Goal: Information Seeking & Learning: Learn about a topic

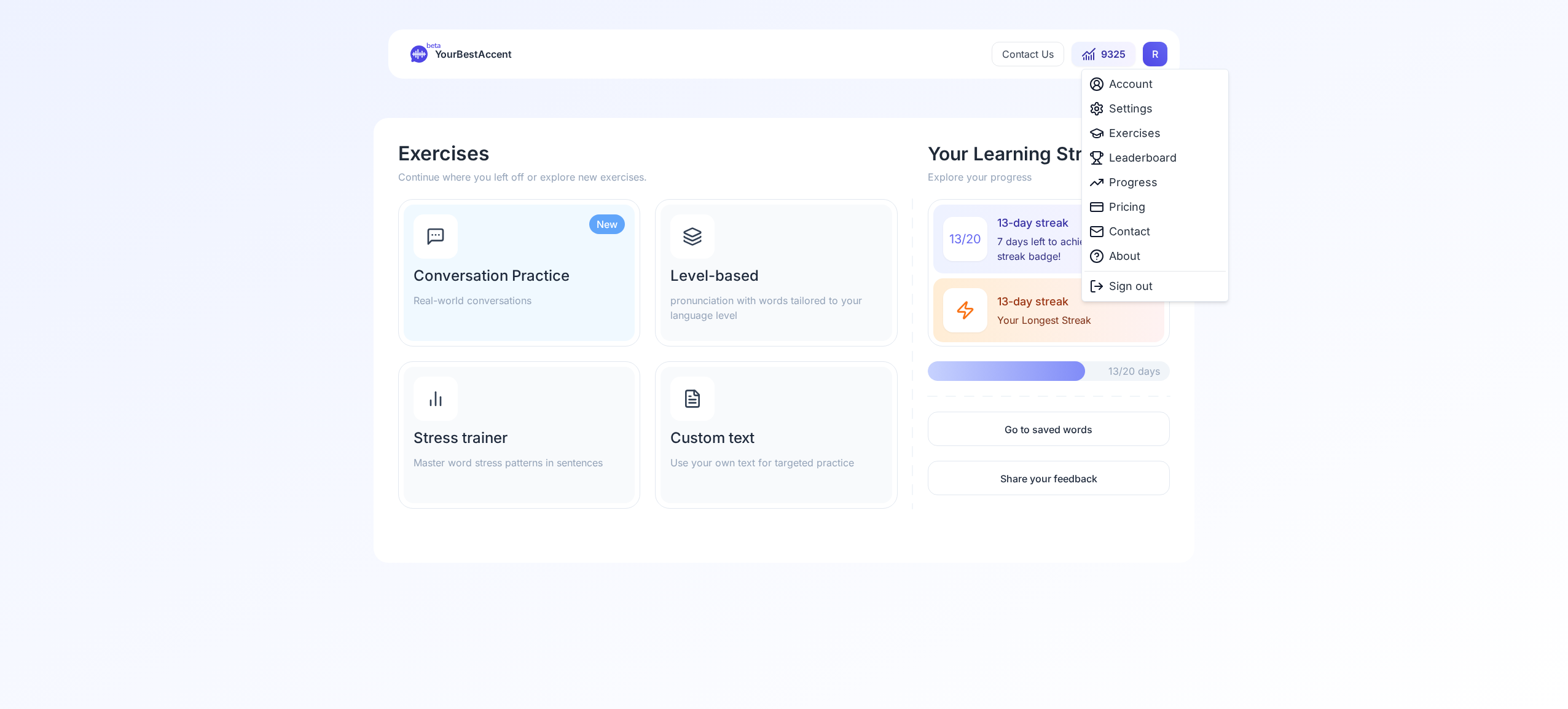
click at [1156, 50] on html "beta YourBestAccent Contact Us 9325 R Exercises Continue where you left off or …" at bounding box center [784, 354] width 1568 height 709
click at [1140, 108] on span "Settings" at bounding box center [1131, 108] width 43 height 17
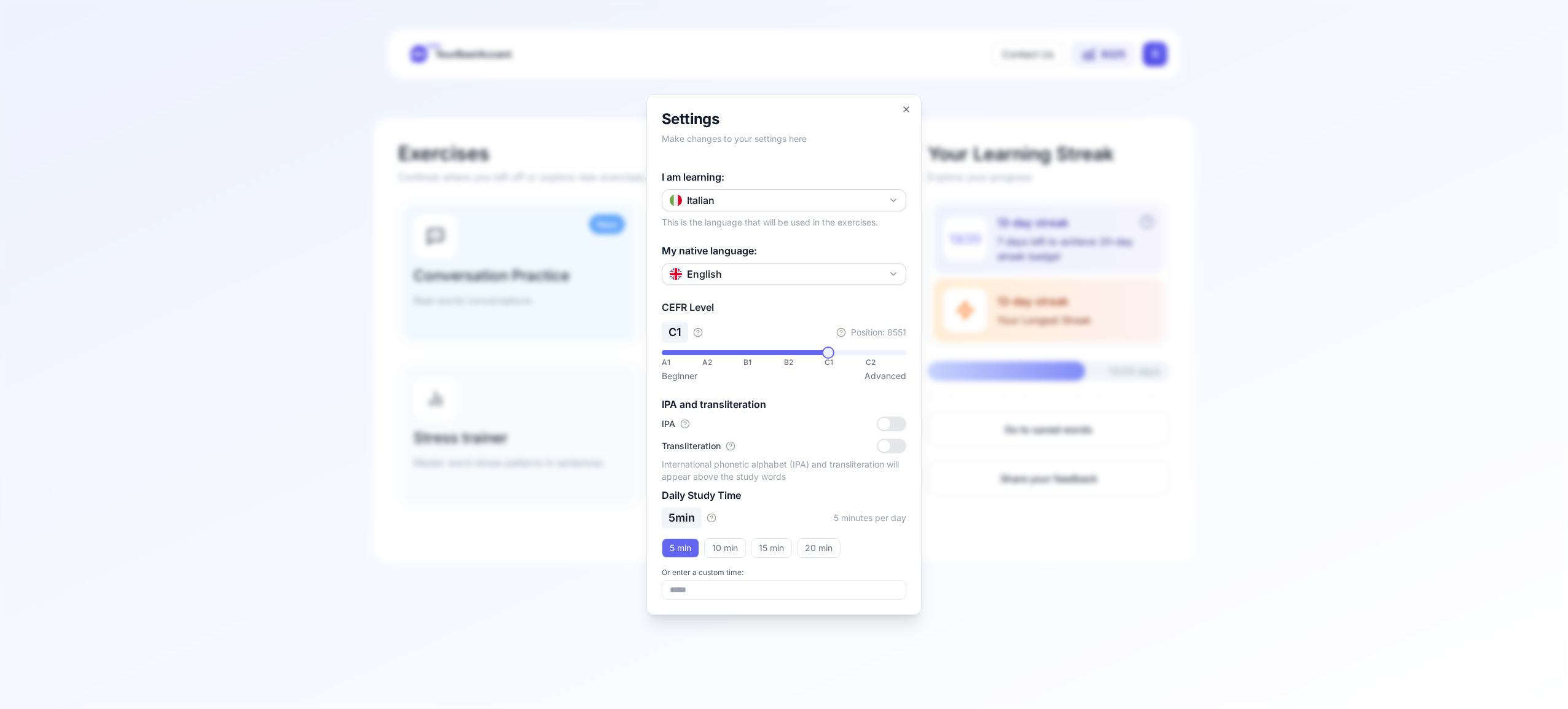
click at [893, 195] on icon "button" at bounding box center [893, 200] width 10 height 10
click at [812, 278] on div "Spanish" at bounding box center [784, 272] width 239 height 22
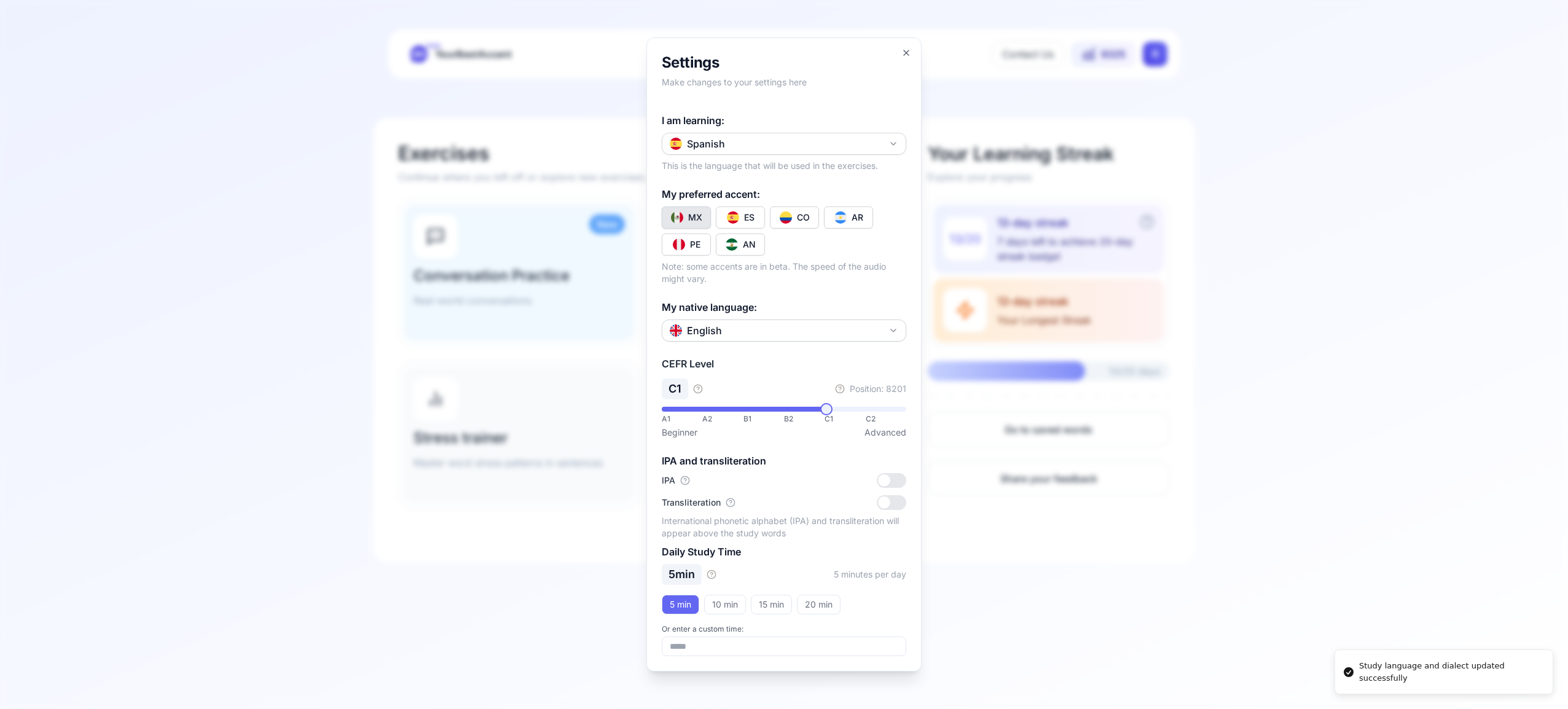
click at [802, 221] on div "CO" at bounding box center [803, 217] width 13 height 12
click at [906, 50] on icon "button" at bounding box center [906, 52] width 10 height 10
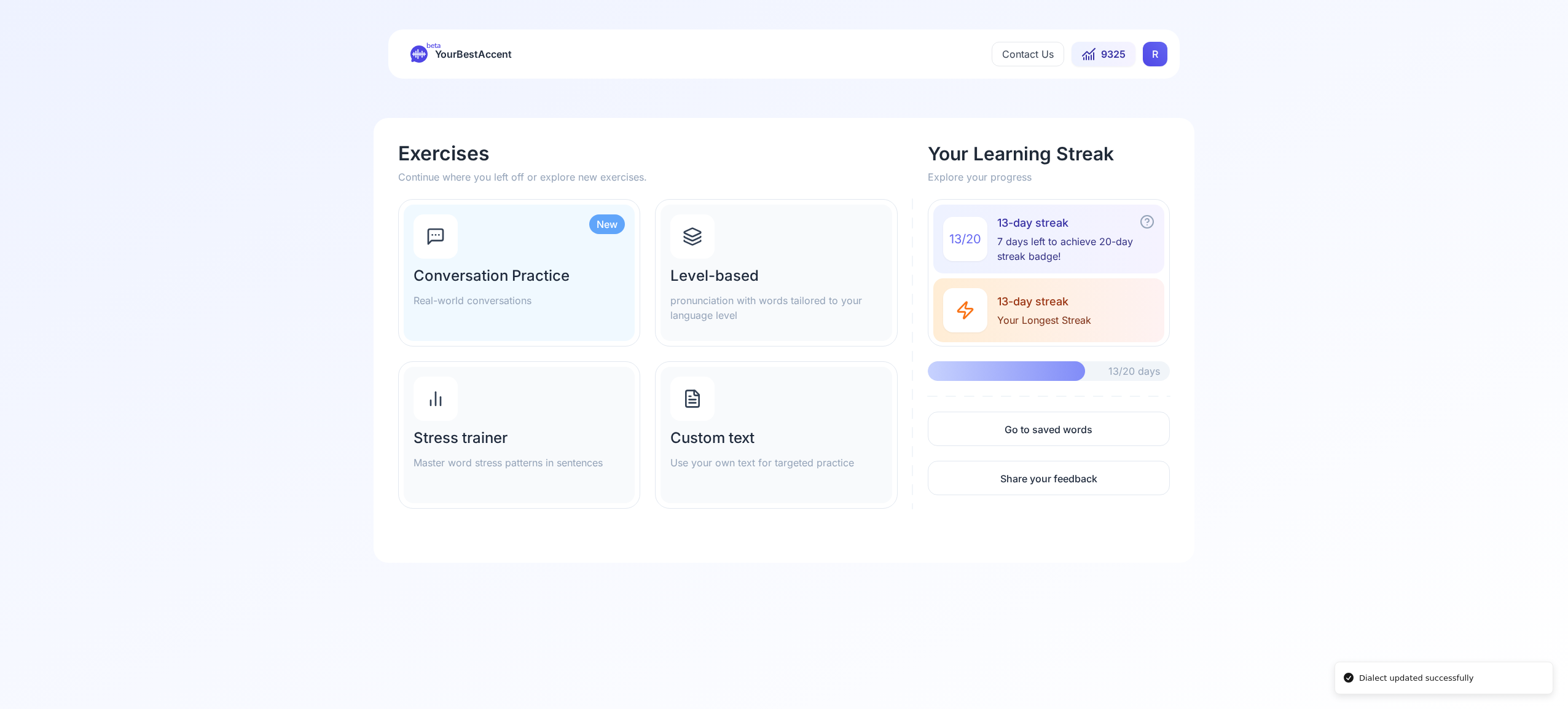
click at [695, 239] on icon at bounding box center [692, 237] width 19 height 19
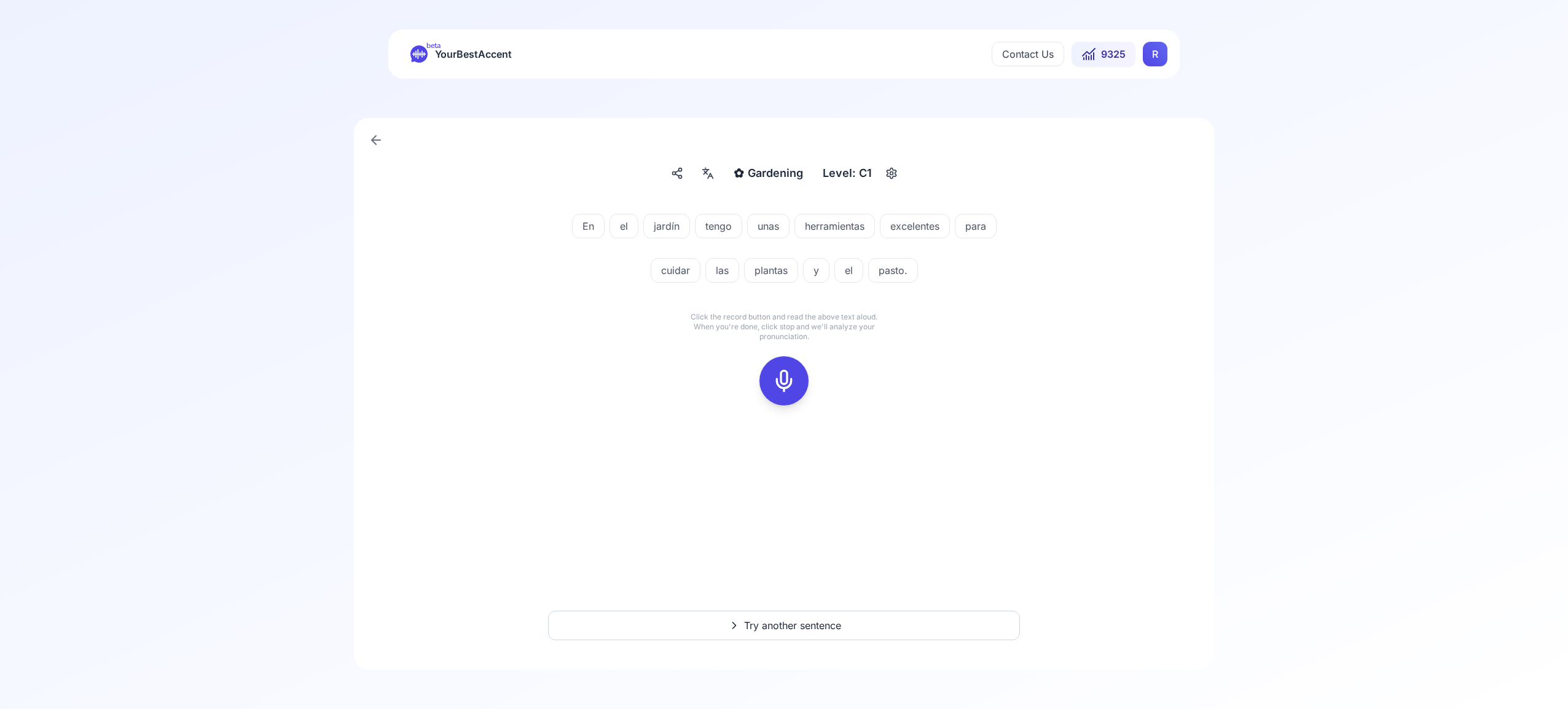
click at [784, 373] on icon at bounding box center [784, 381] width 25 height 25
click at [787, 385] on icon at bounding box center [784, 381] width 25 height 25
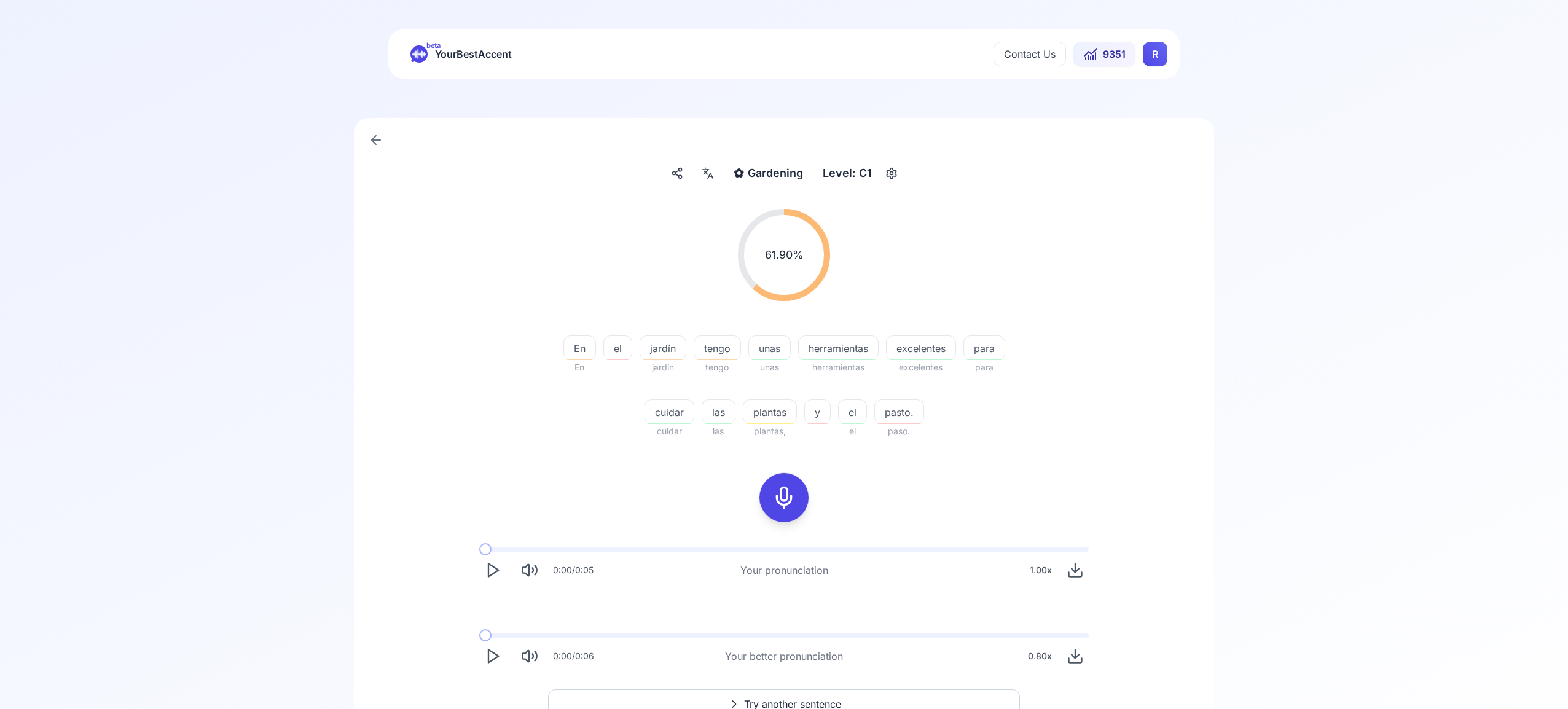
click at [823, 698] on span "Try another sentence" at bounding box center [793, 703] width 97 height 14
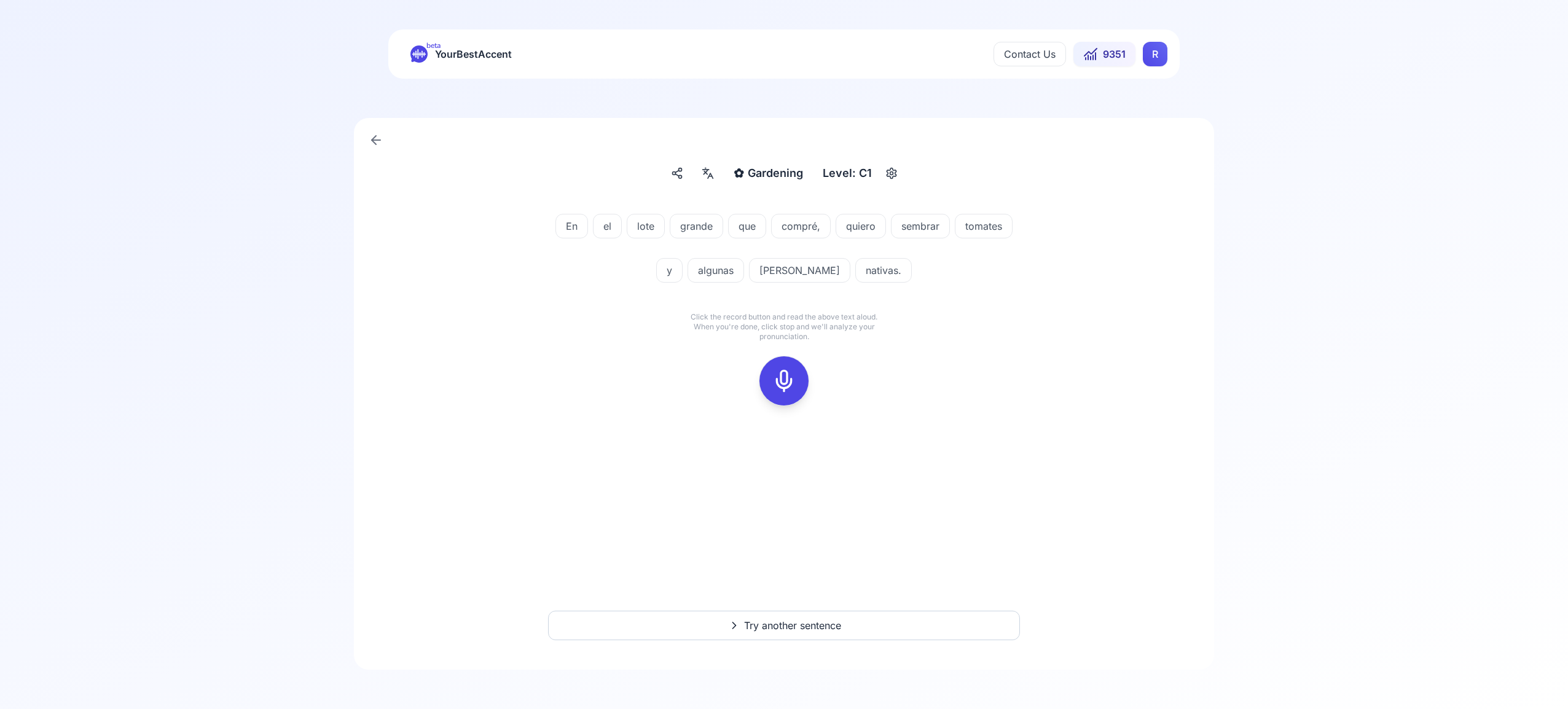
click at [785, 373] on icon at bounding box center [784, 381] width 25 height 25
click at [777, 375] on icon at bounding box center [784, 381] width 25 height 25
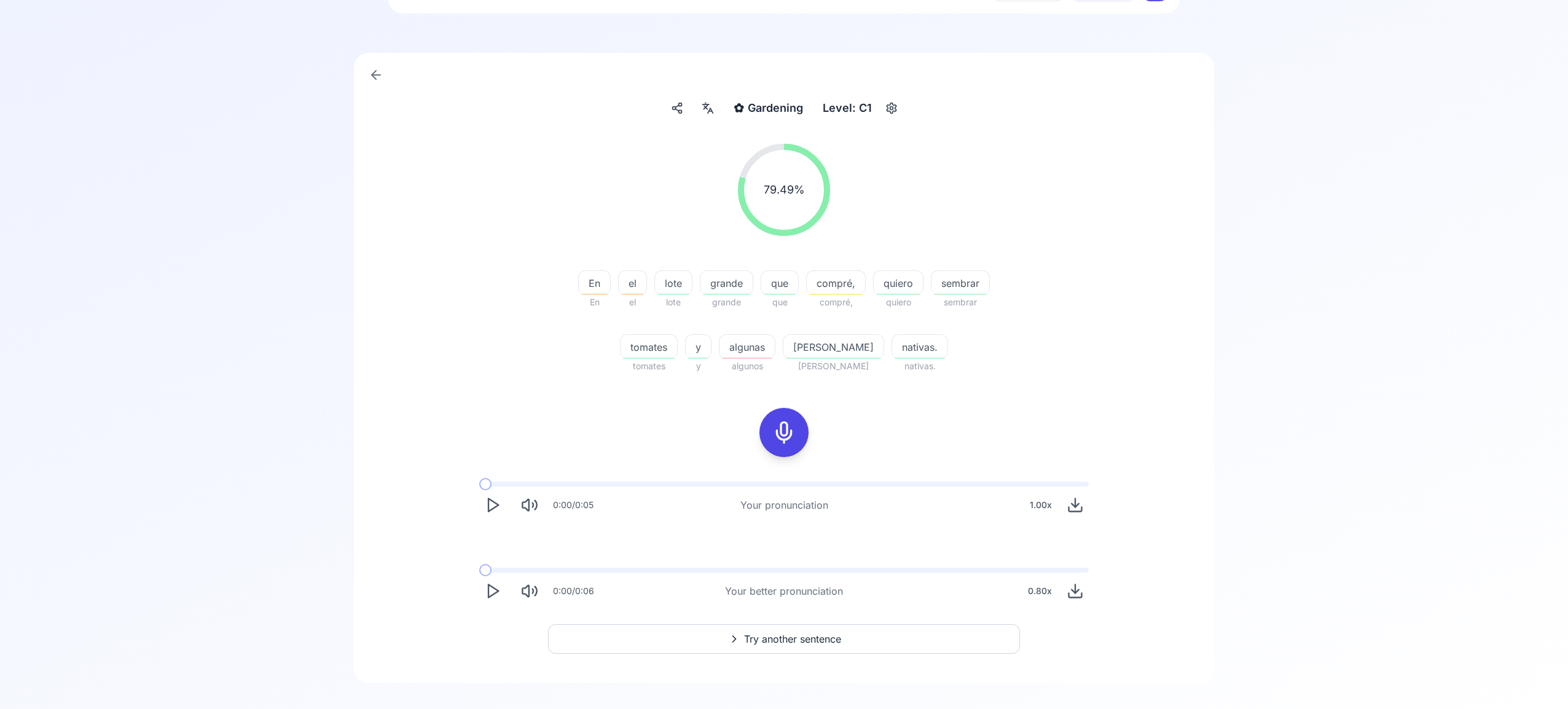
scroll to position [79, 0]
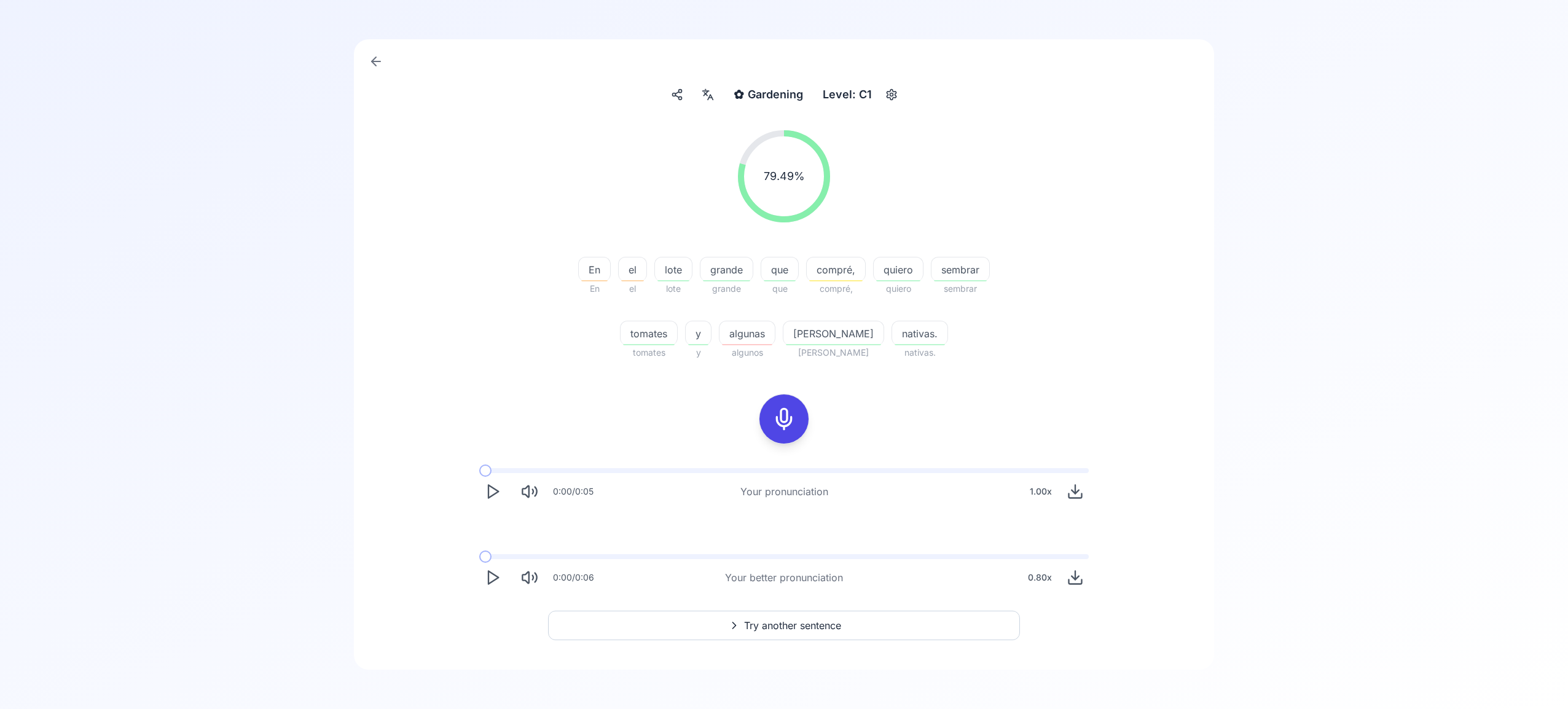
click at [821, 618] on span "Try another sentence" at bounding box center [793, 625] width 97 height 14
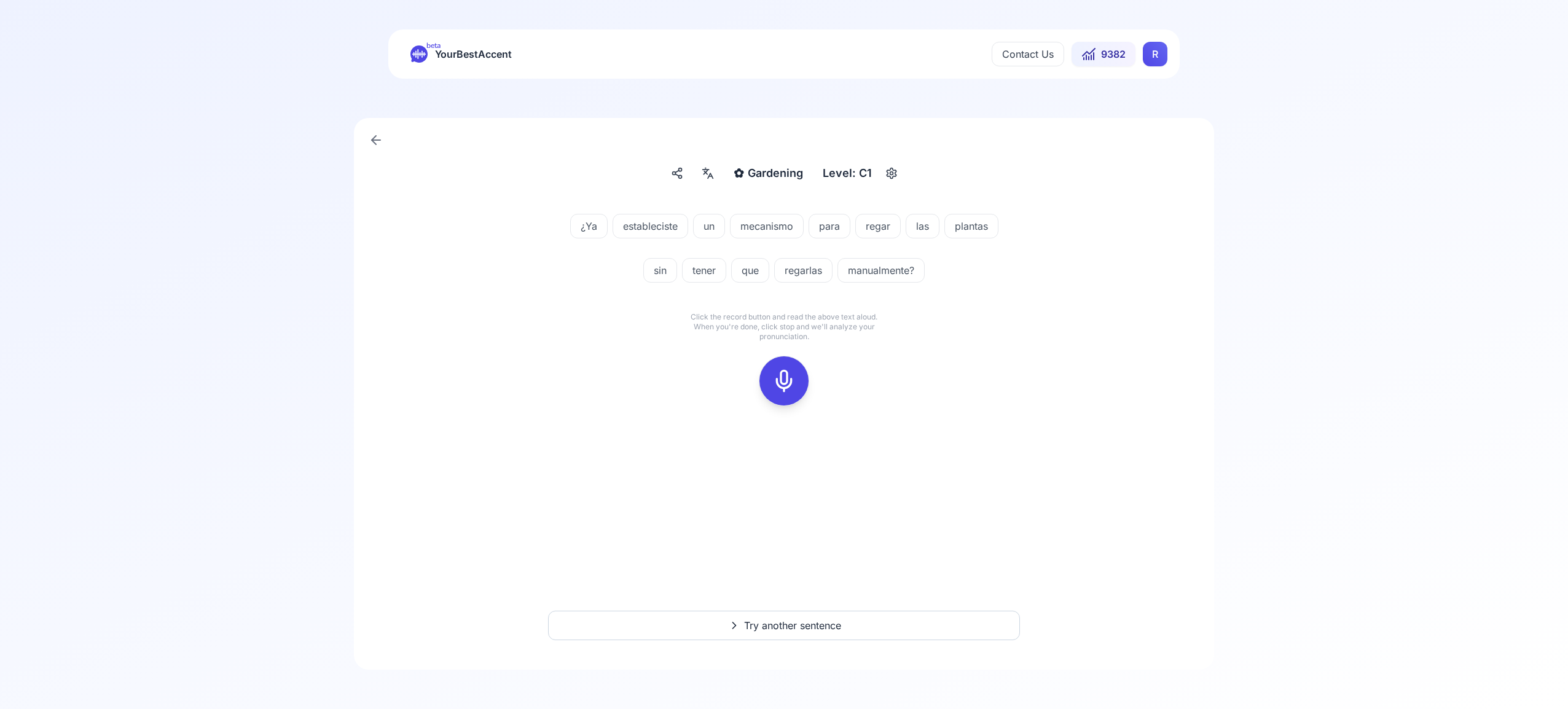
click at [780, 388] on icon at bounding box center [784, 381] width 25 height 25
click at [788, 394] on div at bounding box center [784, 381] width 30 height 49
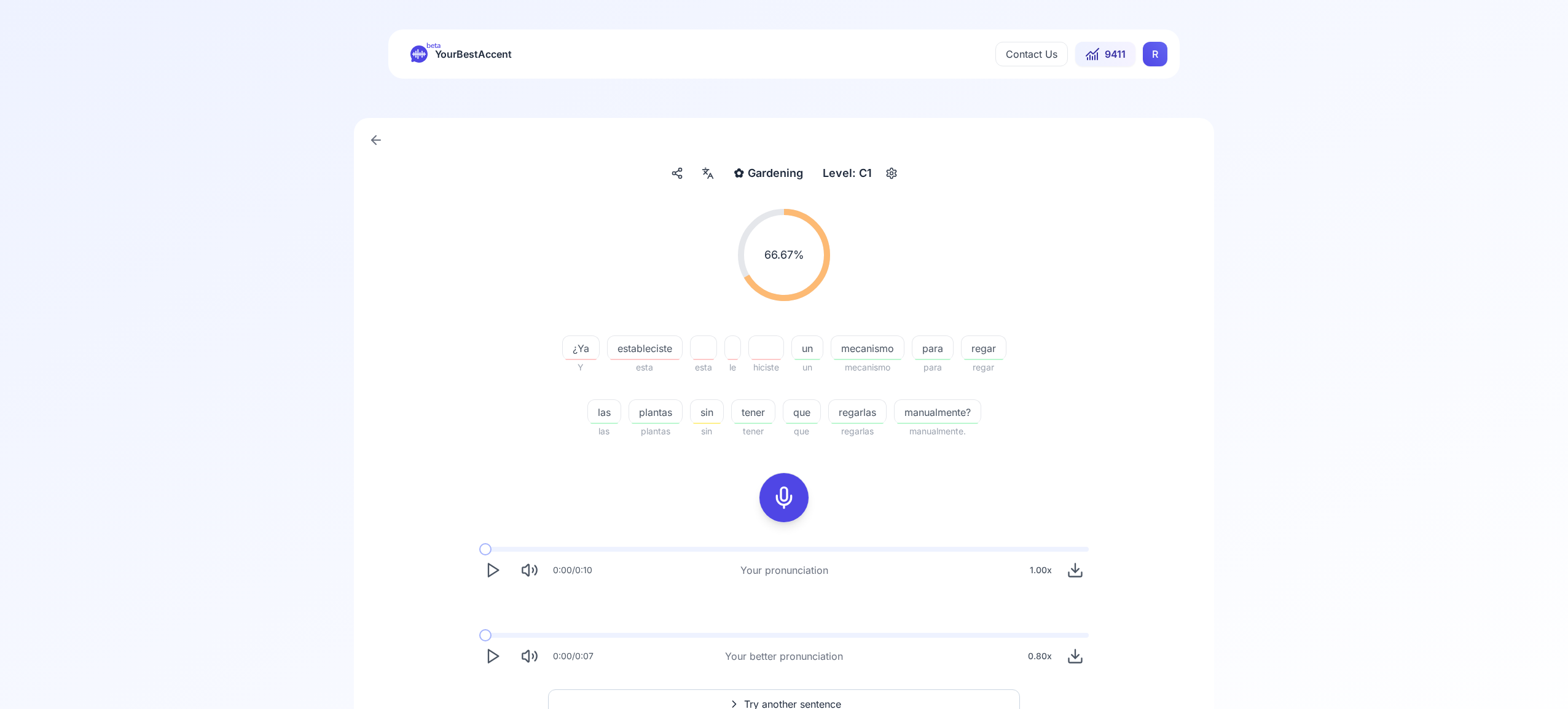
click at [490, 650] on polygon "Play" at bounding box center [493, 656] width 10 height 13
click at [784, 697] on span "Try another sentence" at bounding box center [793, 702] width 97 height 14
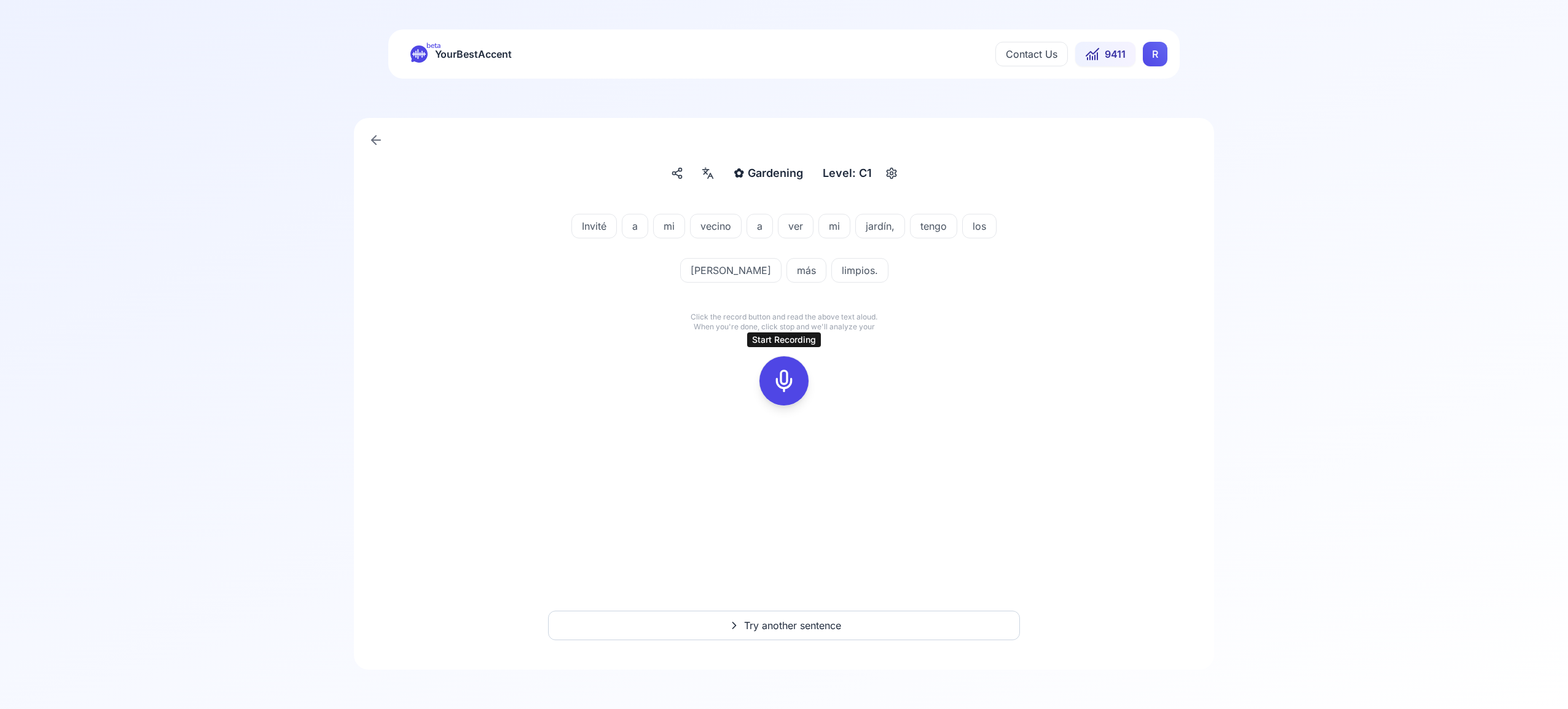
click at [789, 381] on icon at bounding box center [784, 381] width 25 height 25
click at [795, 375] on icon at bounding box center [784, 381] width 25 height 25
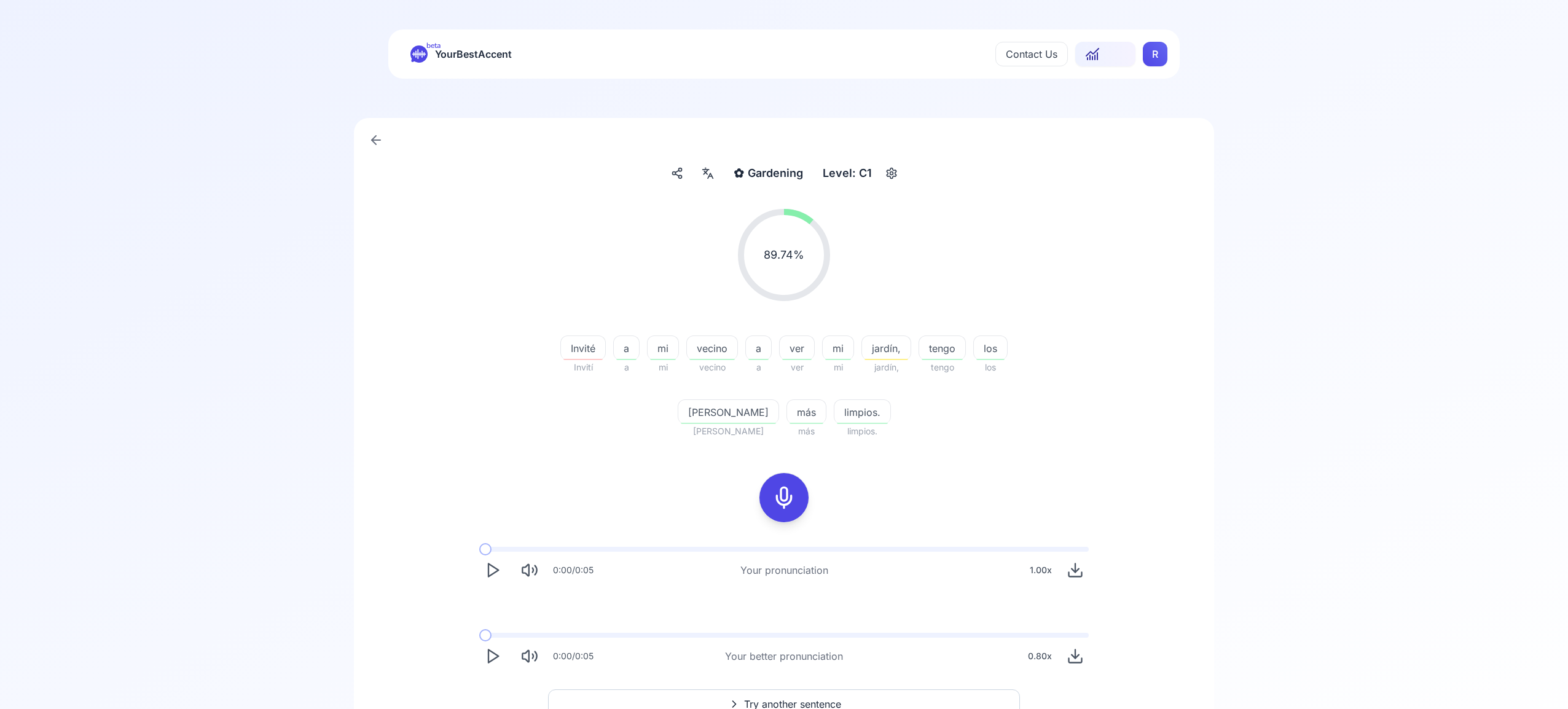
click at [701, 173] on icon at bounding box center [707, 173] width 14 height 12
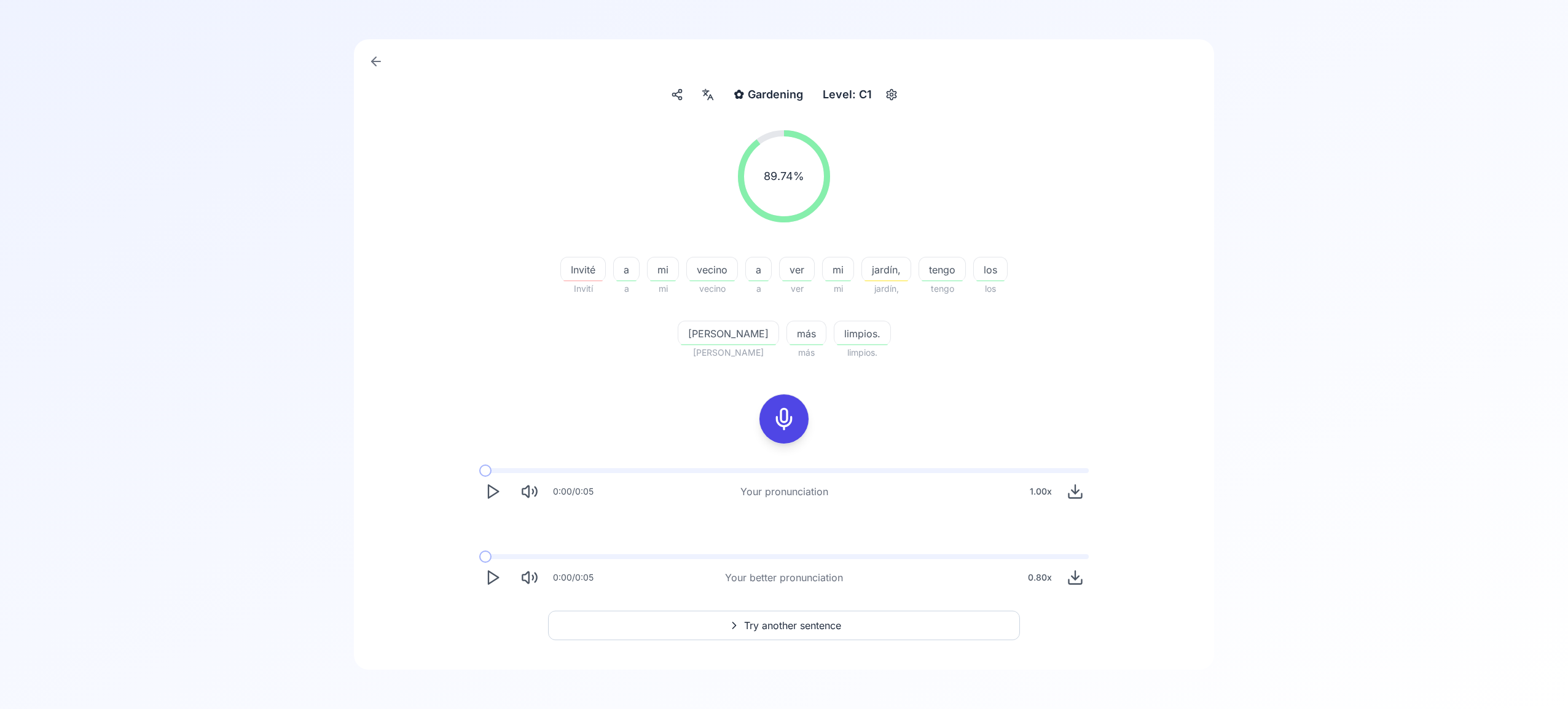
click at [835, 624] on span "Try another sentence" at bounding box center [793, 625] width 97 height 14
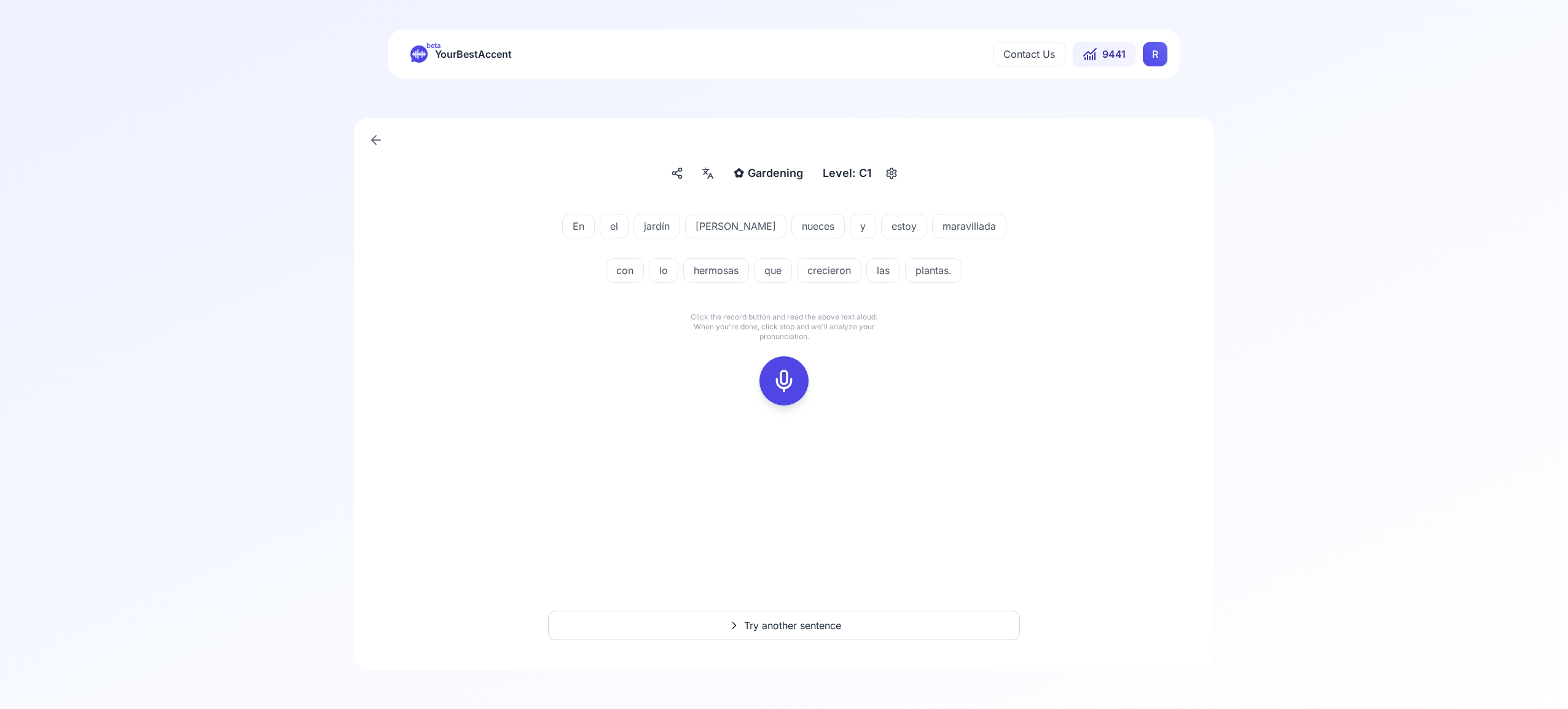
click at [790, 383] on icon at bounding box center [784, 381] width 25 height 25
click at [784, 379] on icon at bounding box center [784, 381] width 25 height 25
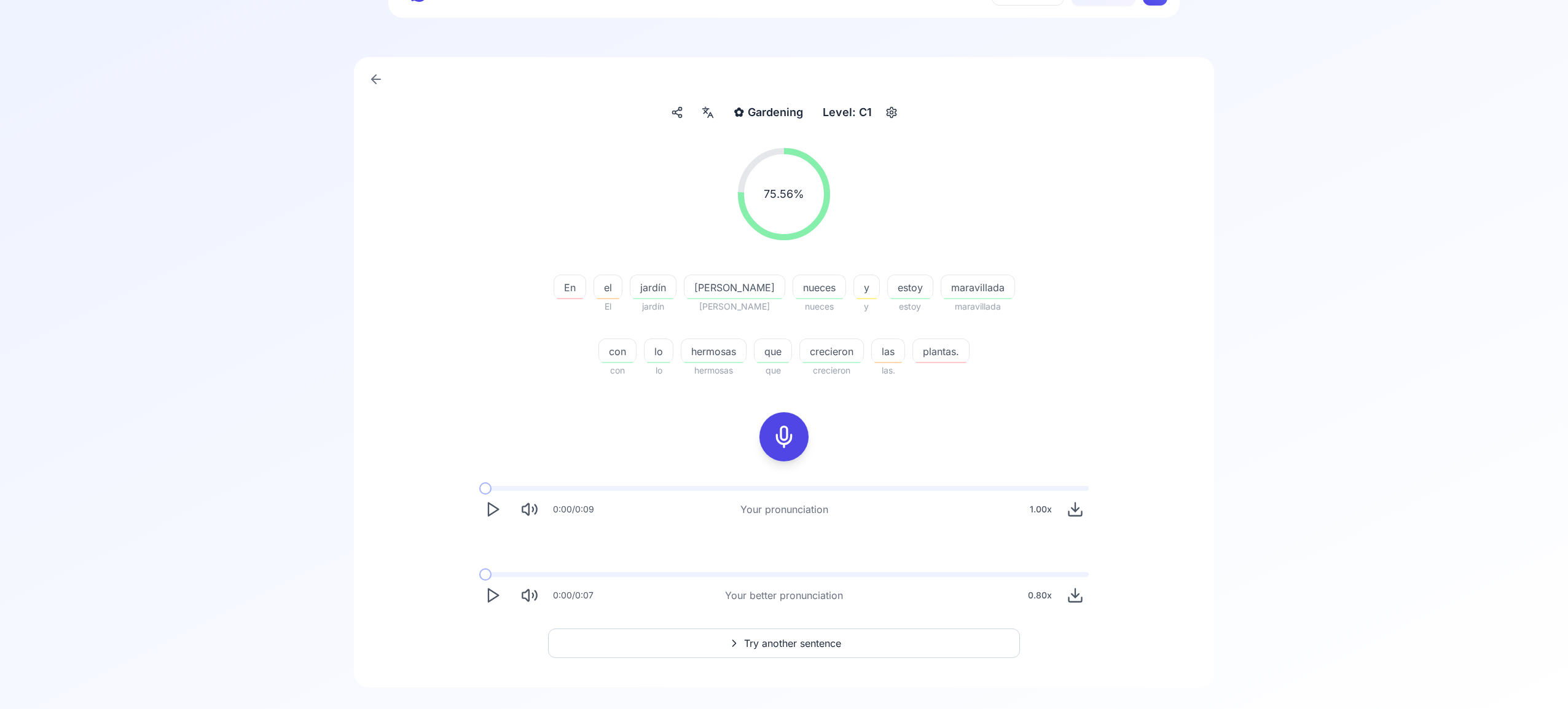
scroll to position [79, 0]
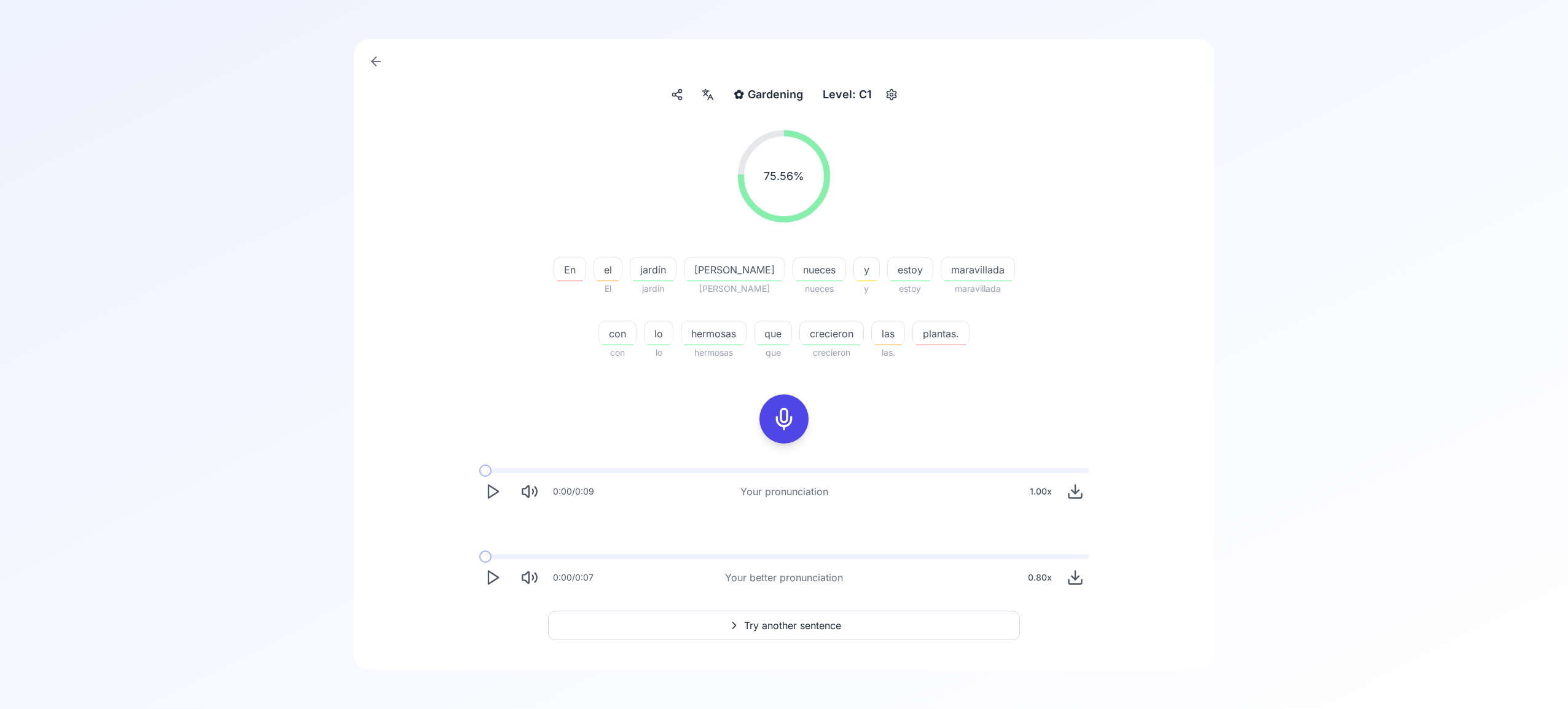
click at [806, 624] on span "Try another sentence" at bounding box center [793, 625] width 97 height 14
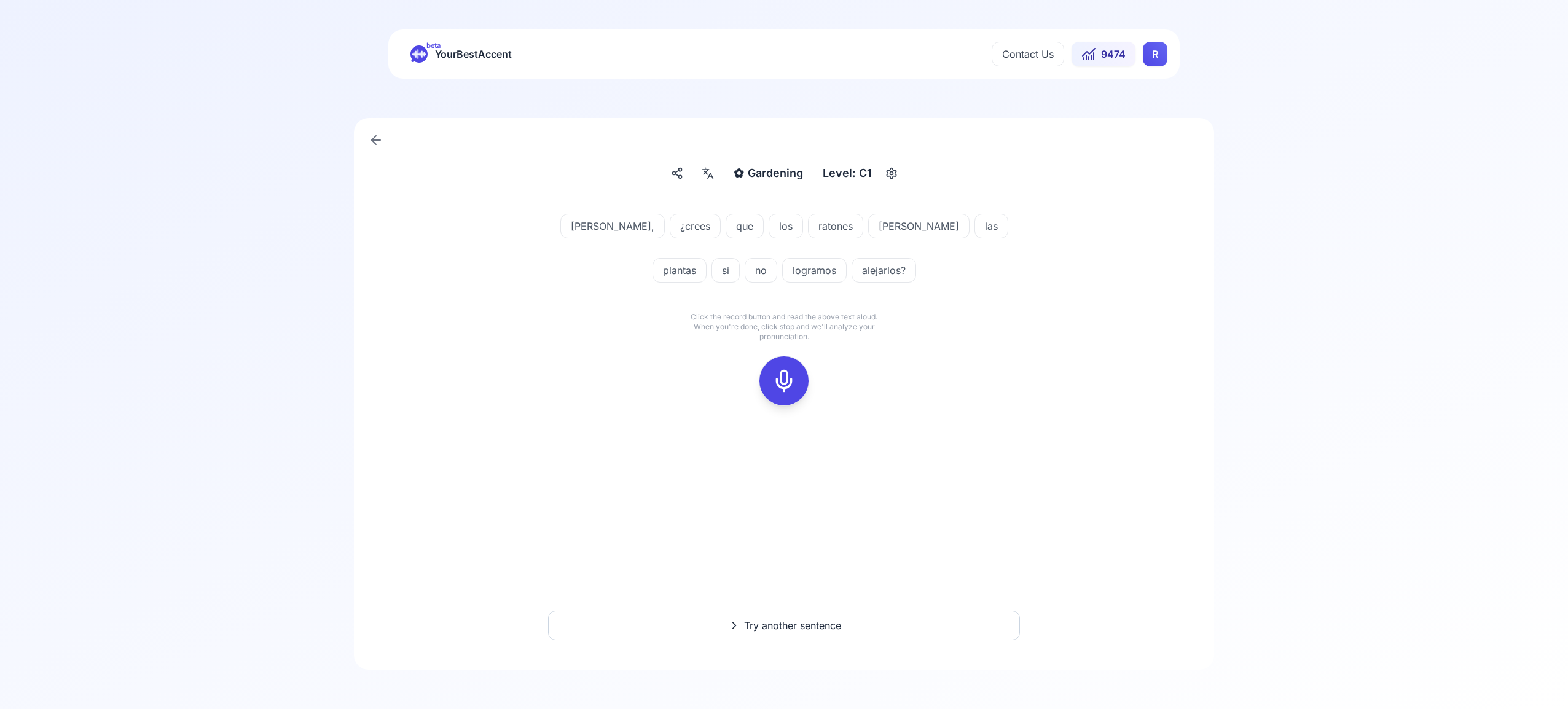
click at [786, 373] on icon at bounding box center [784, 381] width 25 height 25
click at [780, 379] on icon at bounding box center [784, 381] width 25 height 25
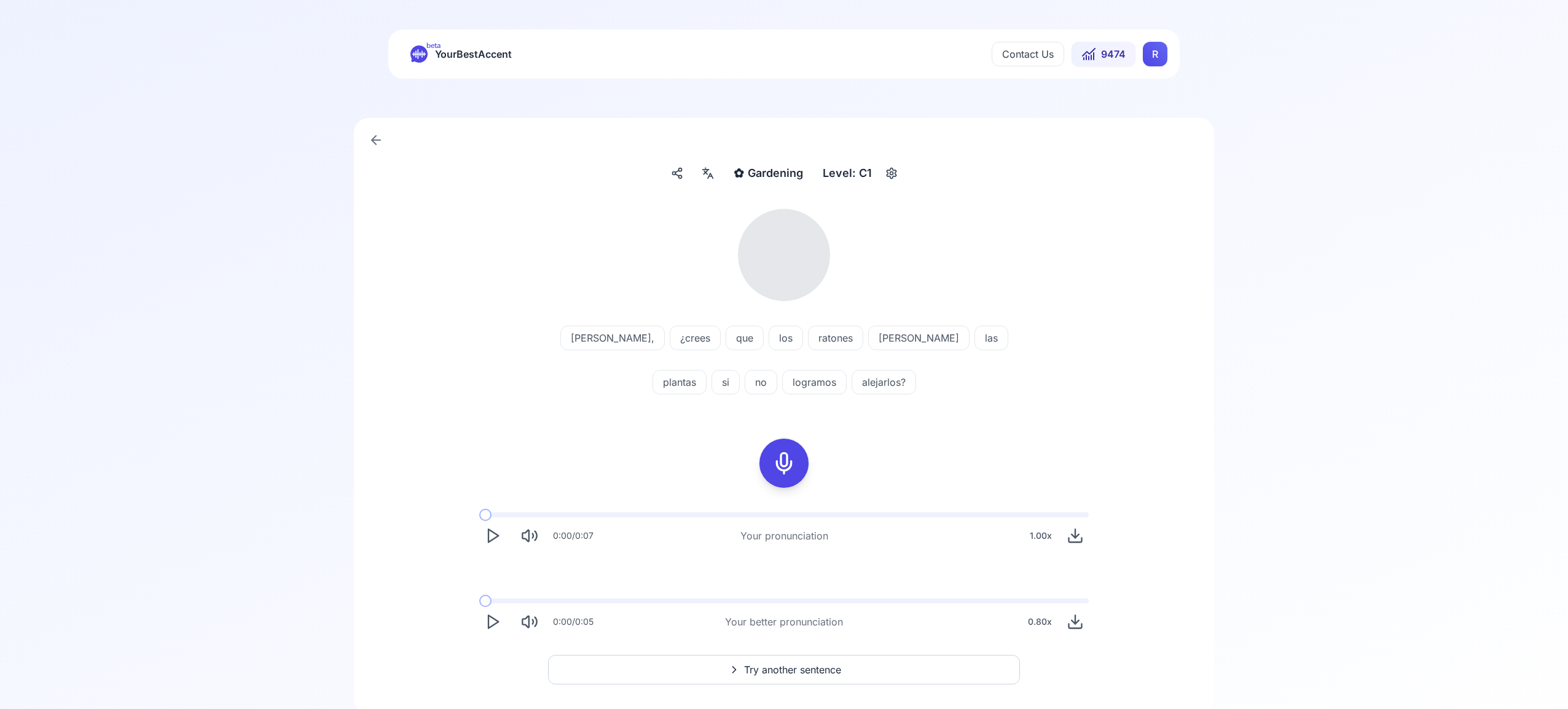
scroll to position [1, 0]
click at [710, 179] on div at bounding box center [708, 172] width 22 height 19
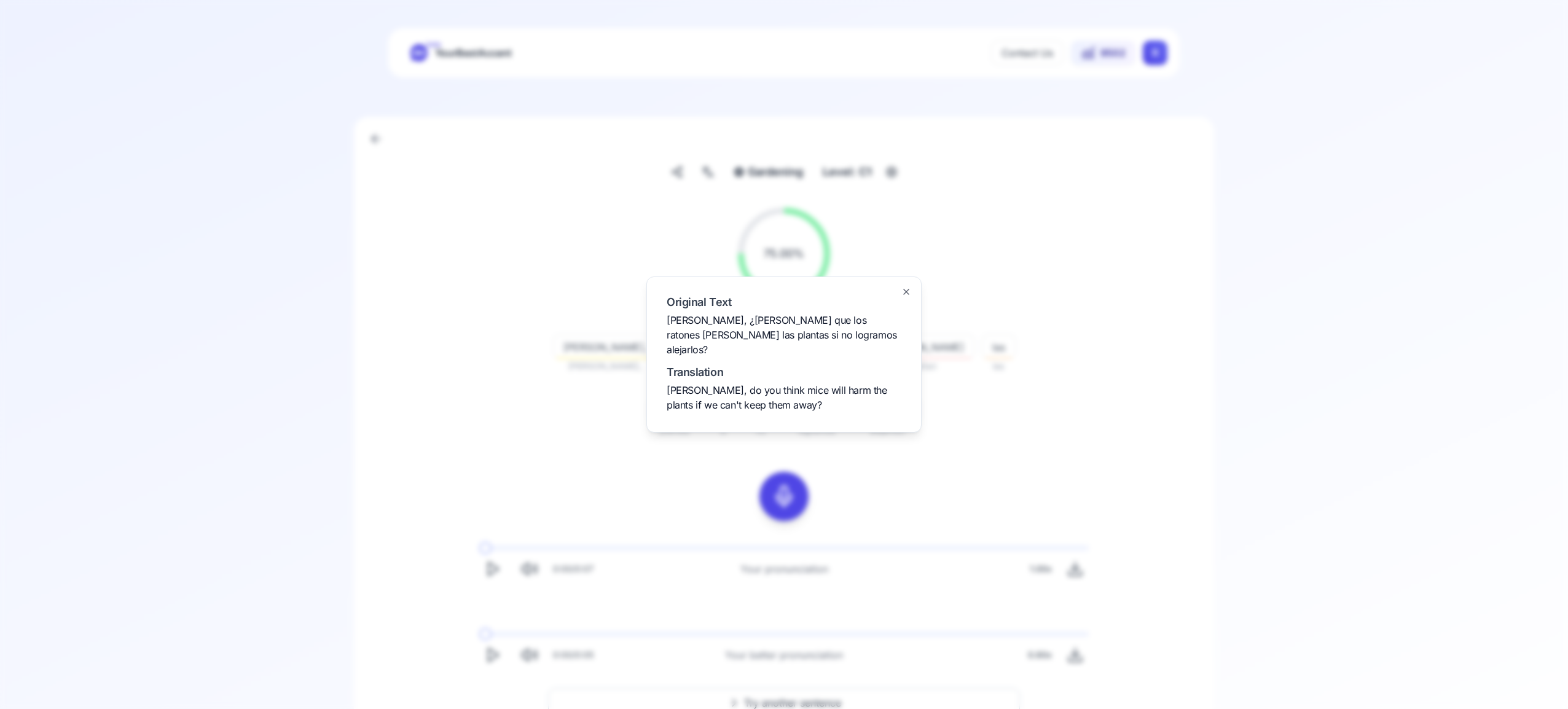
click at [903, 297] on icon "button" at bounding box center [906, 292] width 10 height 10
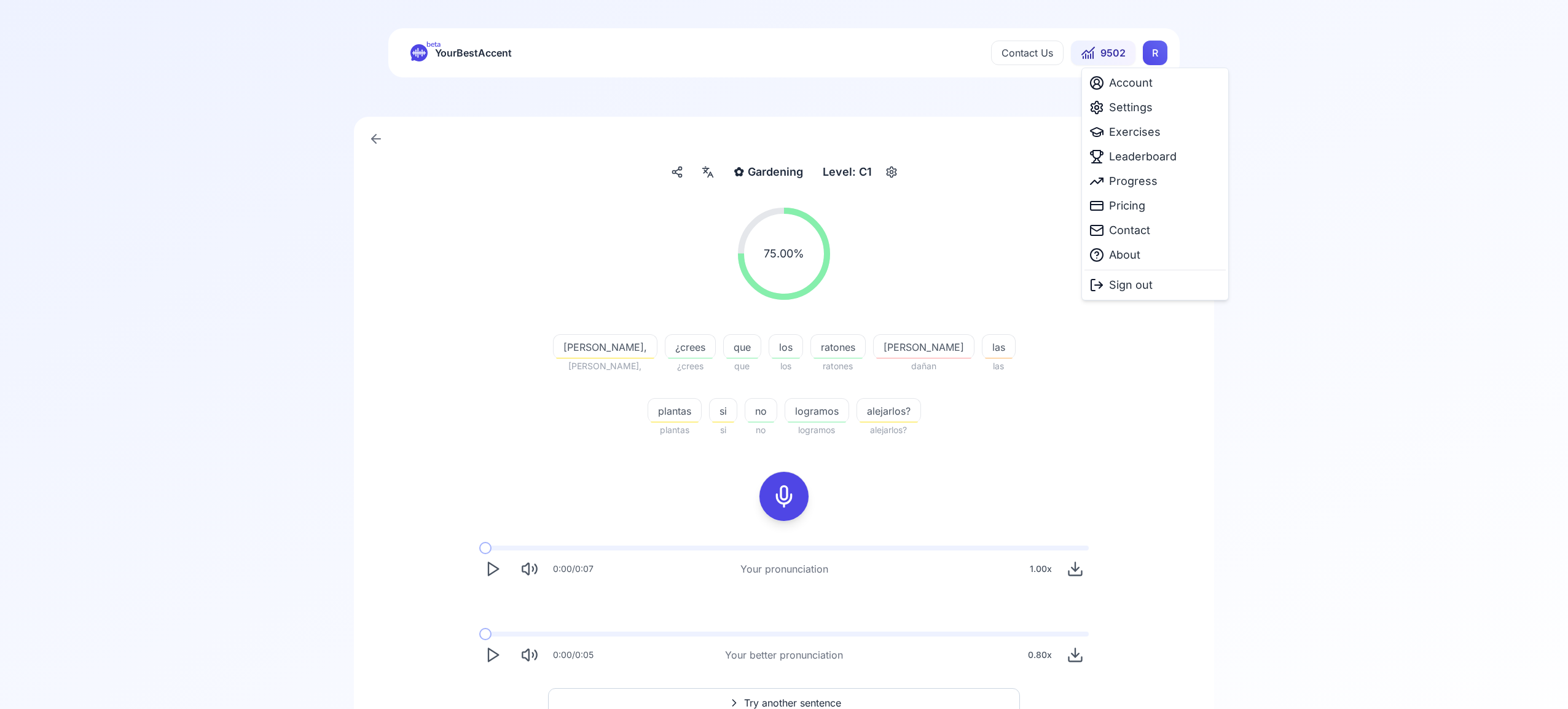
click at [1154, 55] on html "beta YourBestAccent Contact Us 9502 R ✿ Gardening Gardening Level: C1 75.00 % 7…" at bounding box center [784, 353] width 1568 height 709
click at [1144, 110] on span "Settings" at bounding box center [1131, 107] width 43 height 17
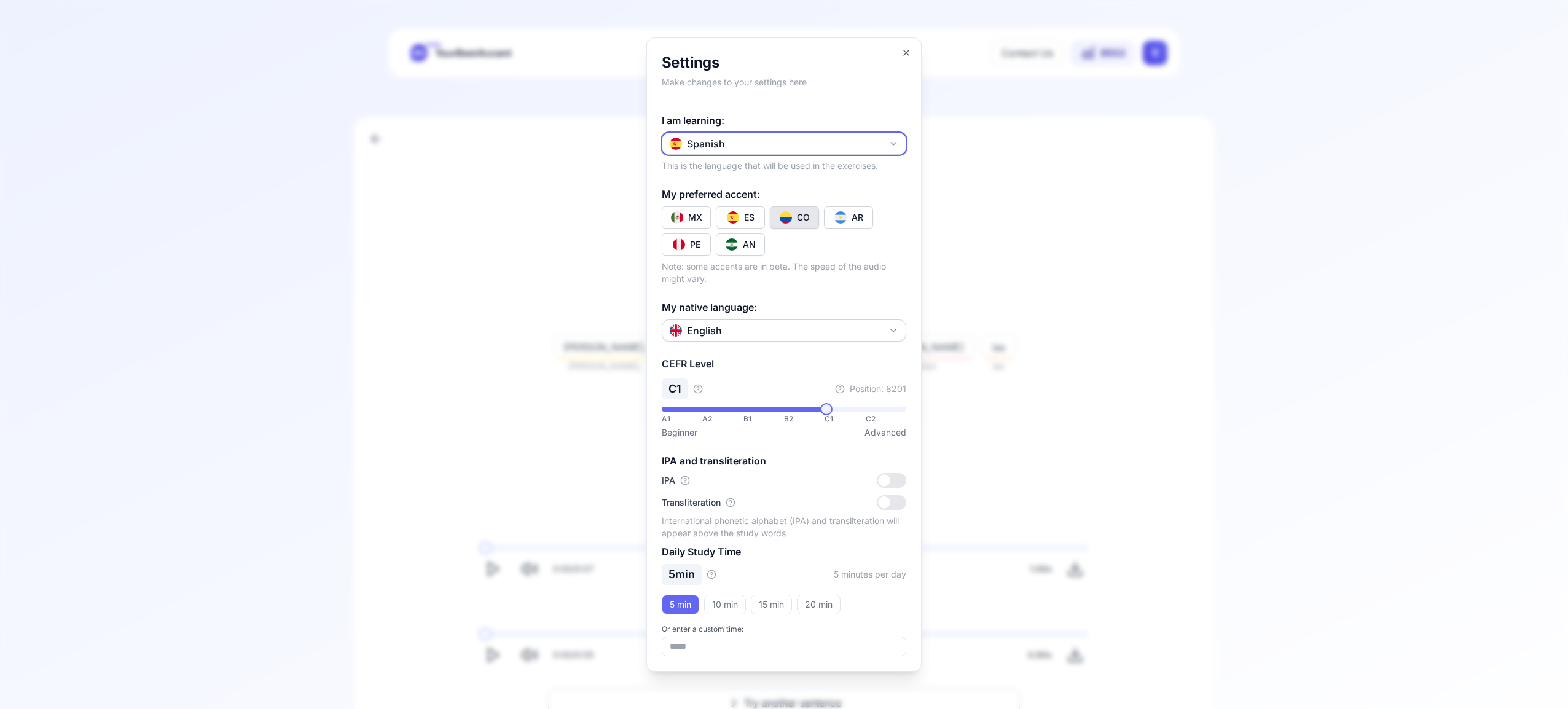
click at [901, 141] on button "Spanish" at bounding box center [784, 143] width 244 height 22
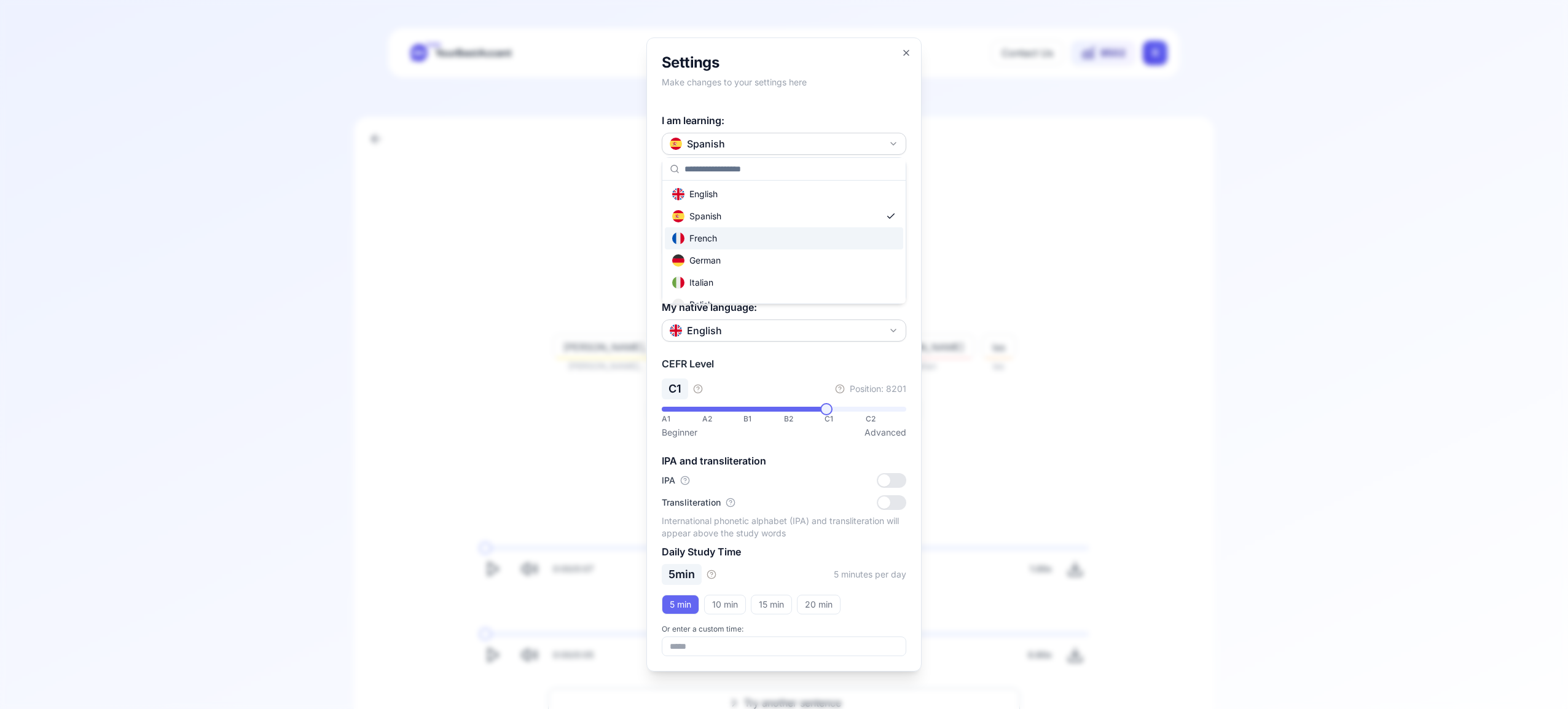
click at [759, 248] on div "French" at bounding box center [784, 239] width 239 height 22
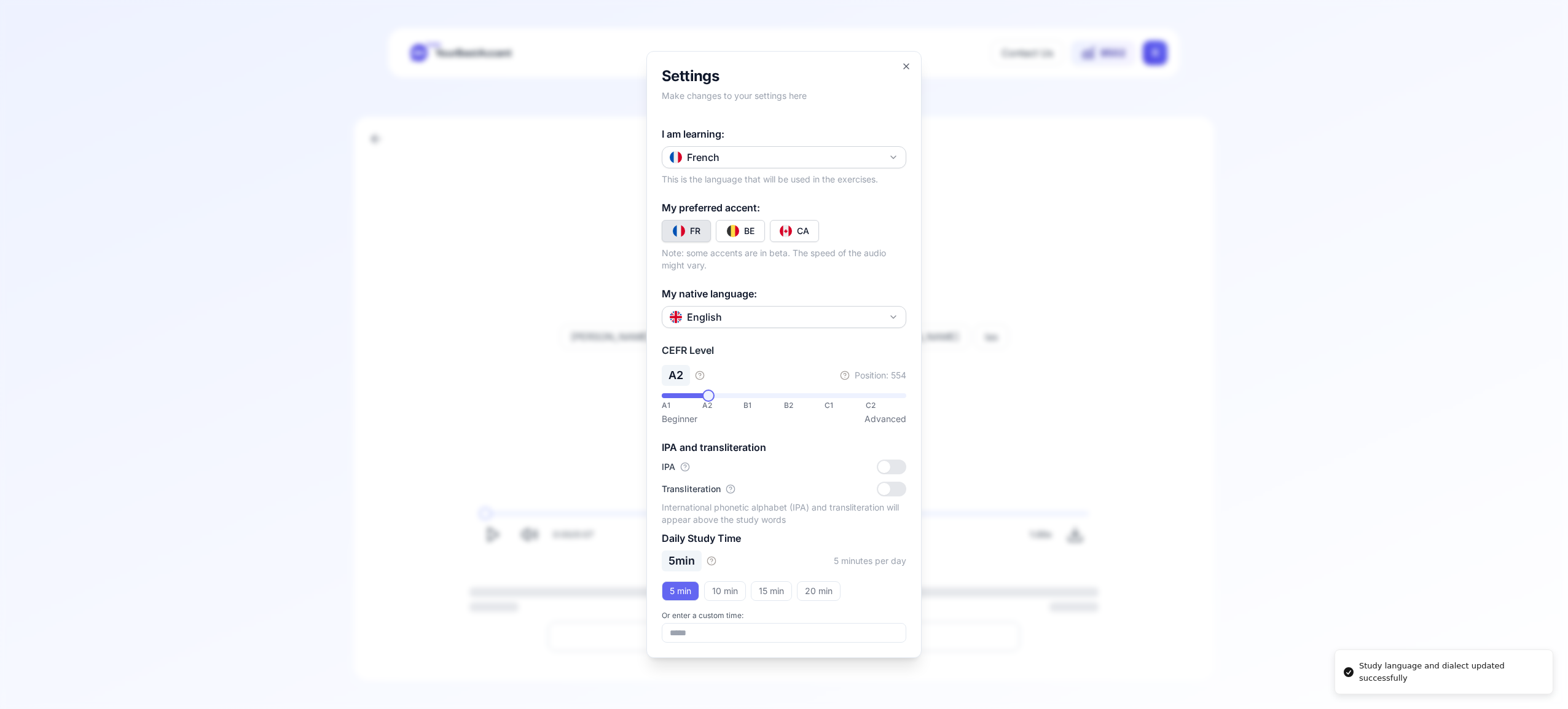
click at [796, 232] on button "CA" at bounding box center [794, 231] width 49 height 22
click at [903, 68] on icon "button" at bounding box center [906, 66] width 10 height 10
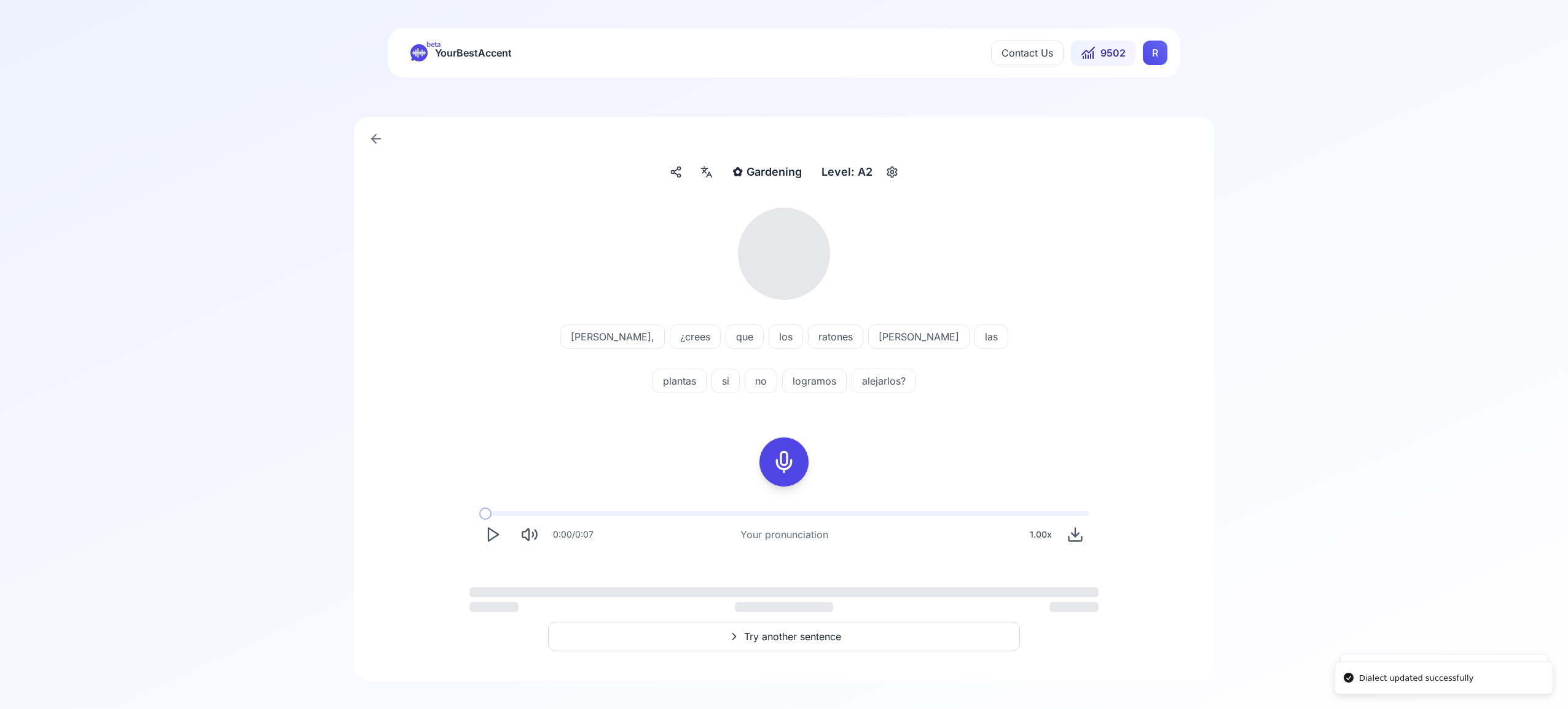
click at [1149, 57] on html "Dialect updated successfully Study language and dialect updated successfully be…" at bounding box center [784, 353] width 1568 height 709
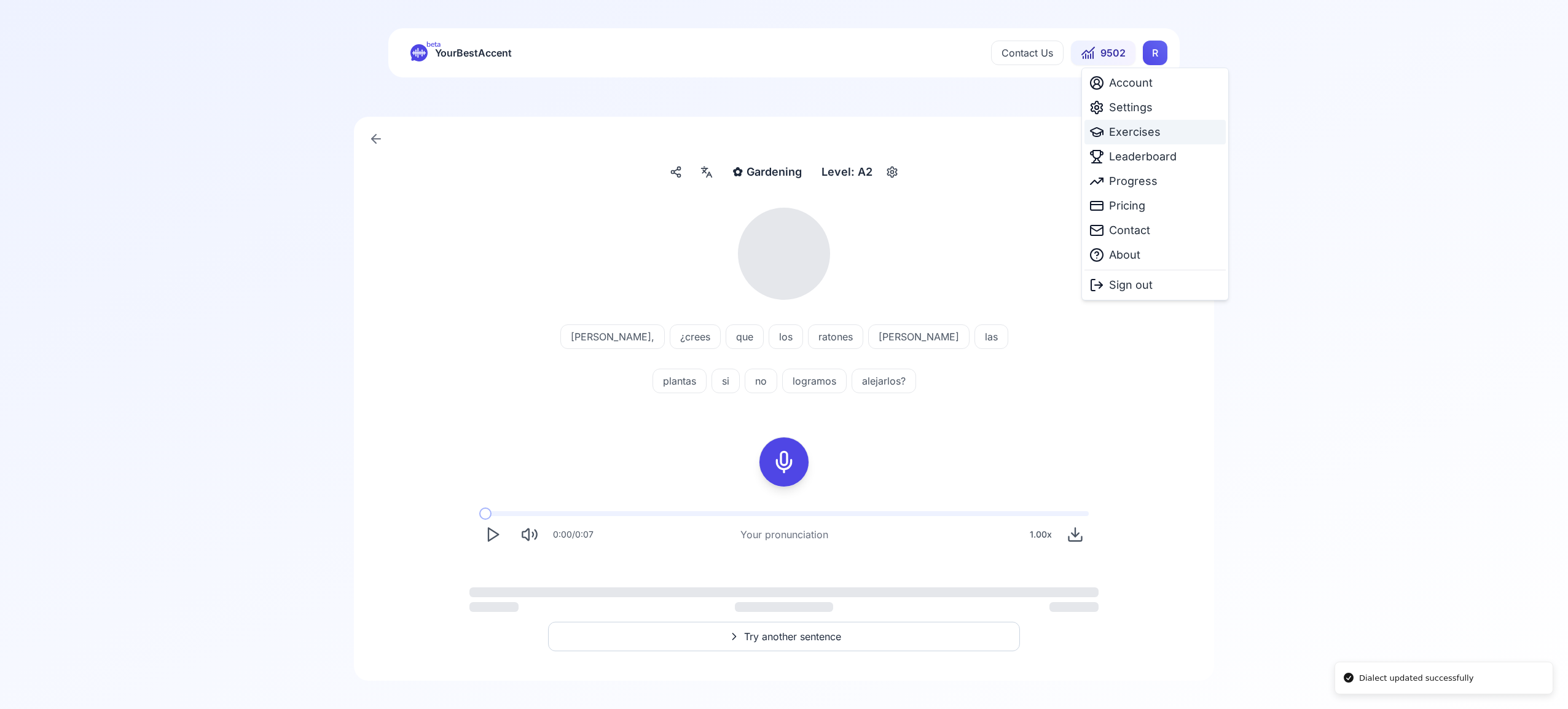
click at [1135, 139] on span "Exercises" at bounding box center [1135, 132] width 52 height 17
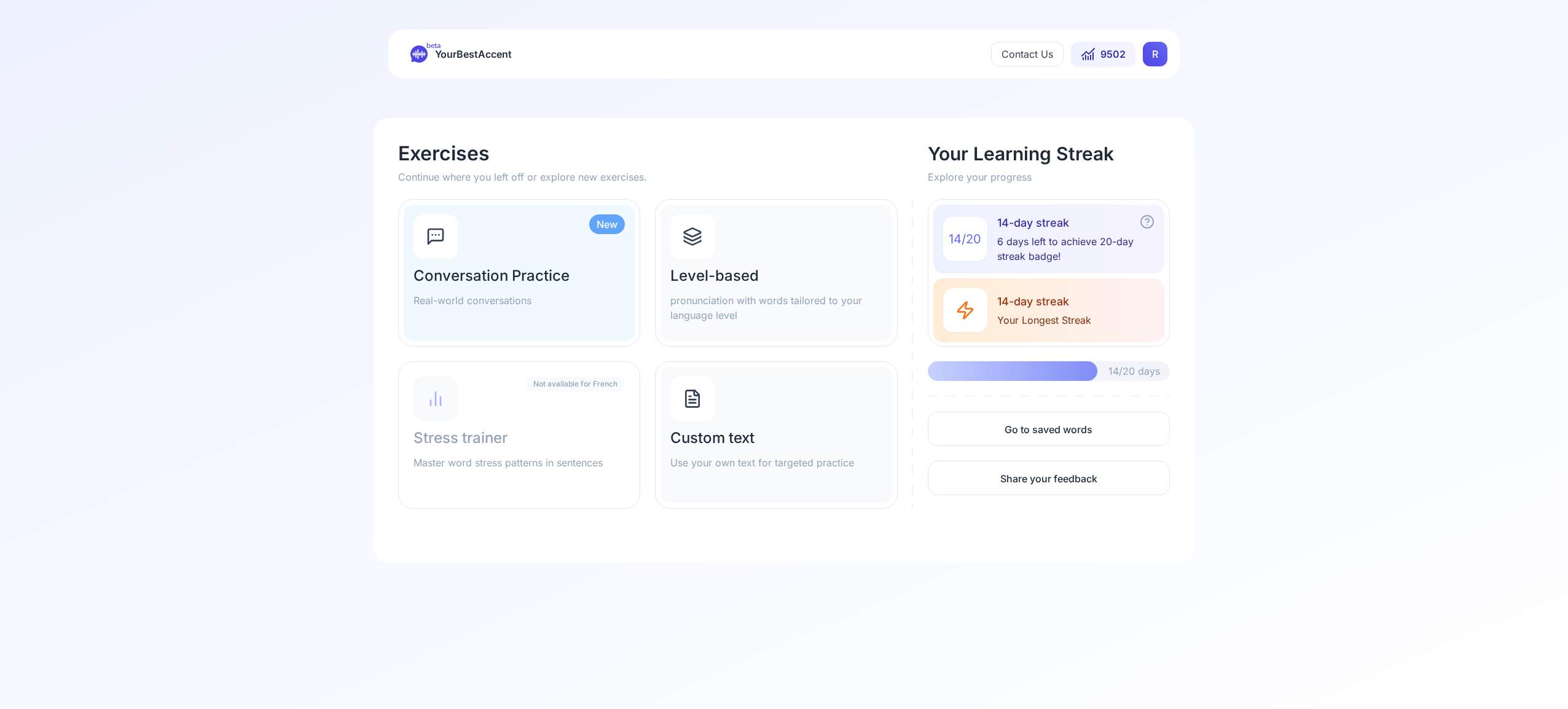
click at [682, 236] on div at bounding box center [693, 237] width 44 height 44
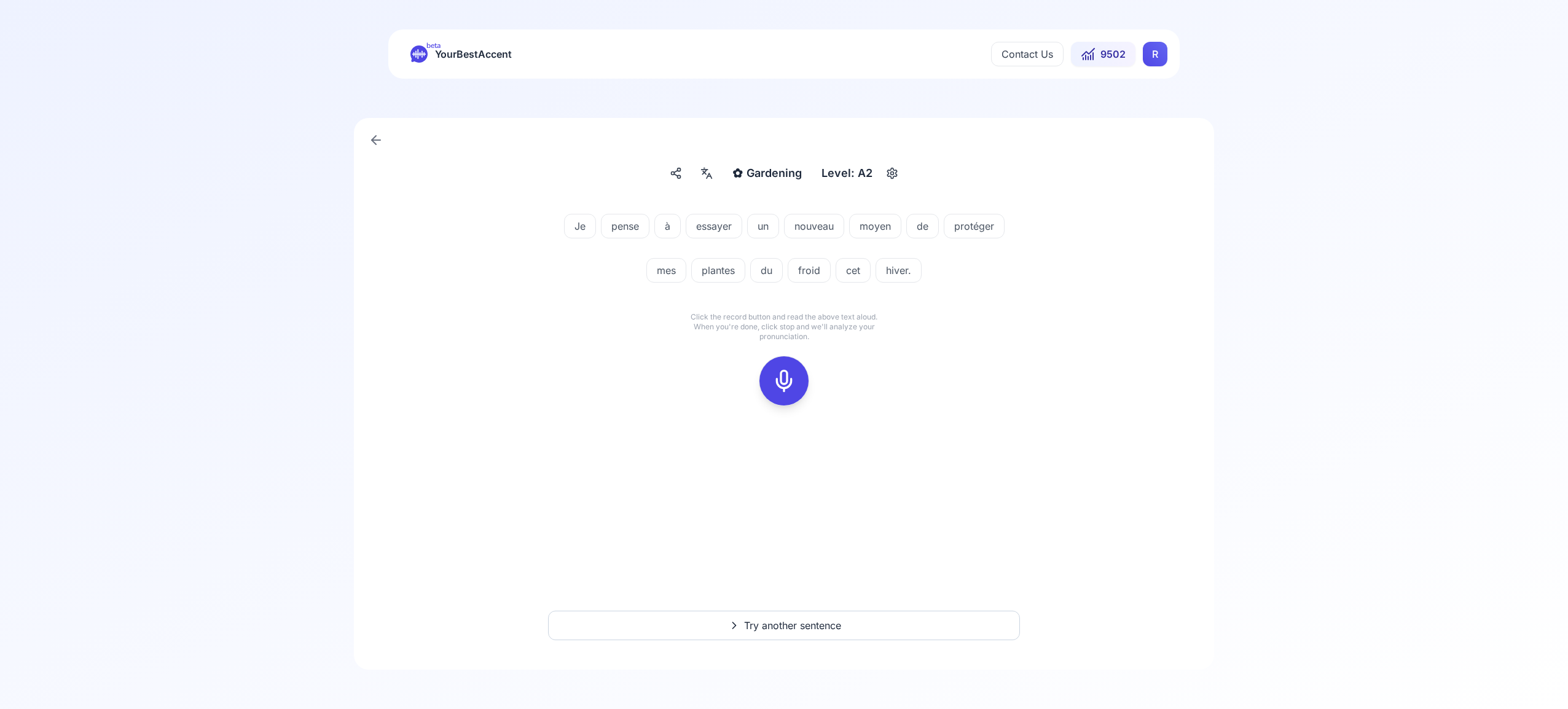
drag, startPoint x: 785, startPoint y: 375, endPoint x: 812, endPoint y: 372, distance: 27.2
click at [789, 374] on icon at bounding box center [784, 381] width 25 height 25
click at [802, 377] on button at bounding box center [784, 381] width 49 height 49
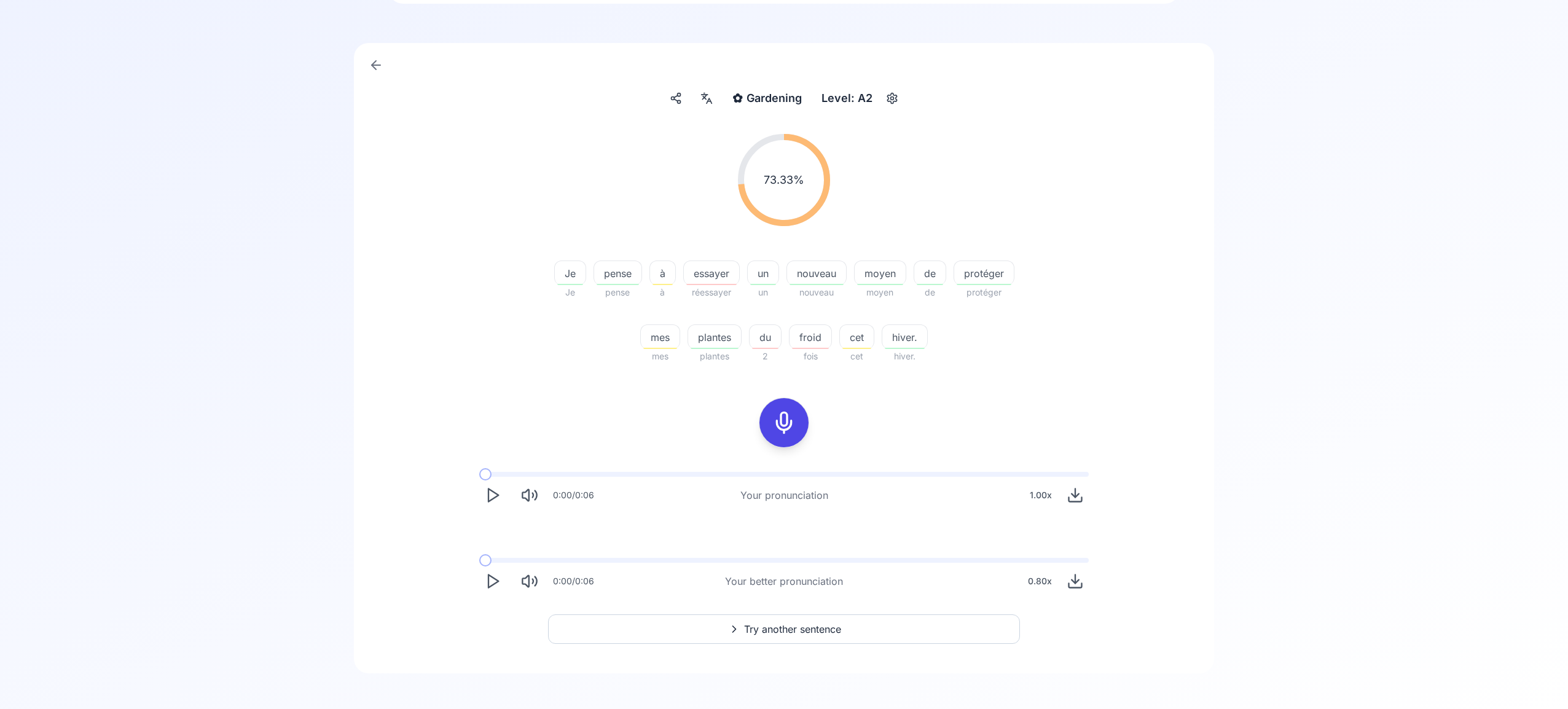
scroll to position [76, 0]
click at [493, 577] on polygon "Play" at bounding box center [493, 580] width 10 height 13
click at [840, 621] on span "Try another sentence" at bounding box center [793, 625] width 97 height 14
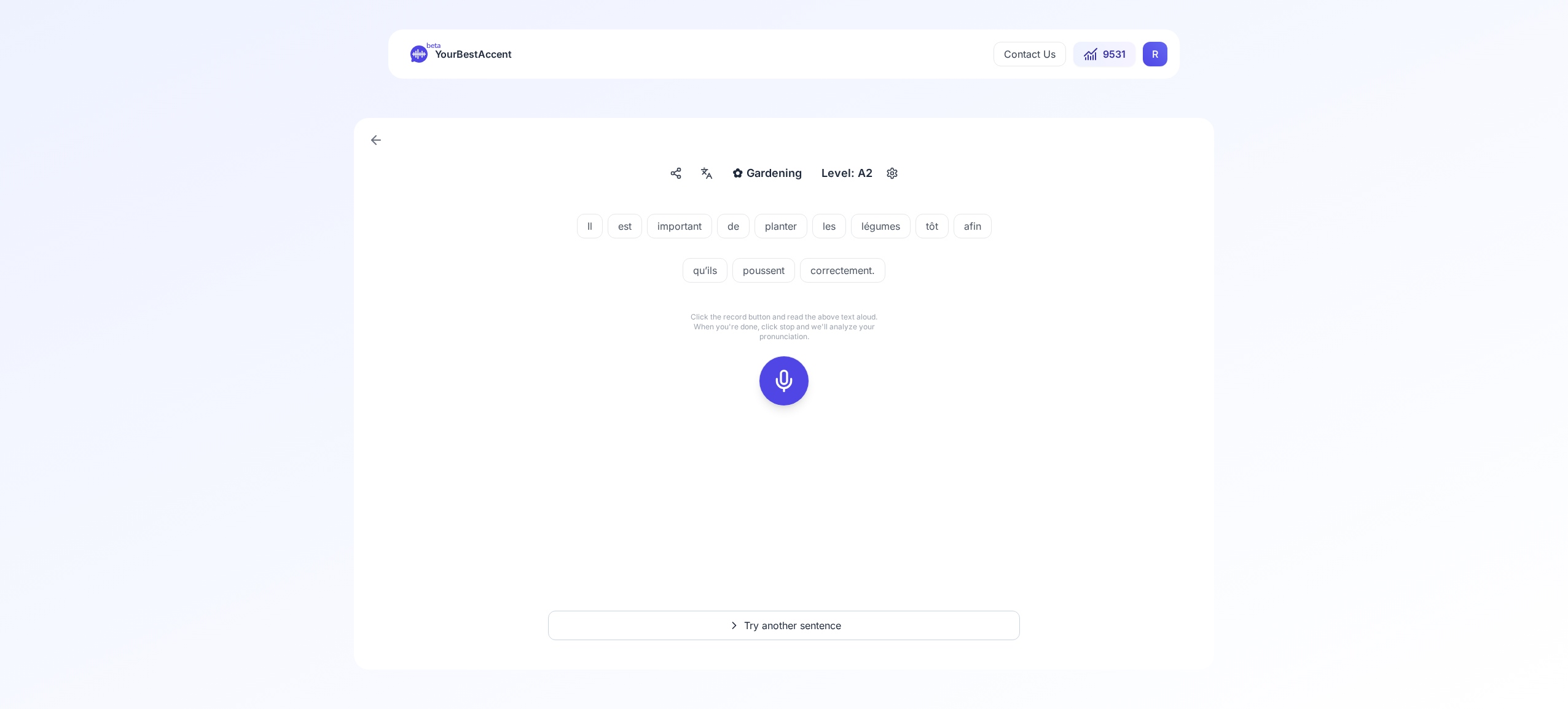
click at [785, 386] on icon at bounding box center [784, 381] width 25 height 25
click at [786, 388] on icon at bounding box center [784, 381] width 25 height 25
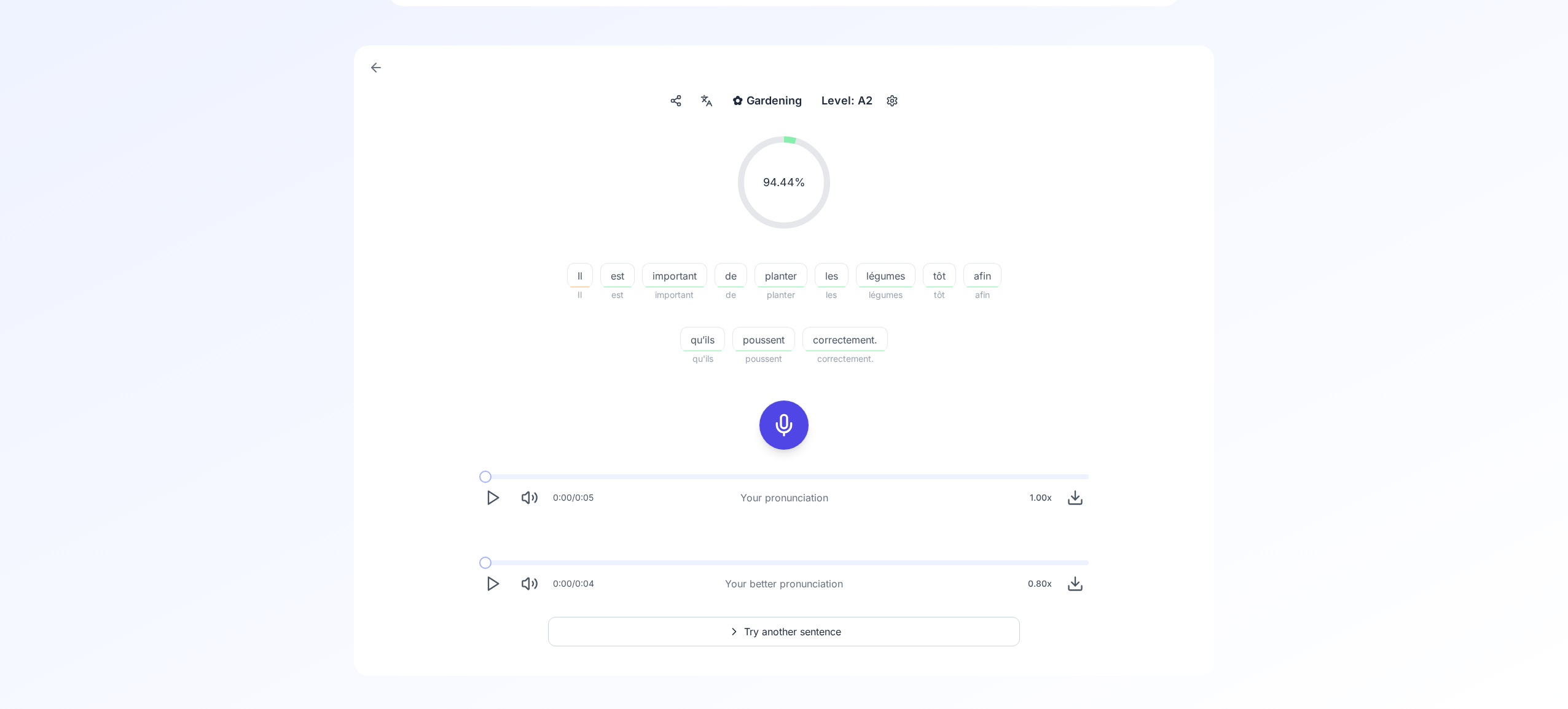
scroll to position [79, 0]
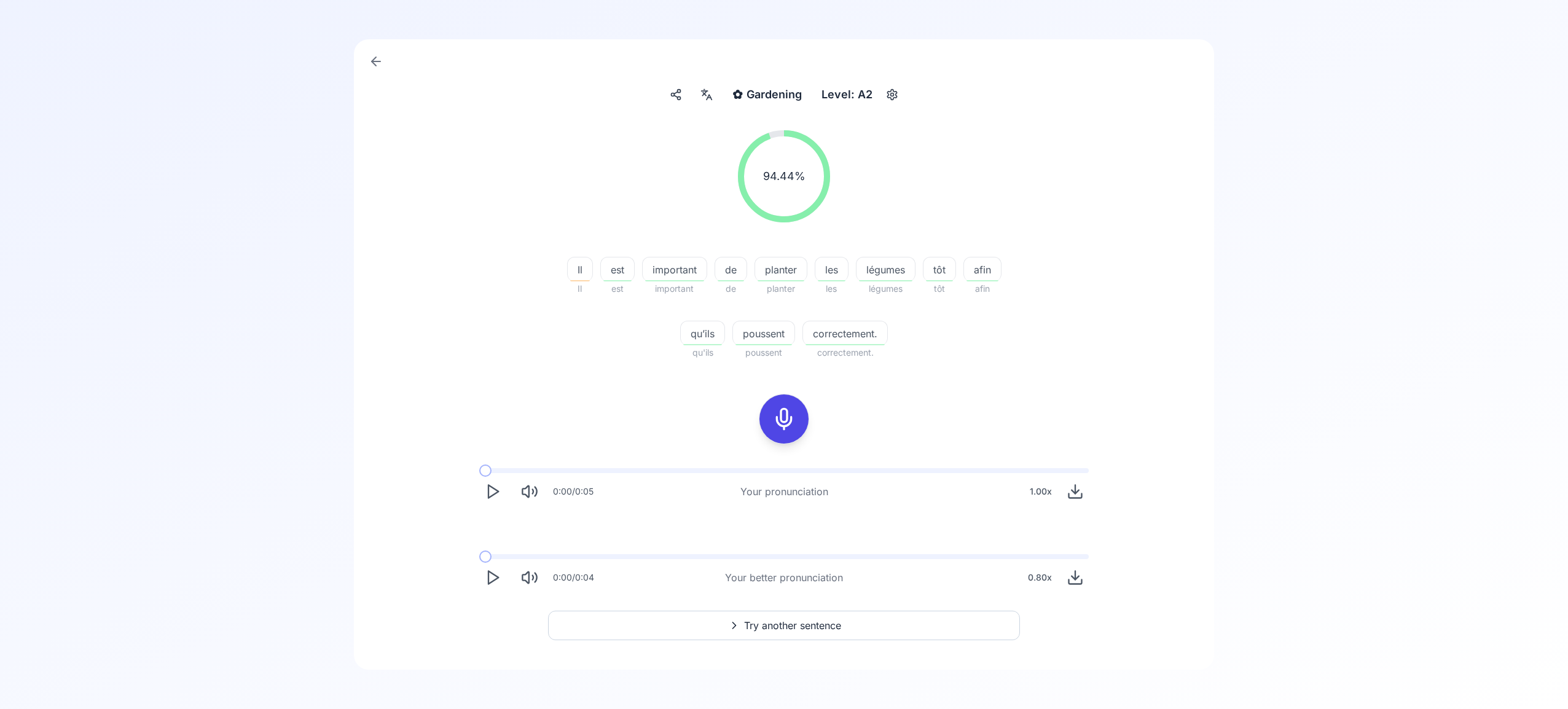
click at [806, 621] on span "Try another sentence" at bounding box center [793, 625] width 97 height 14
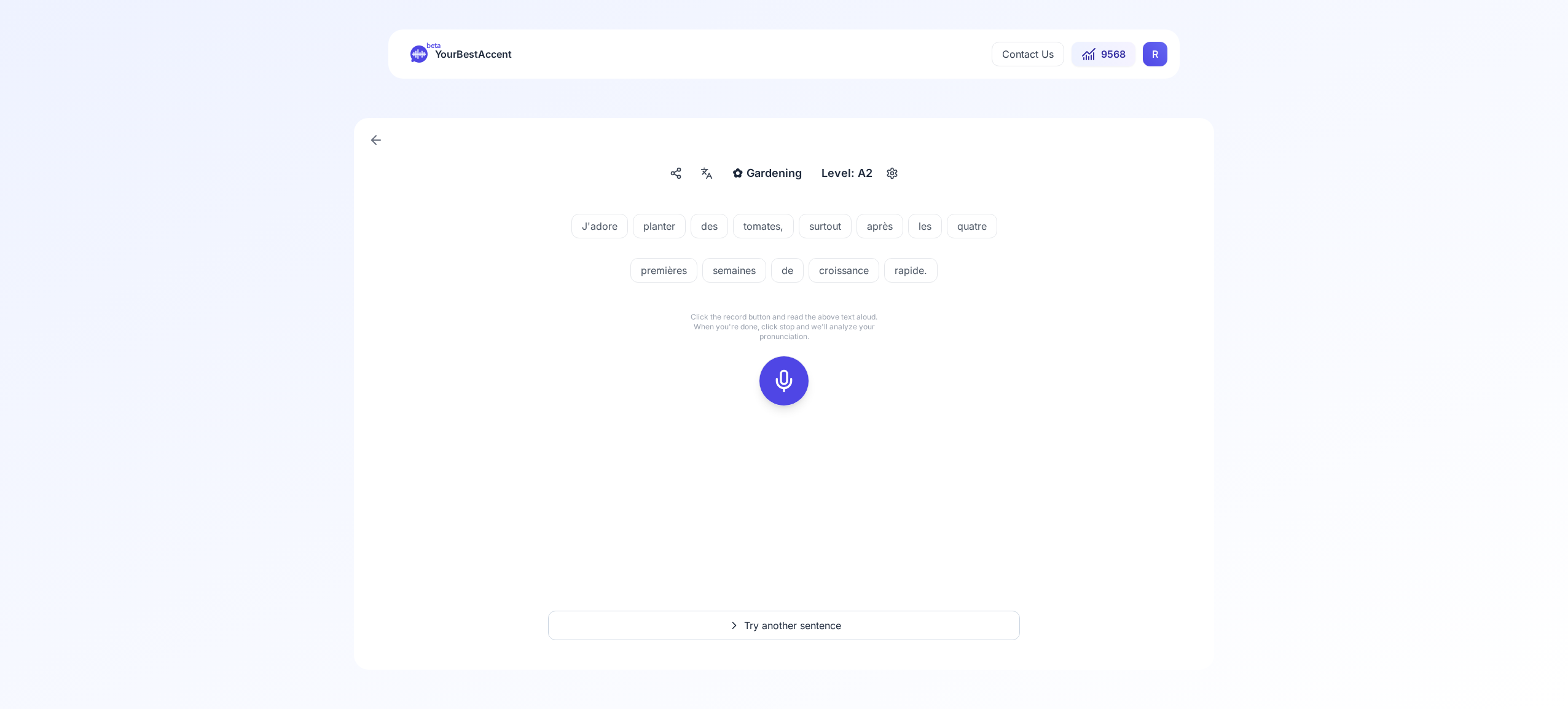
click at [784, 378] on icon at bounding box center [784, 381] width 25 height 25
click at [784, 386] on icon at bounding box center [784, 381] width 25 height 25
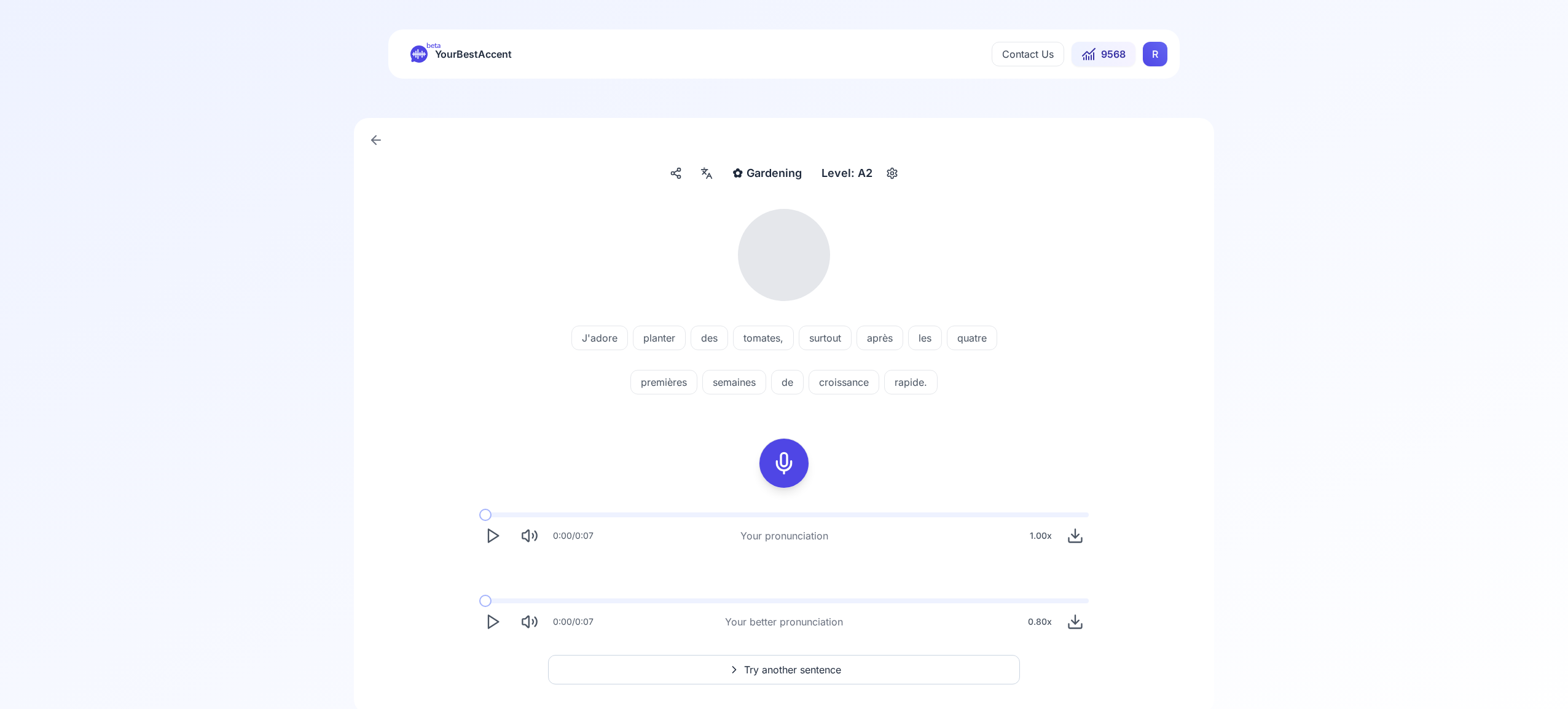
scroll to position [44, 0]
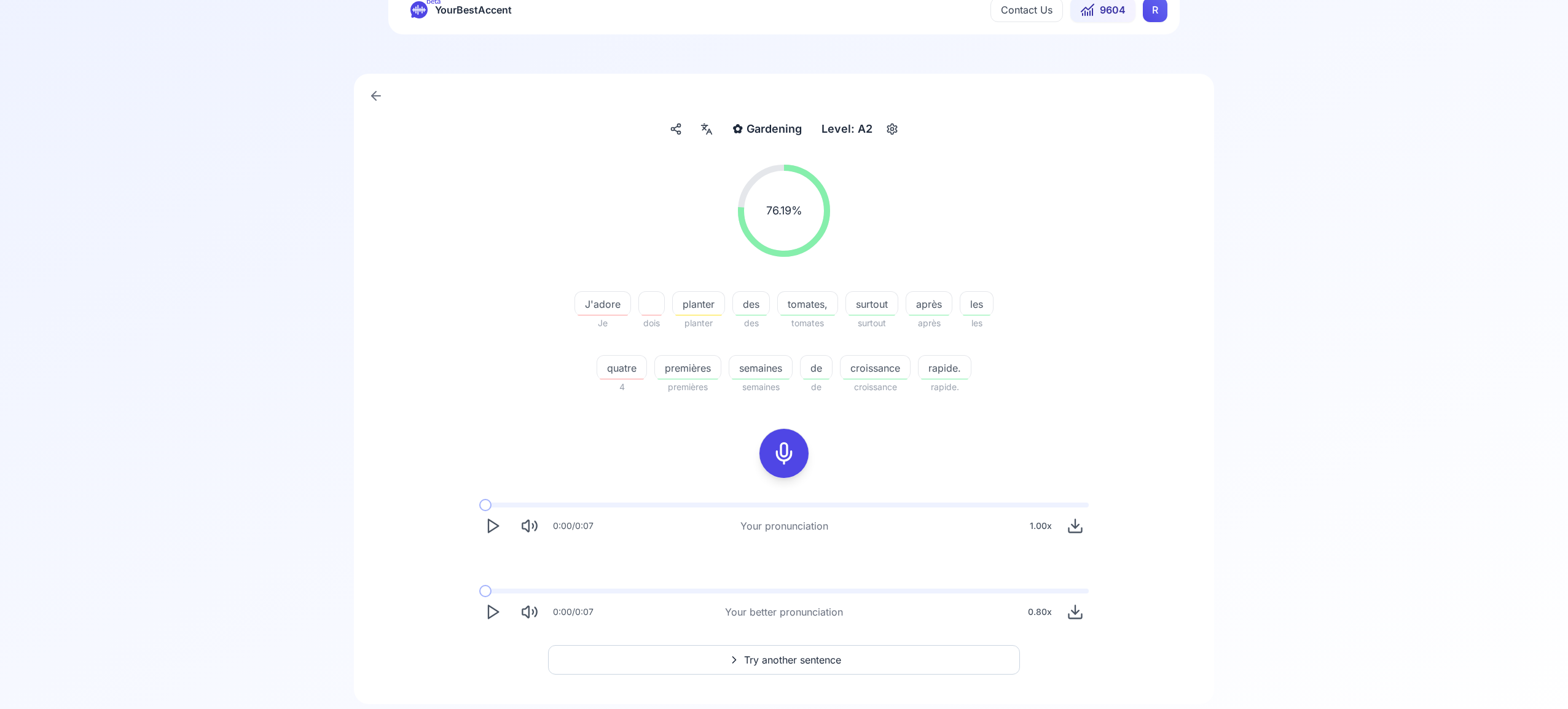
click at [822, 660] on span "Try another sentence" at bounding box center [793, 659] width 97 height 14
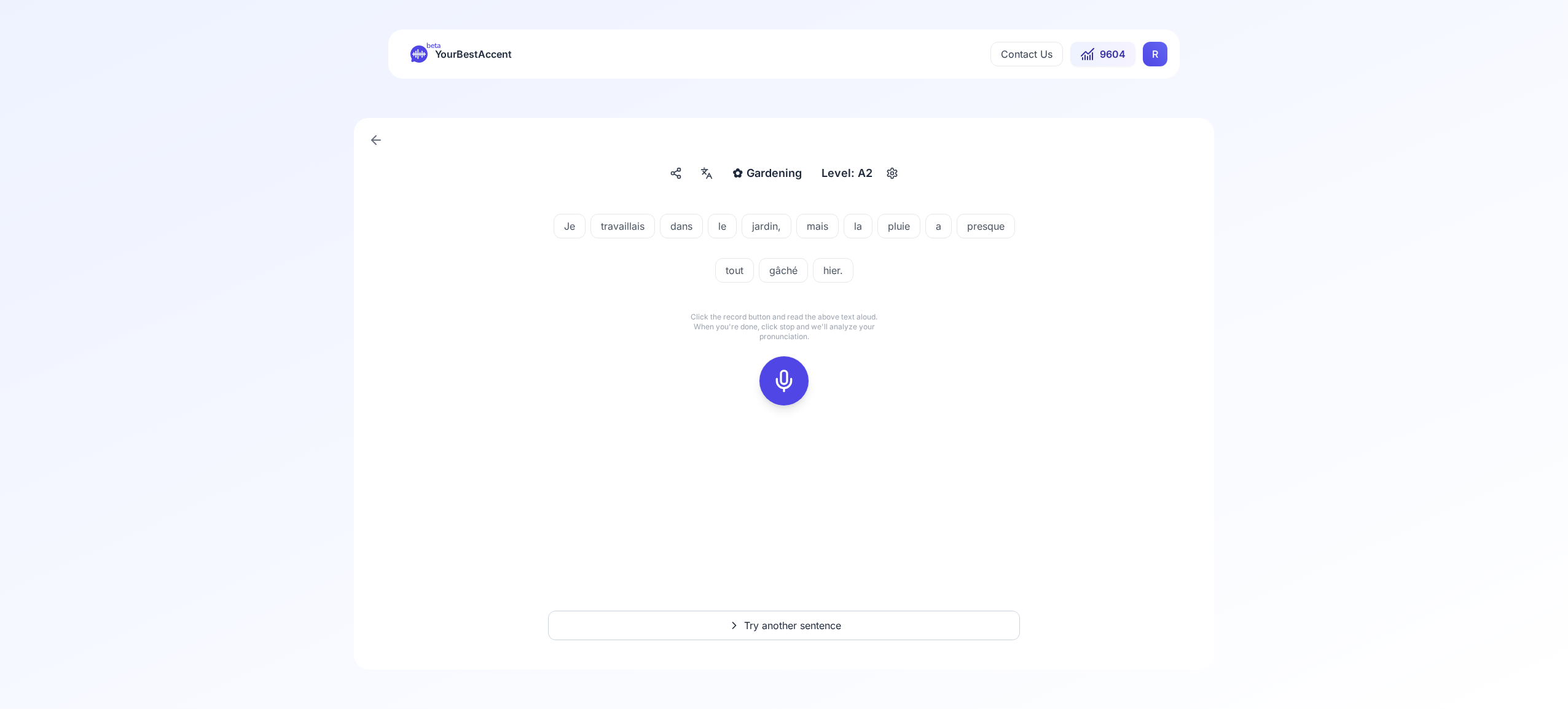
click at [782, 376] on icon at bounding box center [784, 381] width 25 height 25
click at [784, 379] on icon at bounding box center [784, 381] width 25 height 25
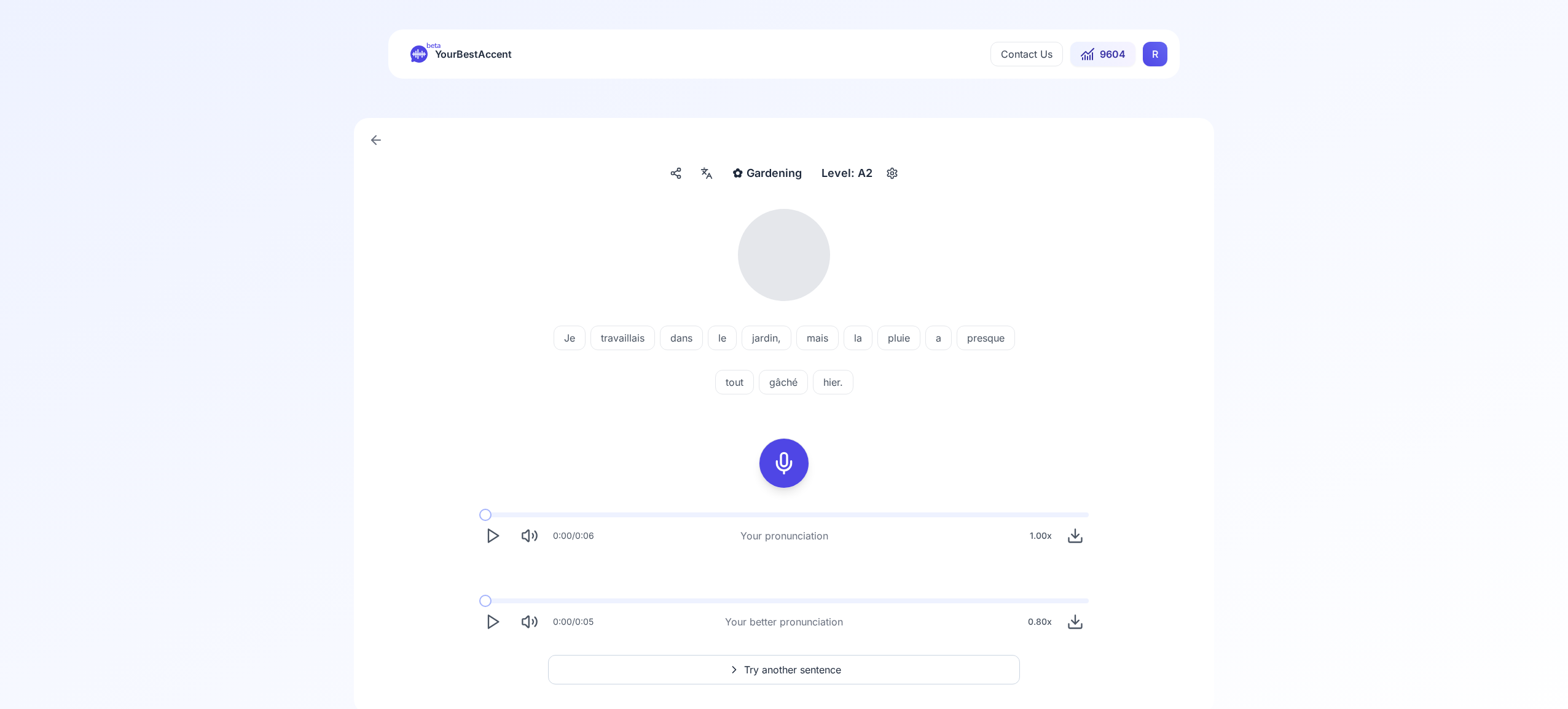
click at [704, 175] on icon at bounding box center [706, 173] width 14 height 12
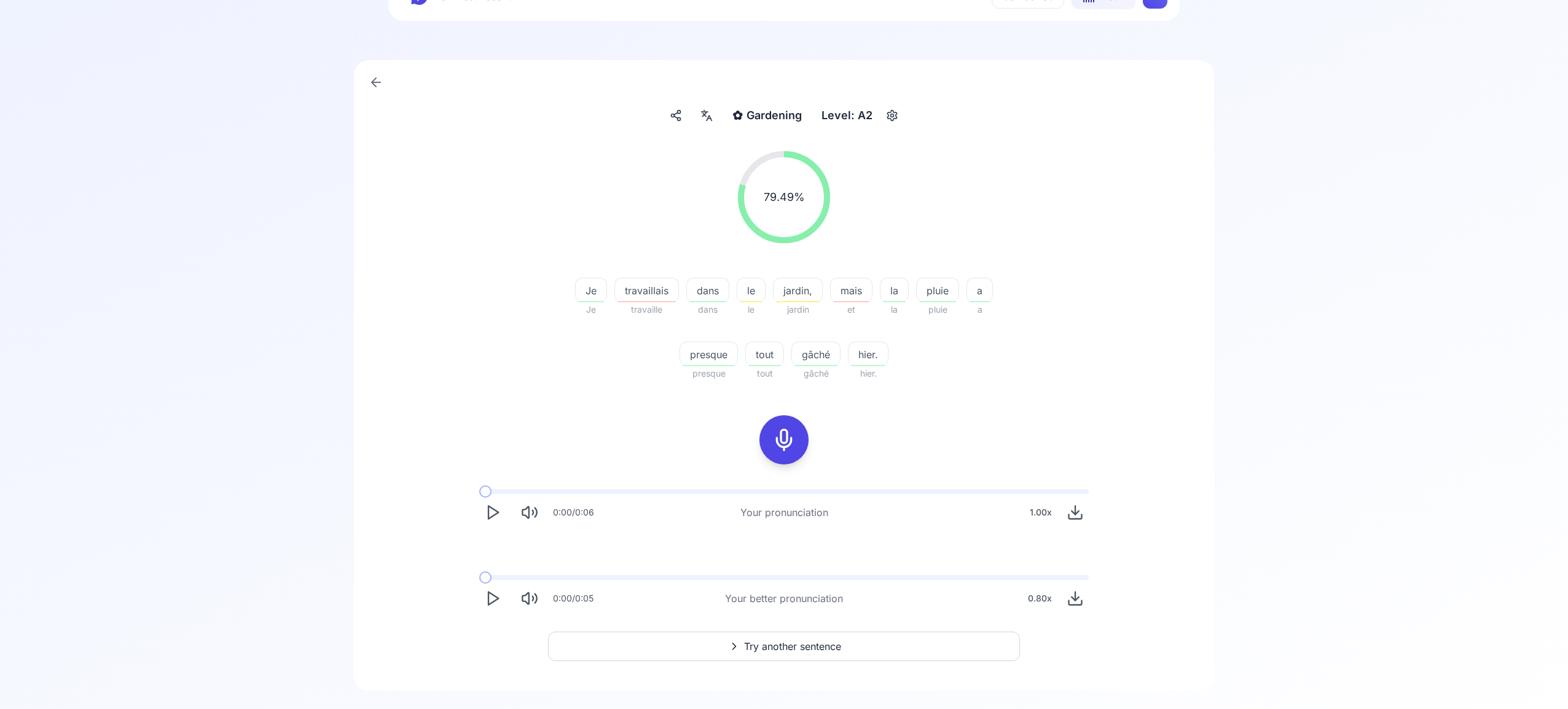
scroll to position [79, 0]
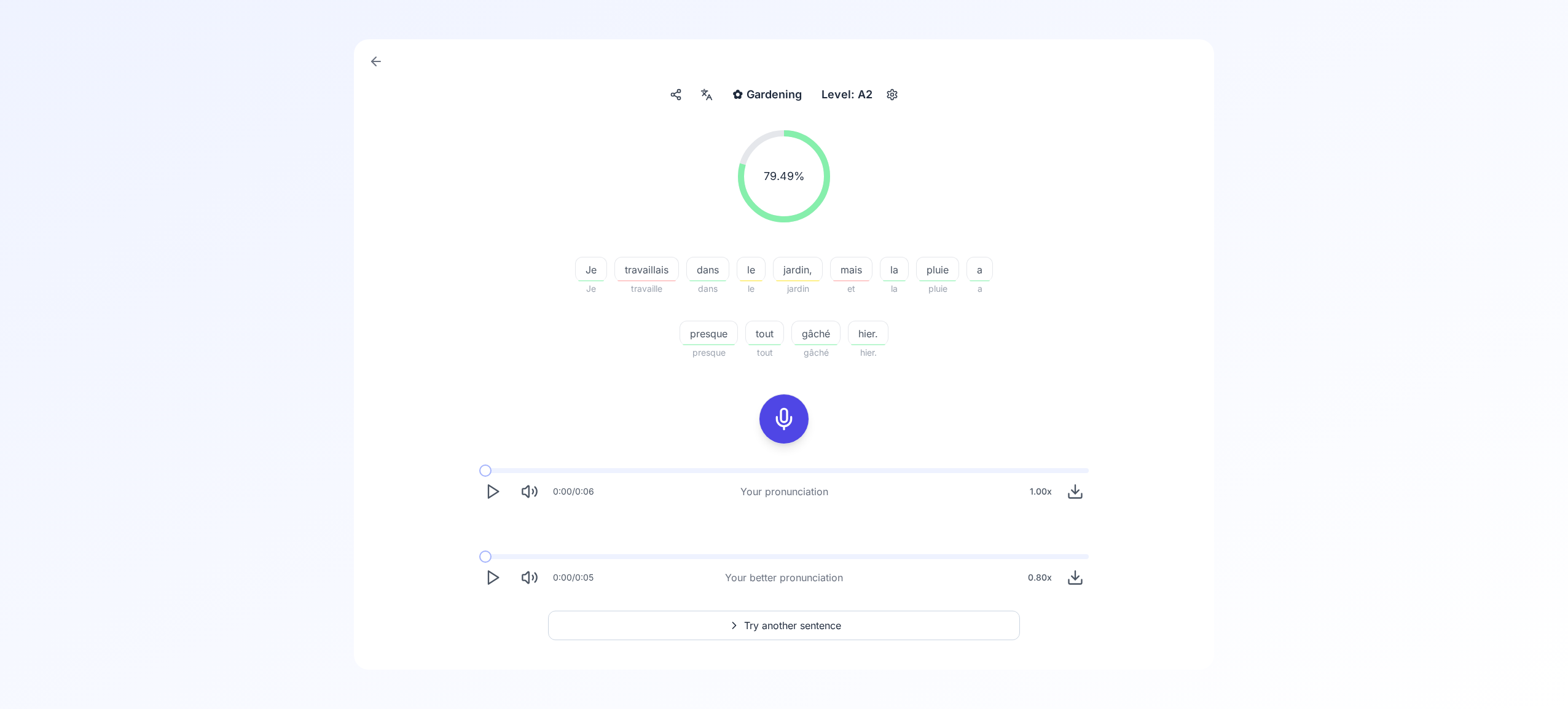
click at [833, 628] on span "Try another sentence" at bounding box center [793, 625] width 97 height 14
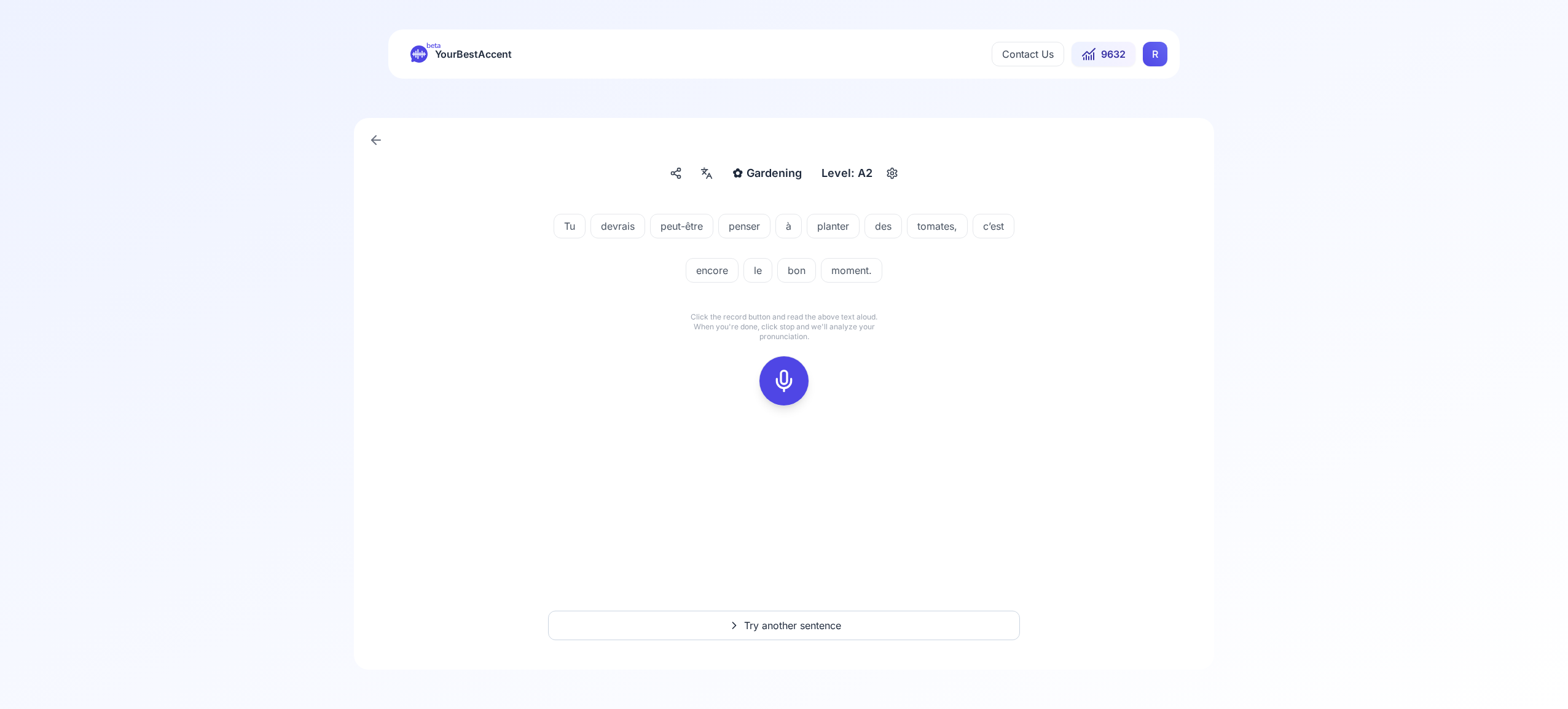
click at [780, 381] on icon at bounding box center [784, 381] width 25 height 25
click at [785, 378] on icon at bounding box center [784, 381] width 25 height 25
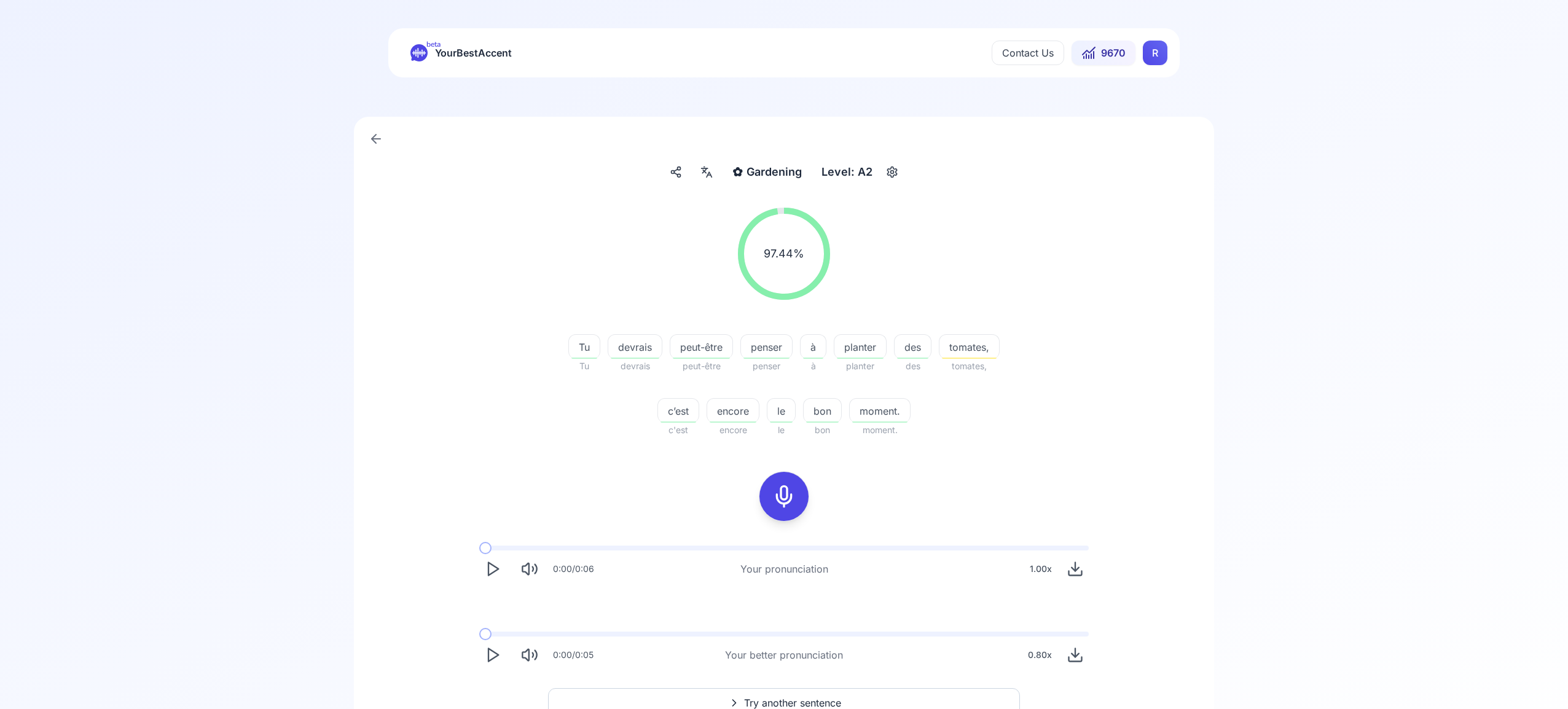
scroll to position [2, 0]
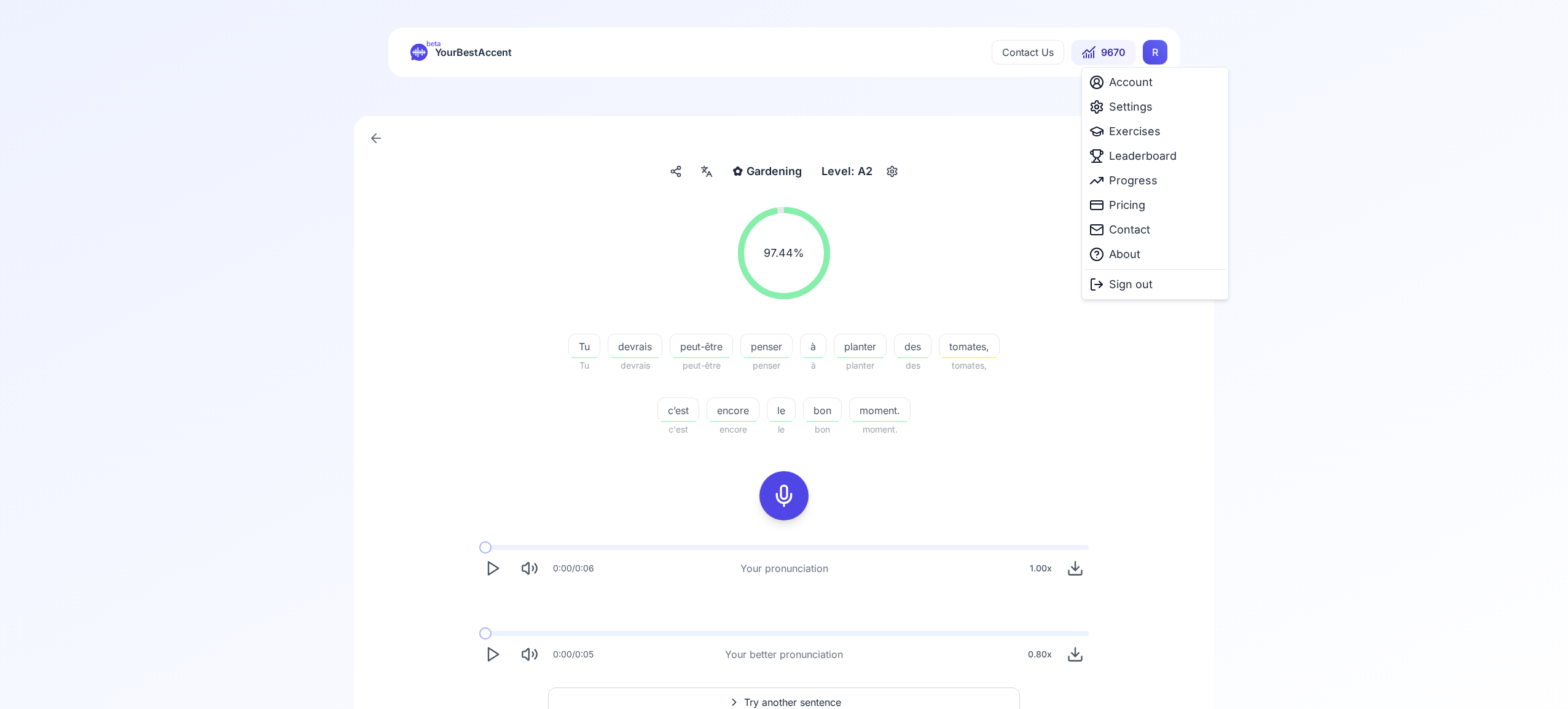
click at [1153, 50] on html "beta YourBestAccent Contact Us 9670 R ✿ Gardening Gardening Level: A2 97.44 % 9…" at bounding box center [784, 352] width 1568 height 709
click at [1137, 109] on span "Settings" at bounding box center [1131, 106] width 43 height 17
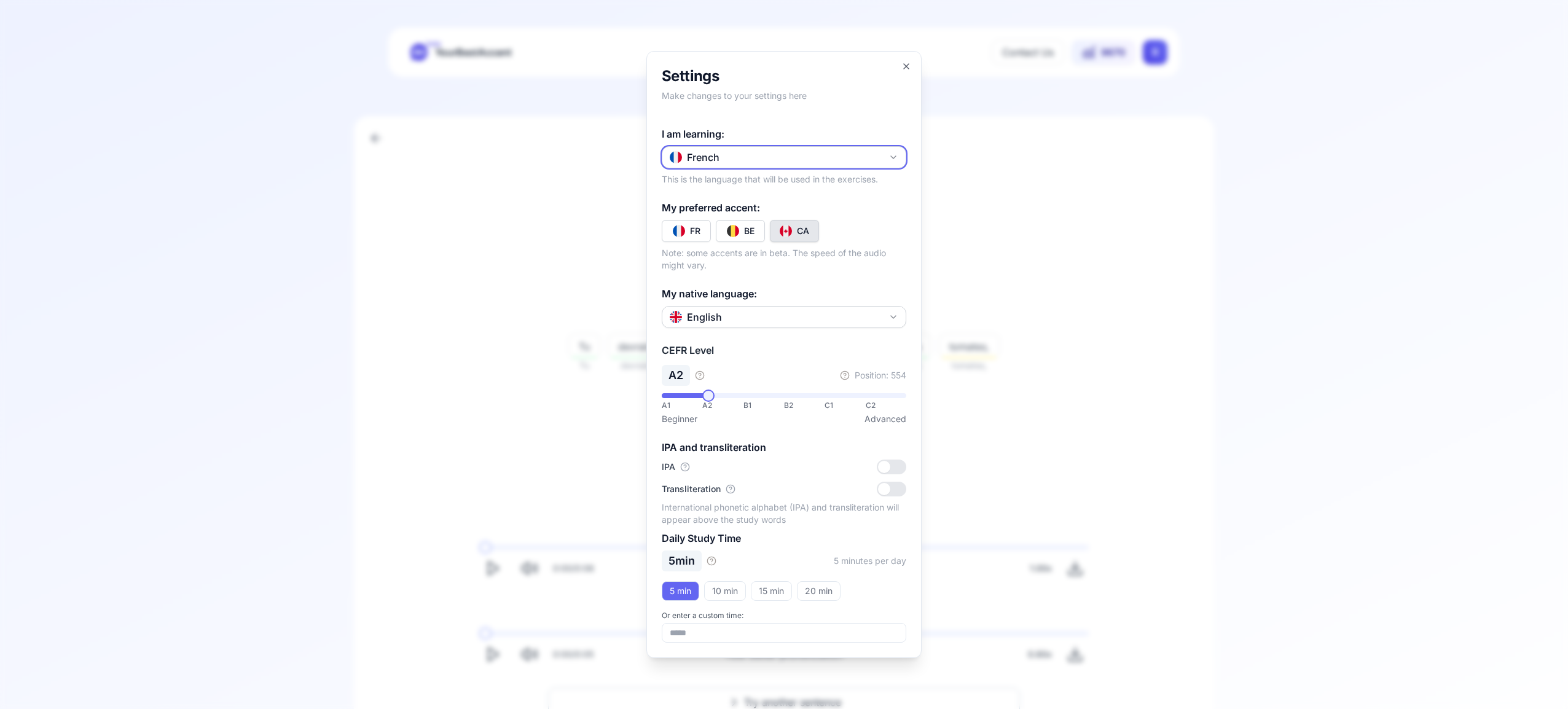
click at [895, 157] on icon "button" at bounding box center [893, 157] width 10 height 10
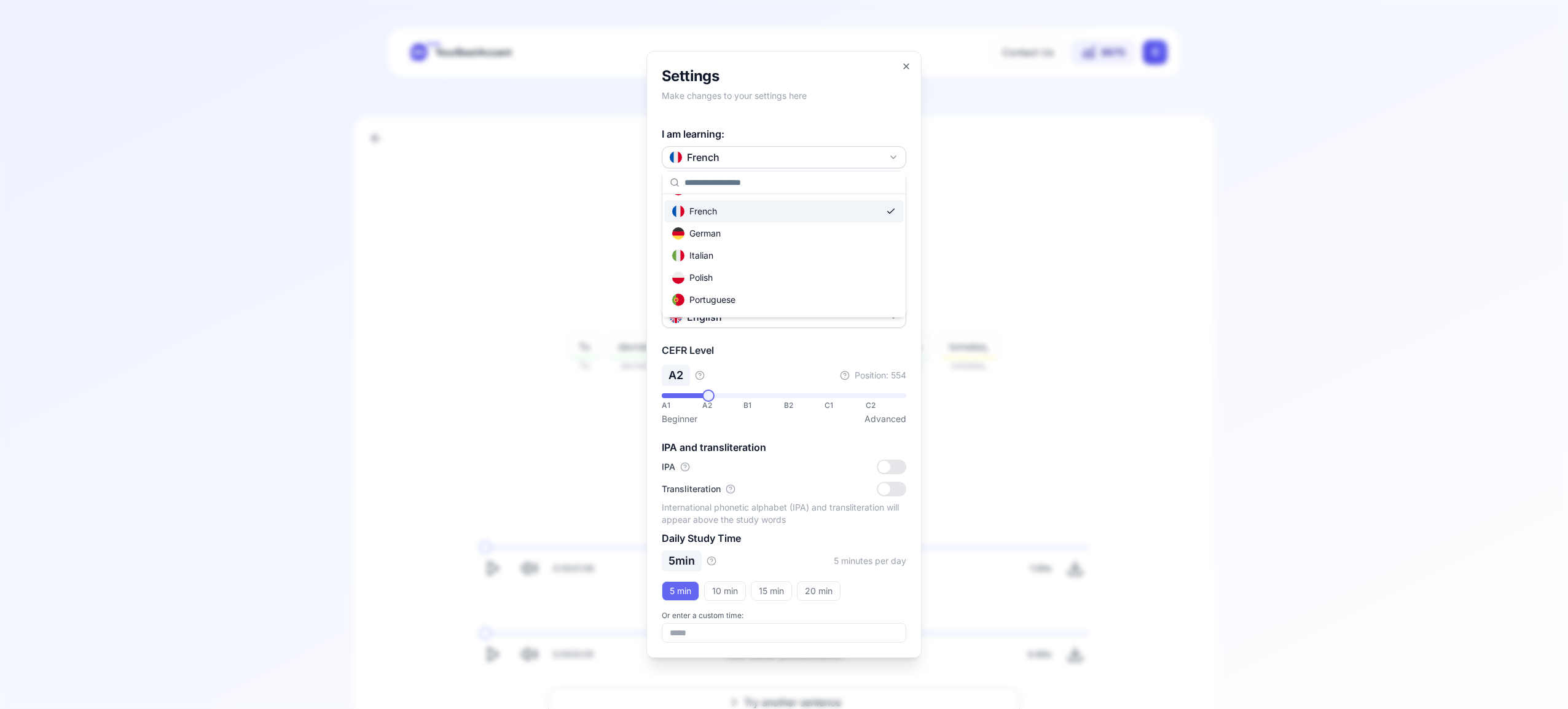
scroll to position [79, 0]
click at [811, 286] on div "Russian" at bounding box center [784, 283] width 239 height 22
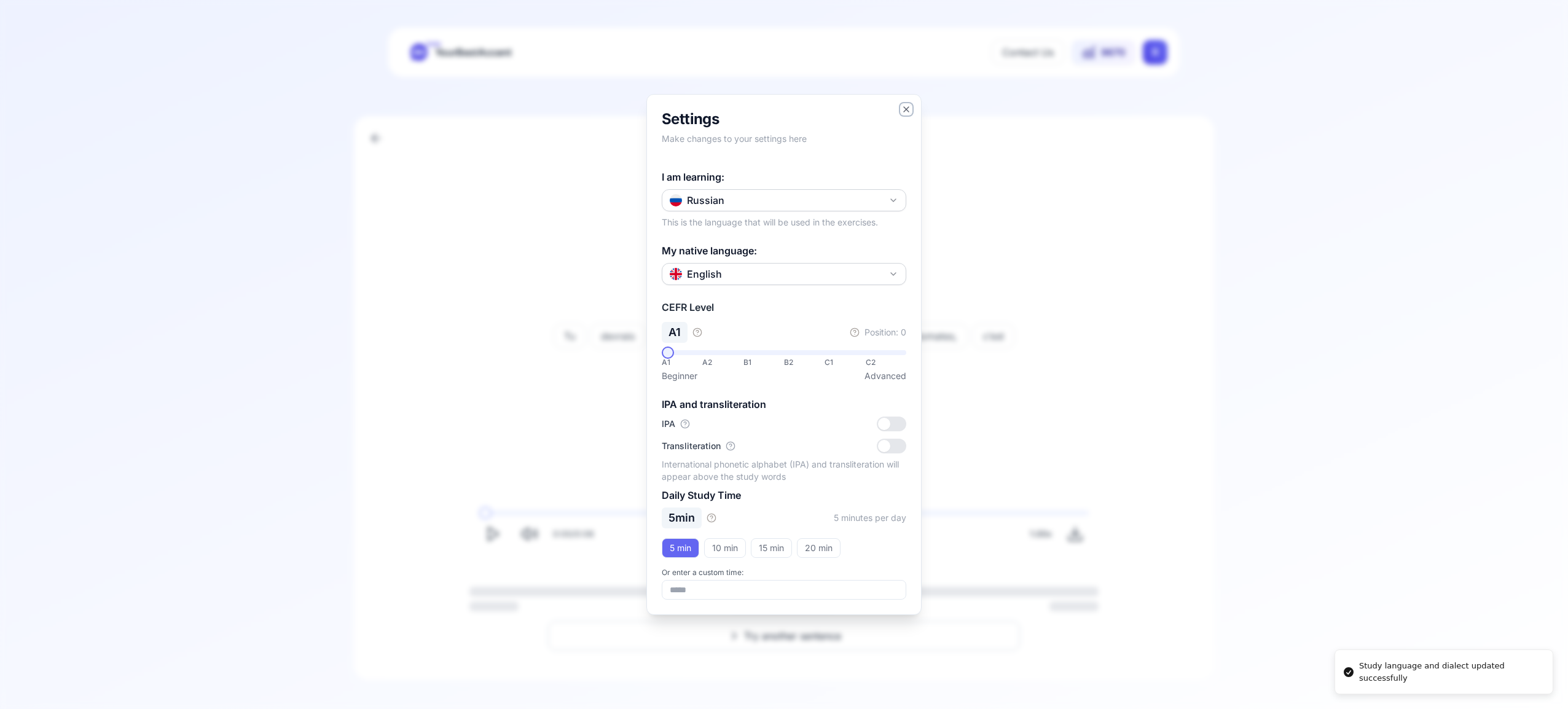
click at [907, 111] on icon "button" at bounding box center [906, 109] width 10 height 10
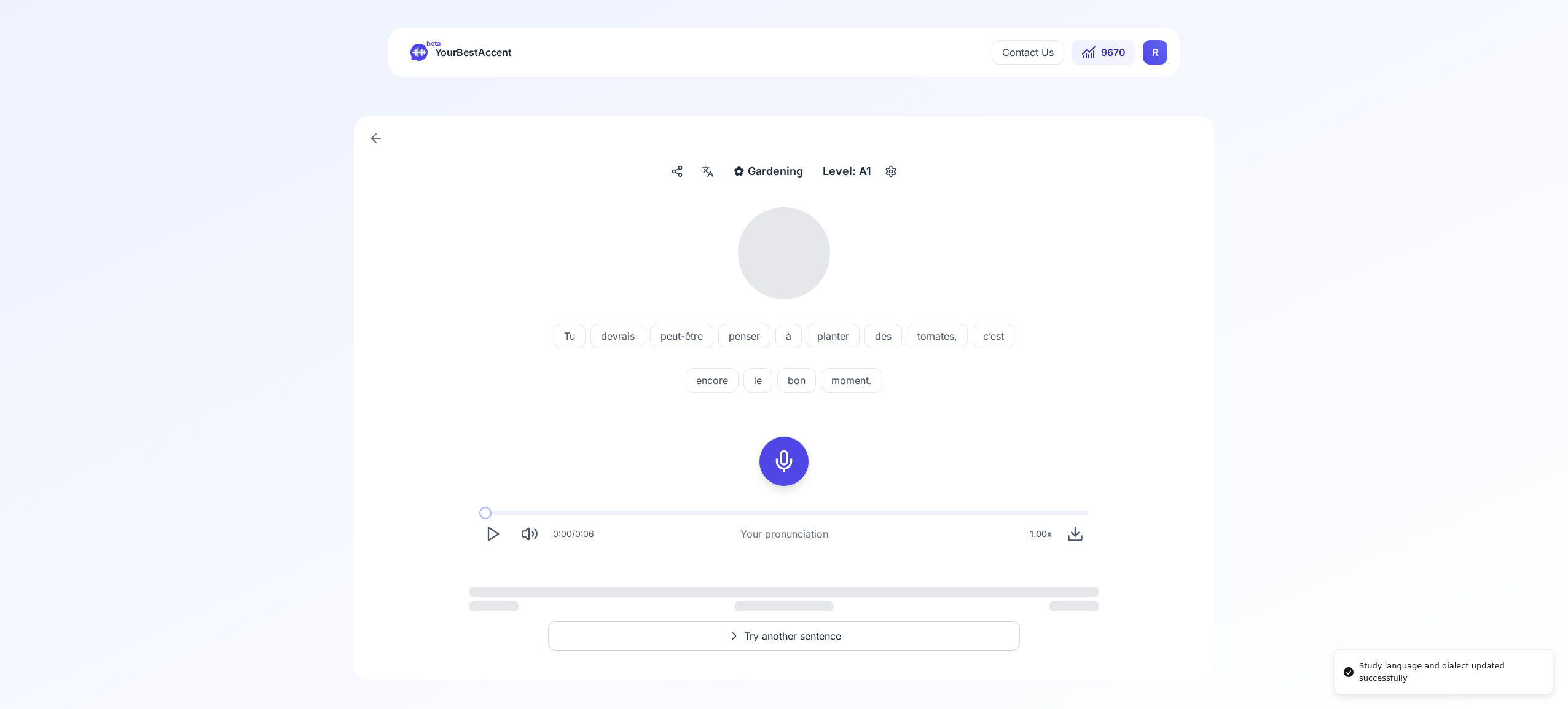
scroll to position [1, 0]
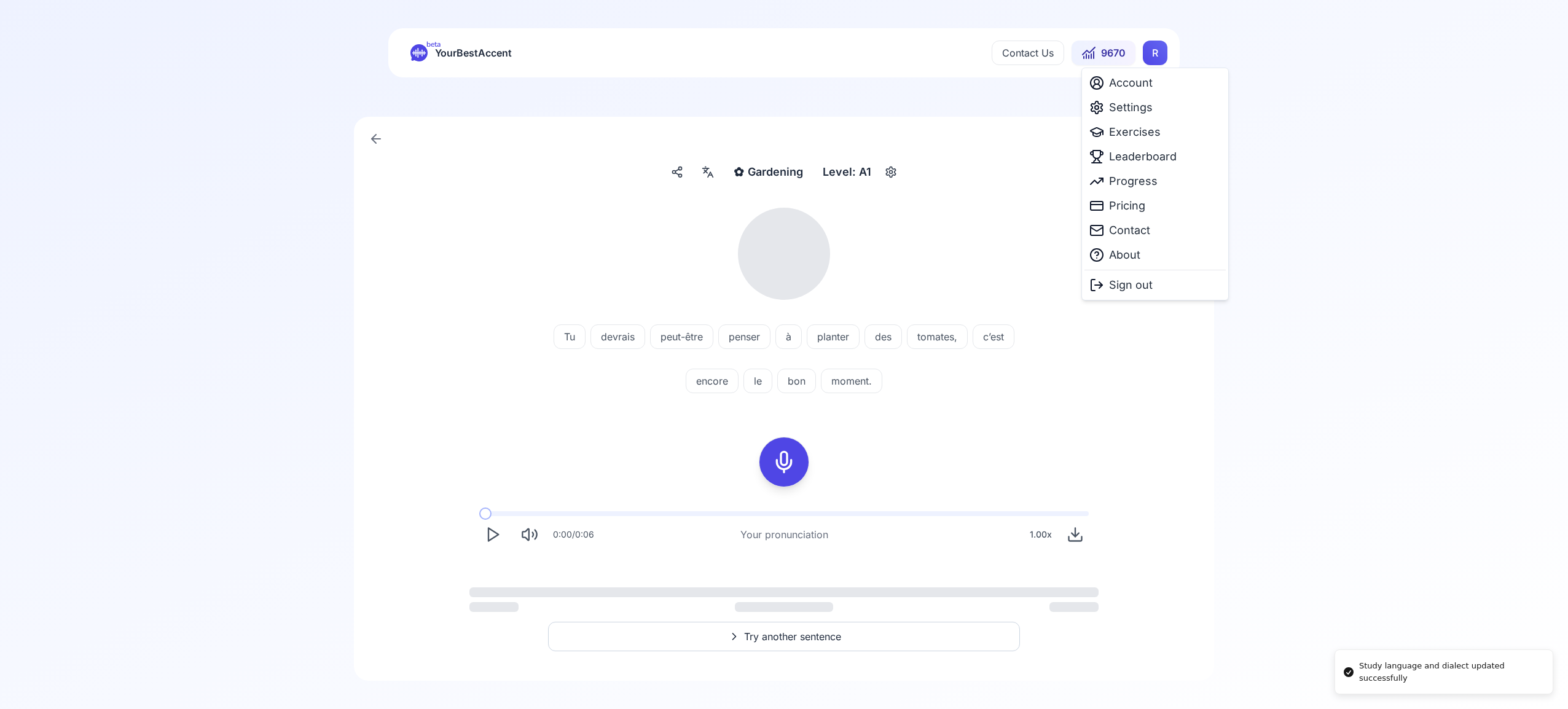
click at [1160, 51] on html "Study language and dialect updated successfully beta YourBestAccent Contact Us …" at bounding box center [784, 353] width 1568 height 709
click at [1144, 134] on span "Exercises" at bounding box center [1135, 132] width 52 height 17
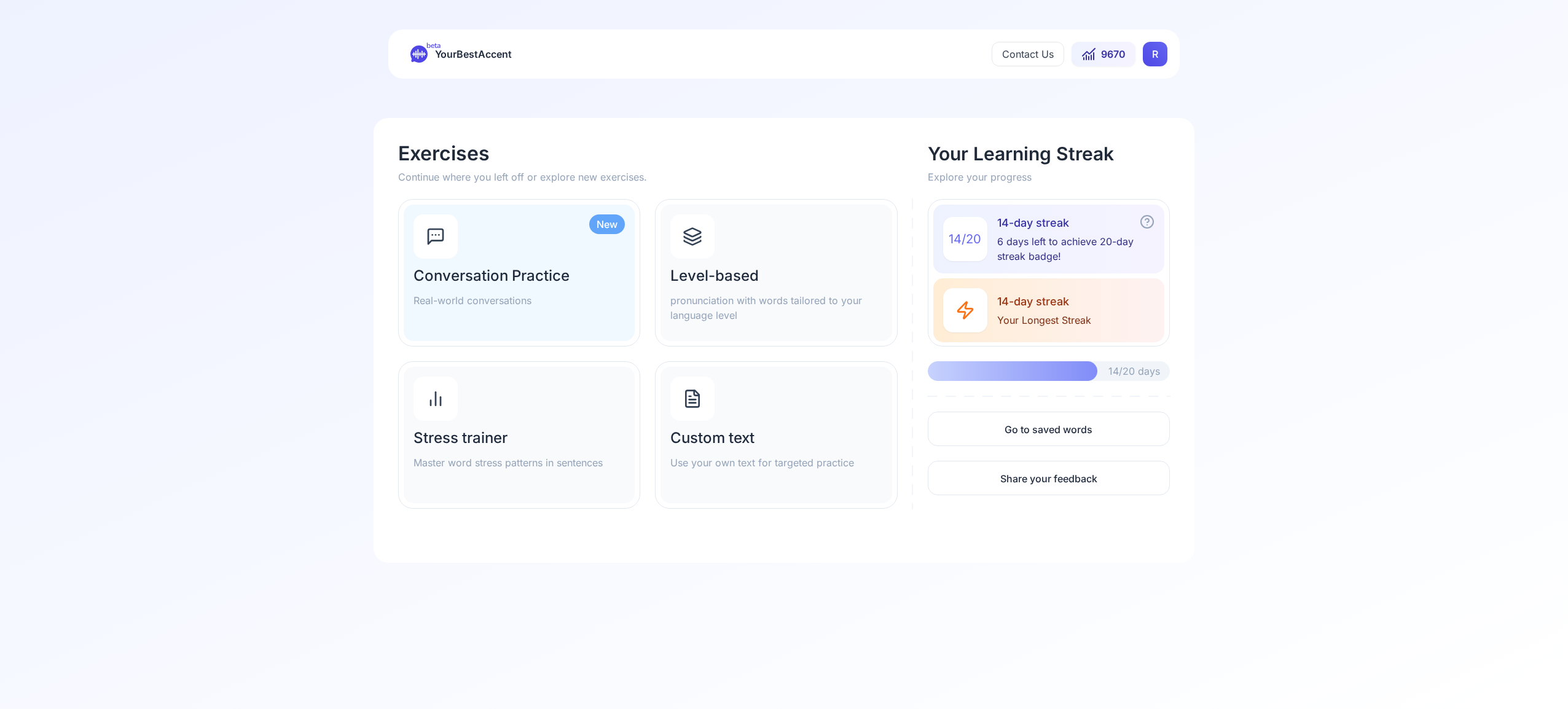
click at [697, 242] on icon at bounding box center [693, 243] width 17 height 4
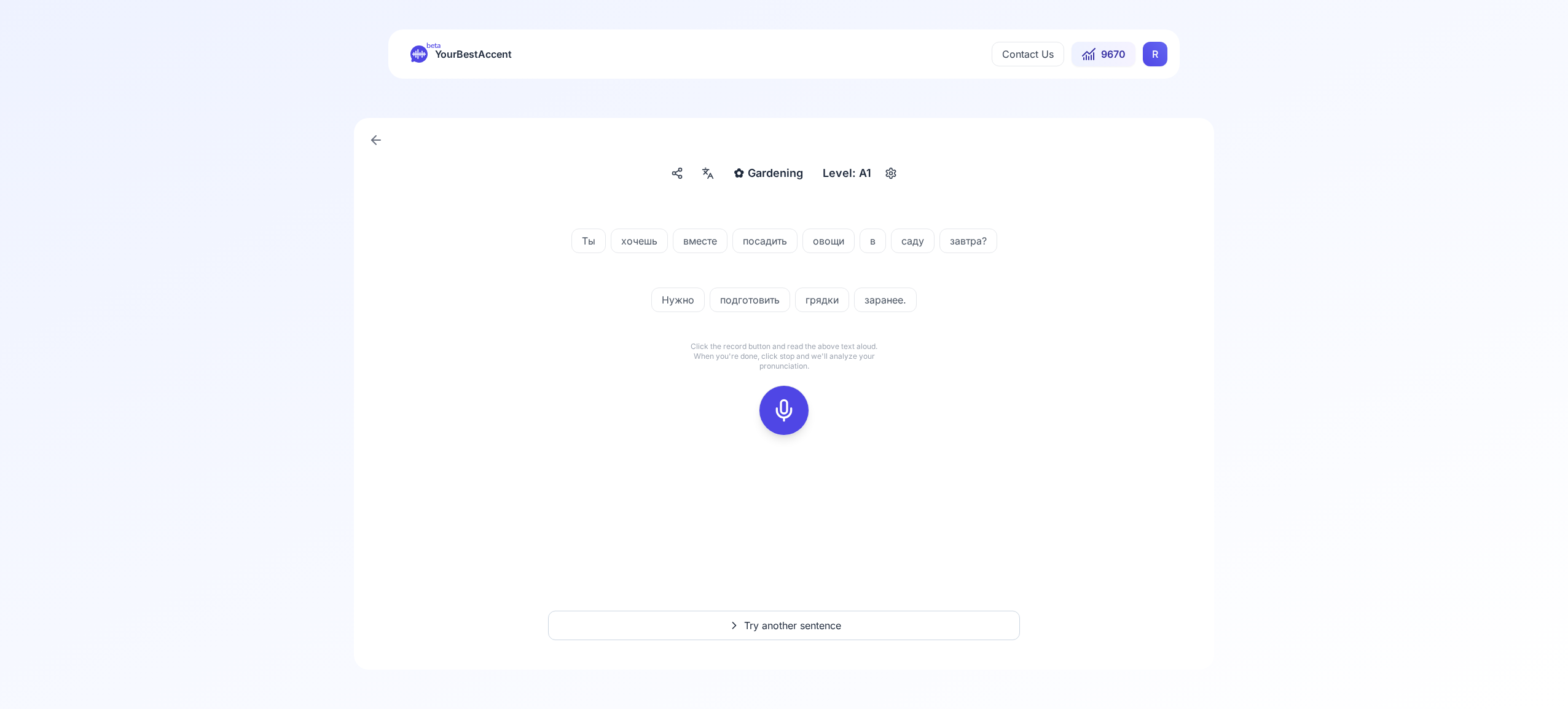
drag, startPoint x: 789, startPoint y: 405, endPoint x: 814, endPoint y: 392, distance: 28.2
click at [792, 403] on icon at bounding box center [784, 410] width 25 height 25
click at [797, 408] on div at bounding box center [784, 410] width 30 height 49
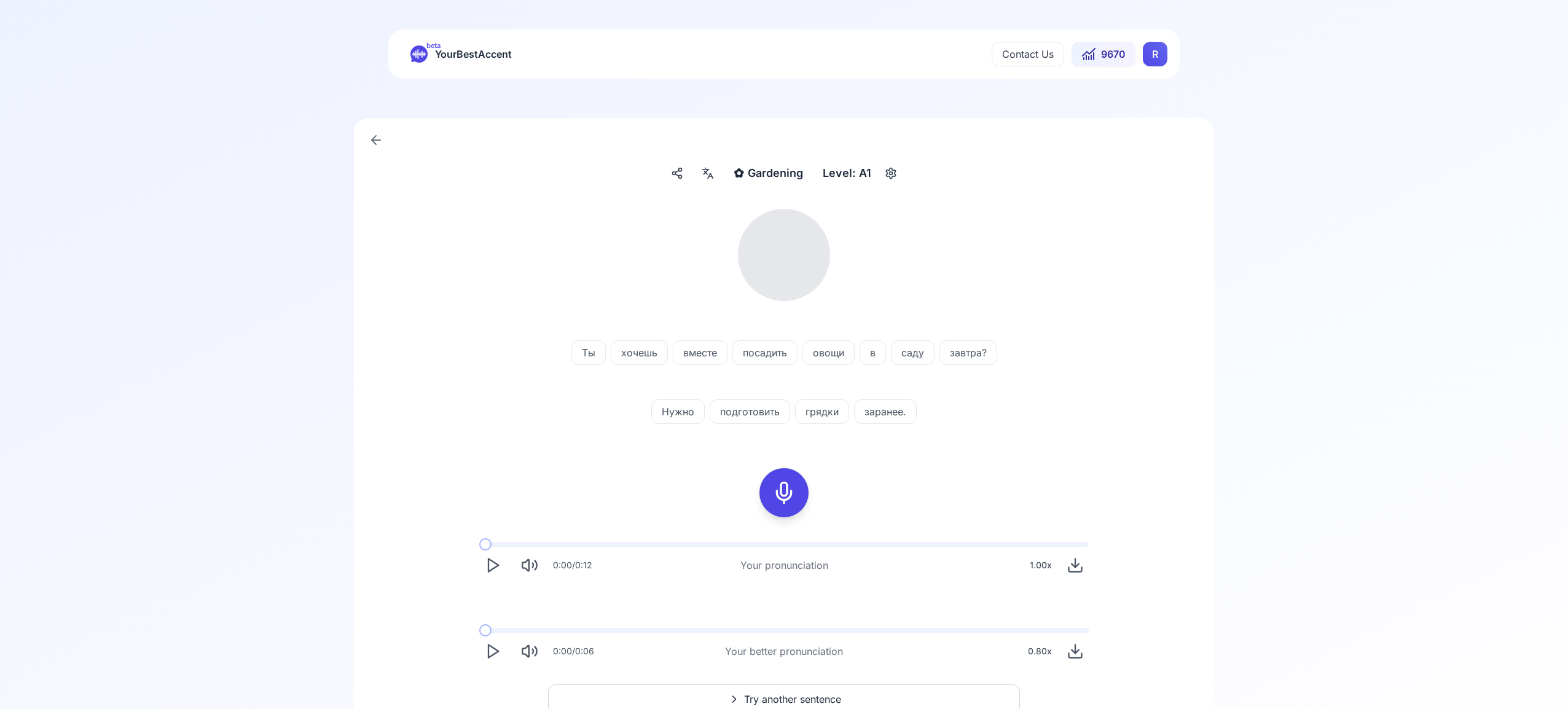
click at [710, 175] on icon at bounding box center [710, 175] width 5 height 5
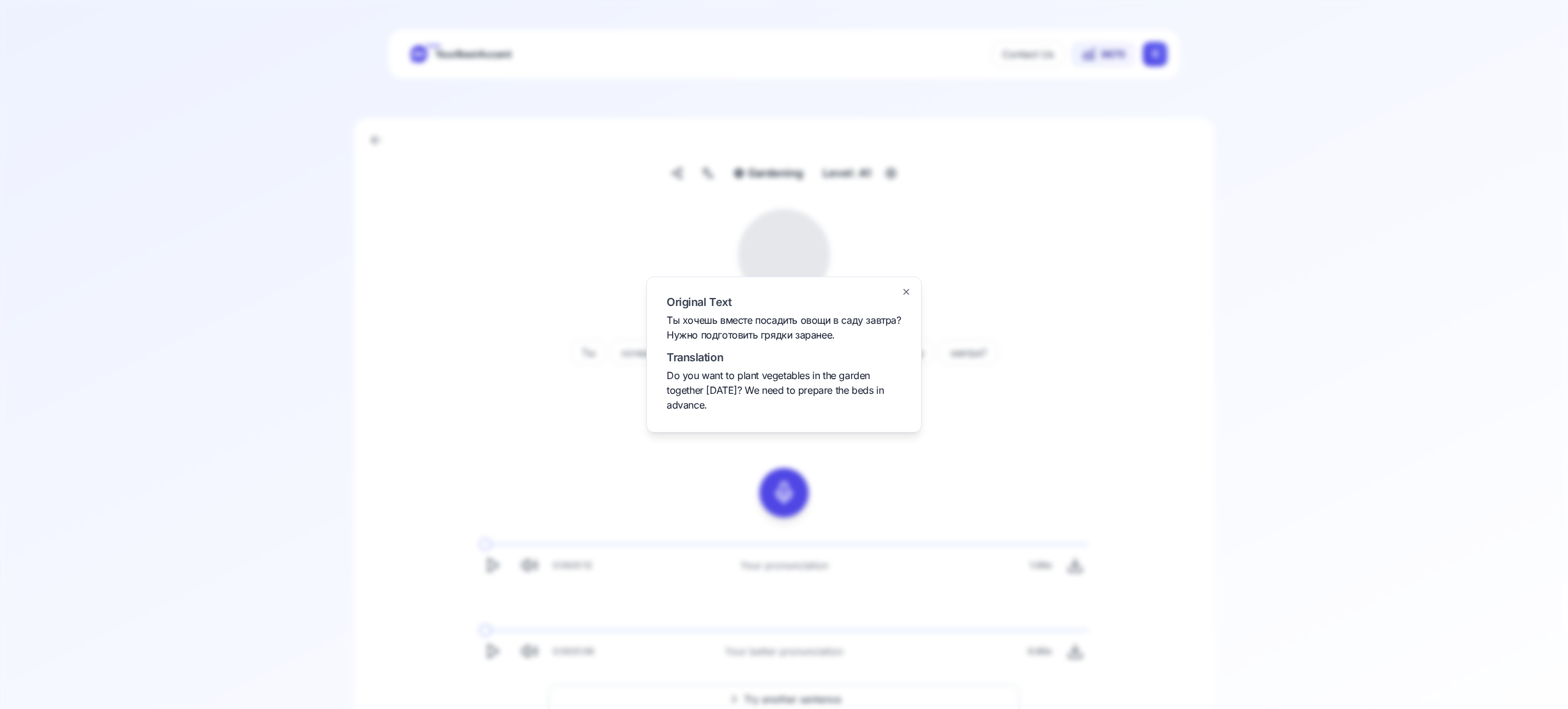
click at [906, 289] on icon "button" at bounding box center [906, 292] width 10 height 10
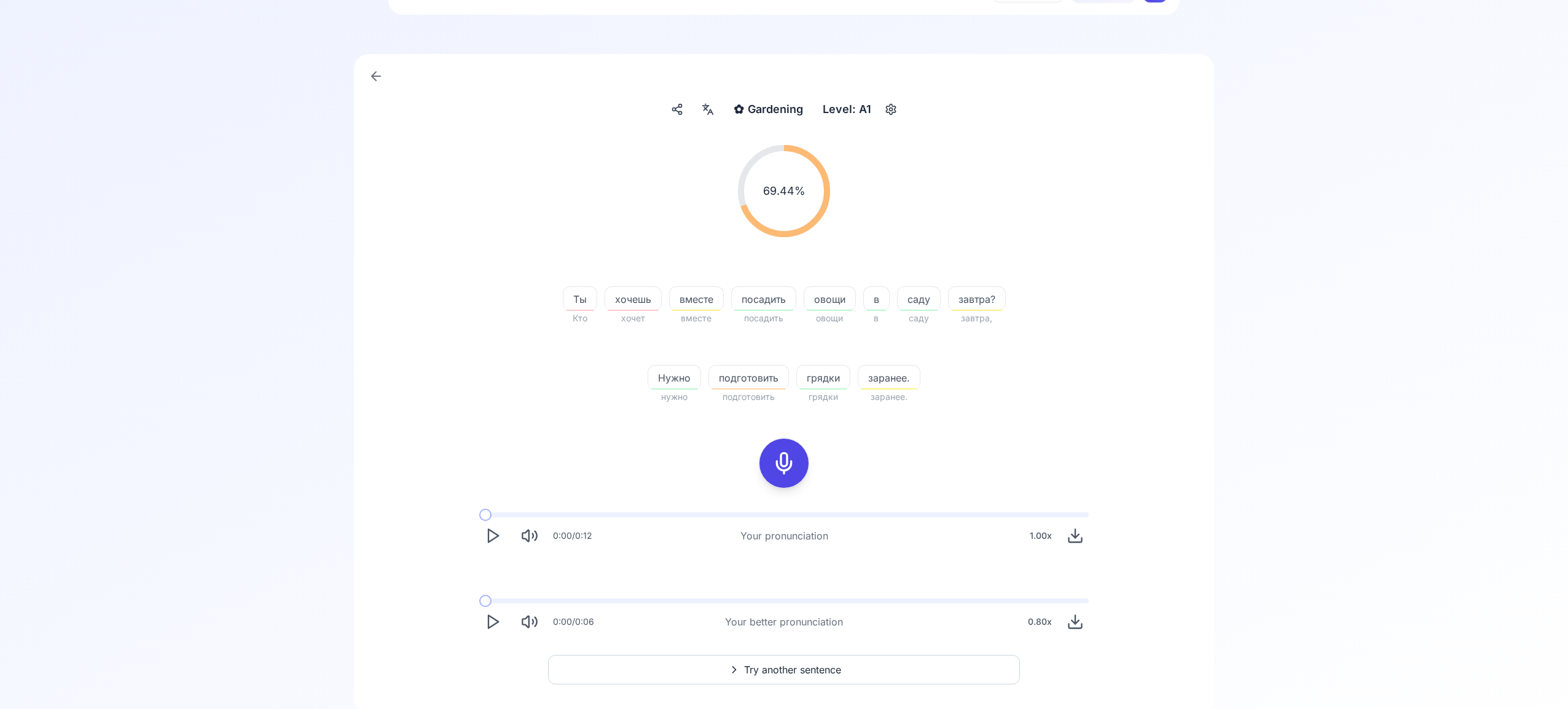
scroll to position [103, 0]
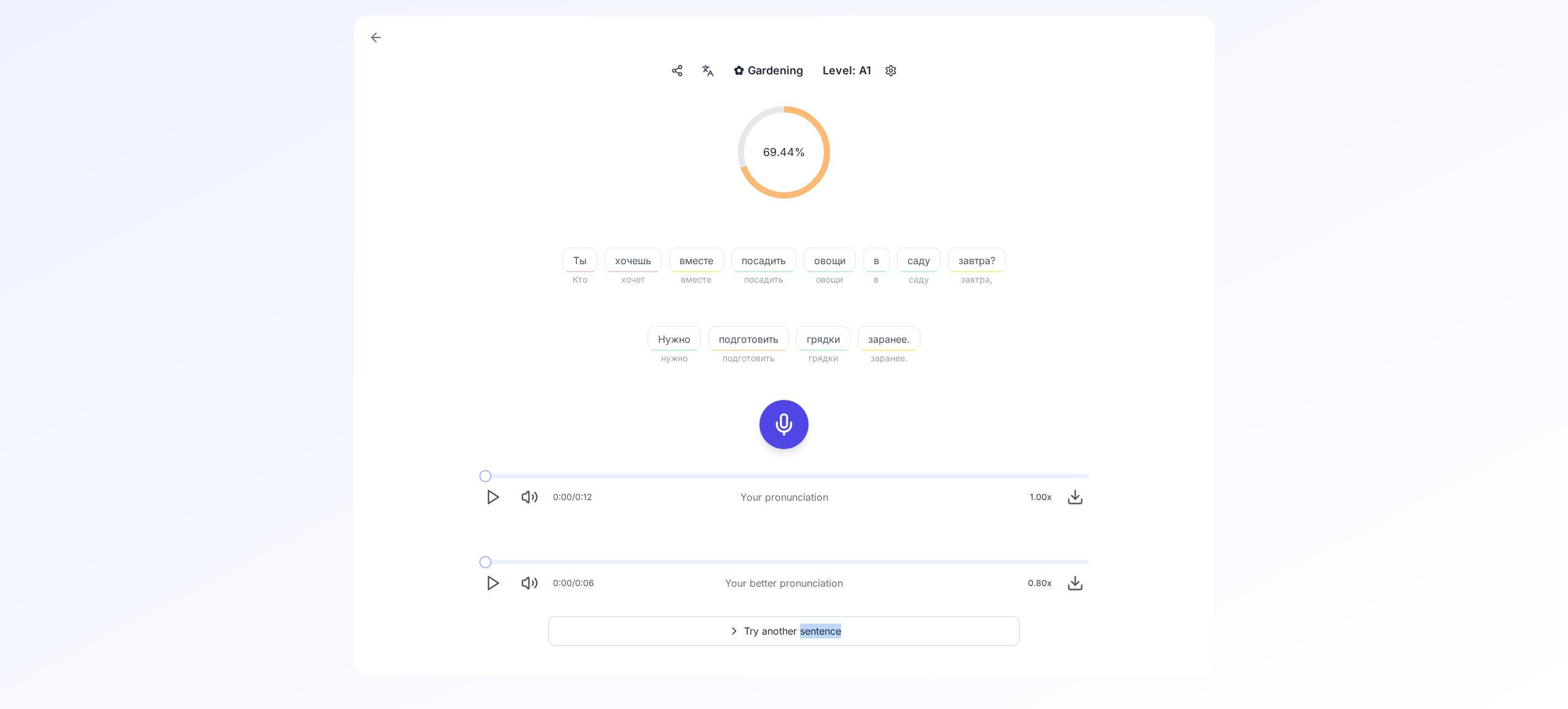
click at [791, 631] on span "Try another sentence" at bounding box center [793, 630] width 97 height 14
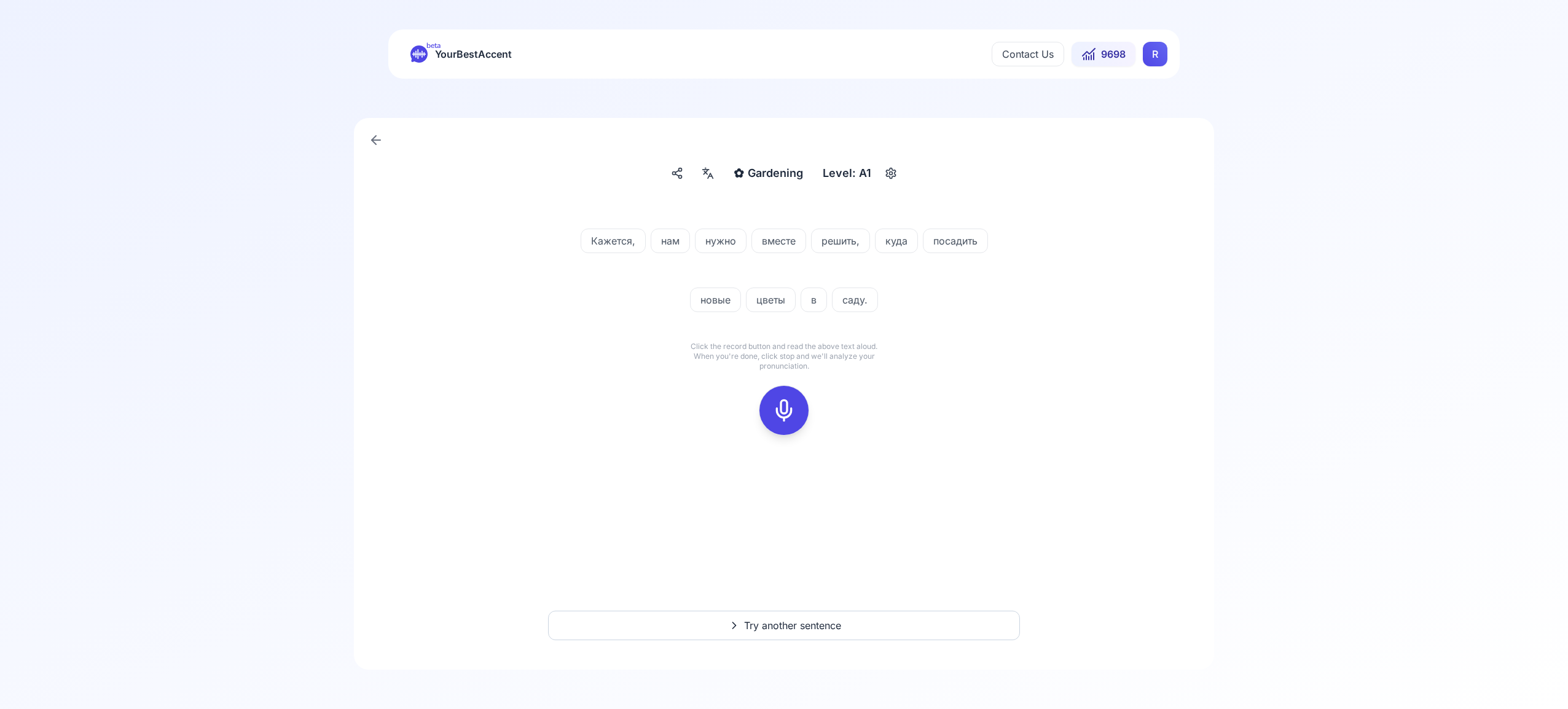
drag, startPoint x: 782, startPoint y: 410, endPoint x: 793, endPoint y: 406, distance: 11.7
click at [782, 410] on icon at bounding box center [784, 410] width 25 height 25
click at [794, 408] on icon at bounding box center [784, 410] width 25 height 25
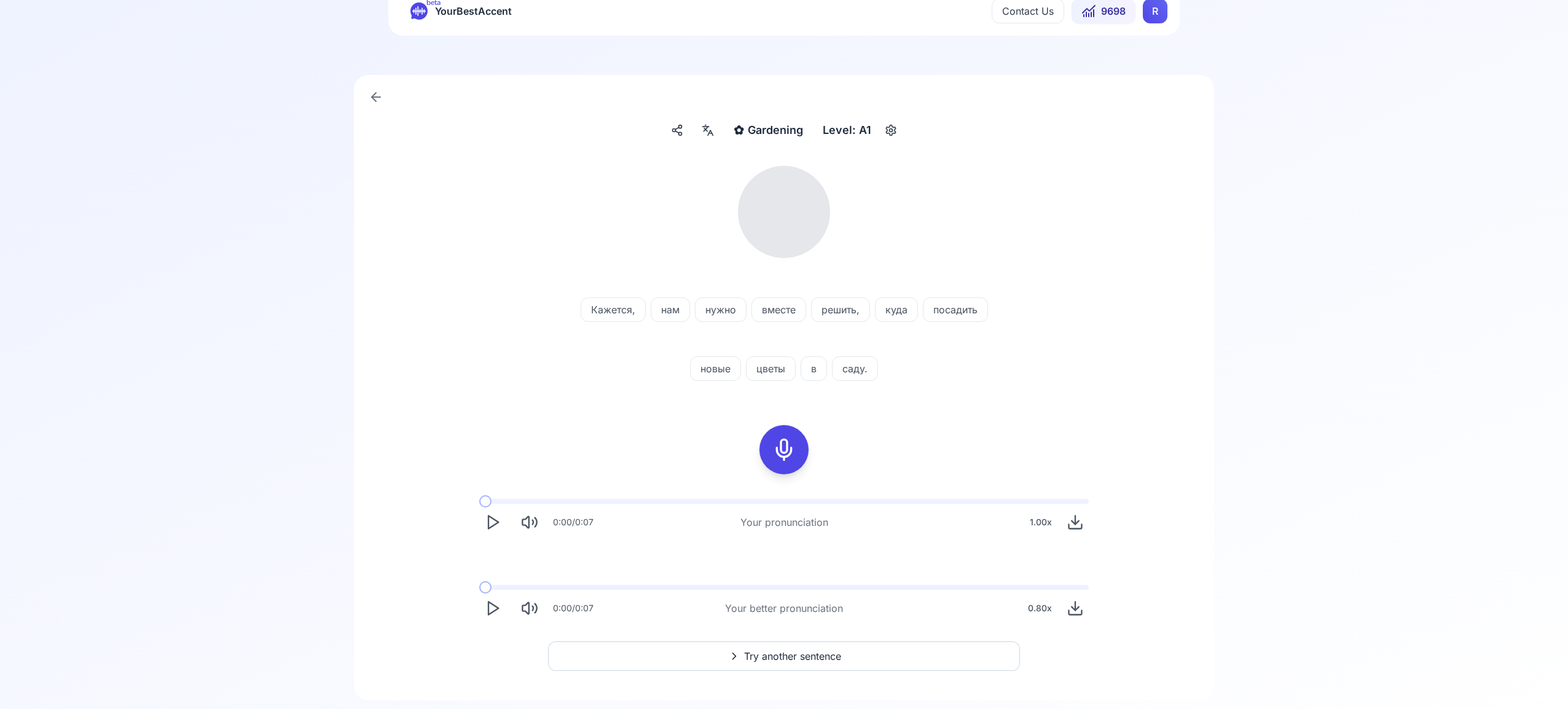
scroll to position [74, 0]
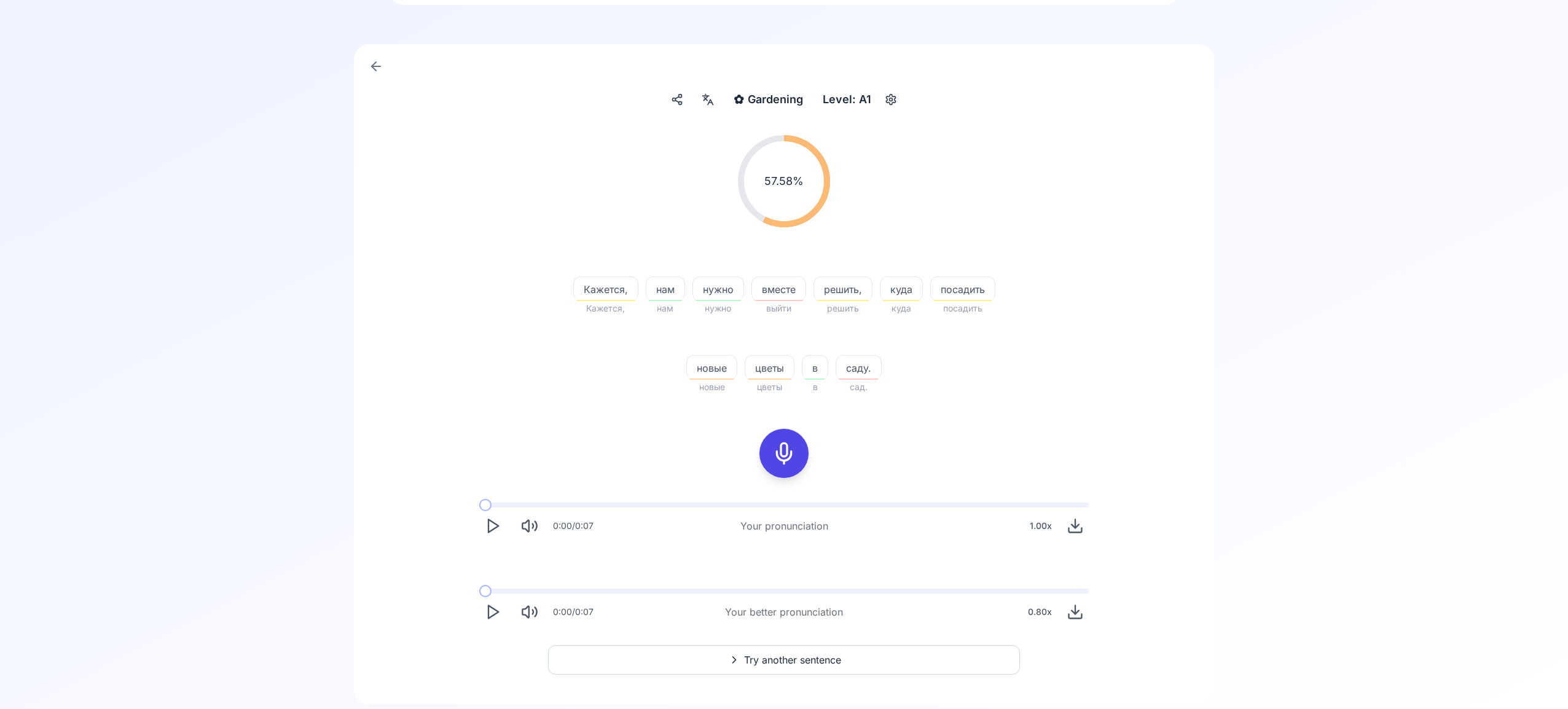
click at [498, 609] on icon "Play" at bounding box center [493, 612] width 17 height 17
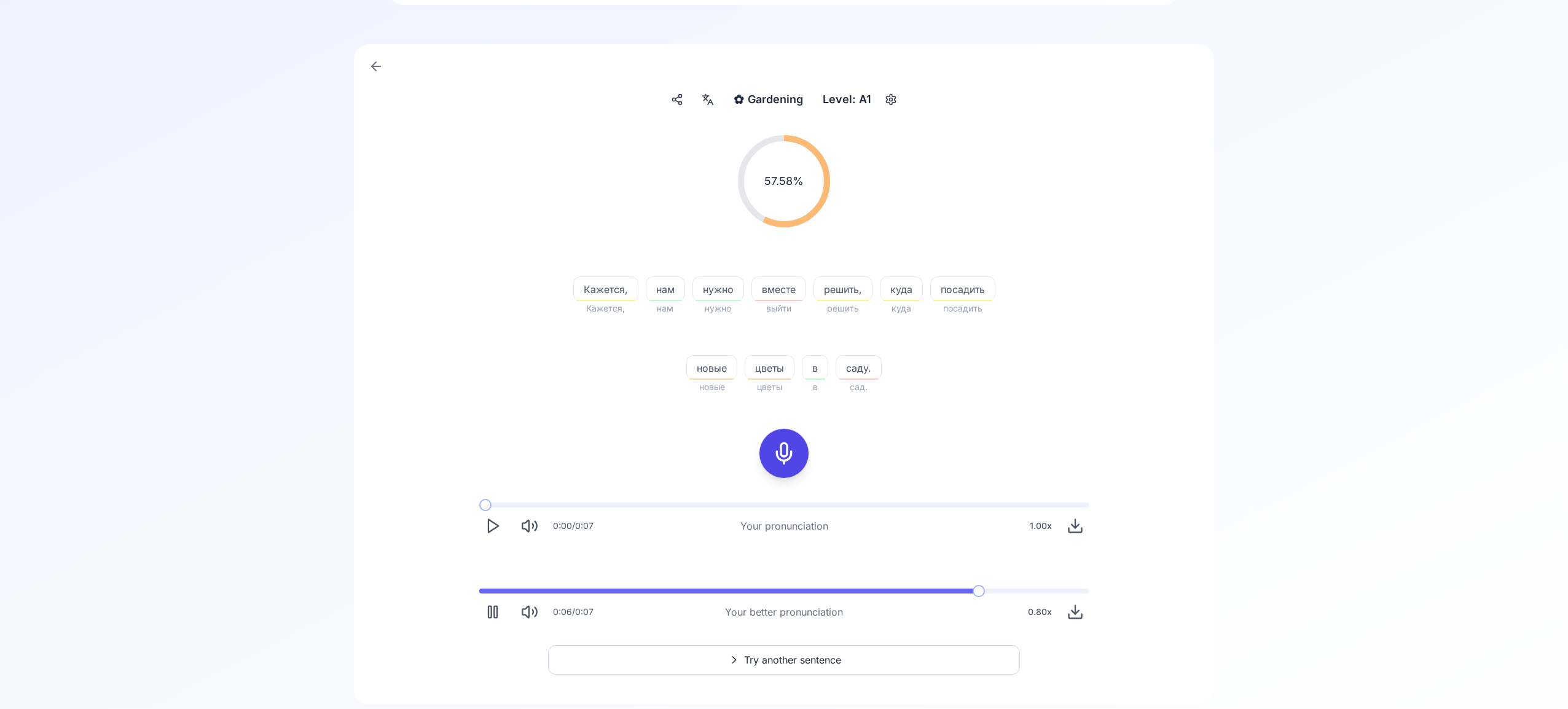
scroll to position [74, 0]
click at [858, 661] on button "Try another sentence" at bounding box center [784, 659] width 472 height 30
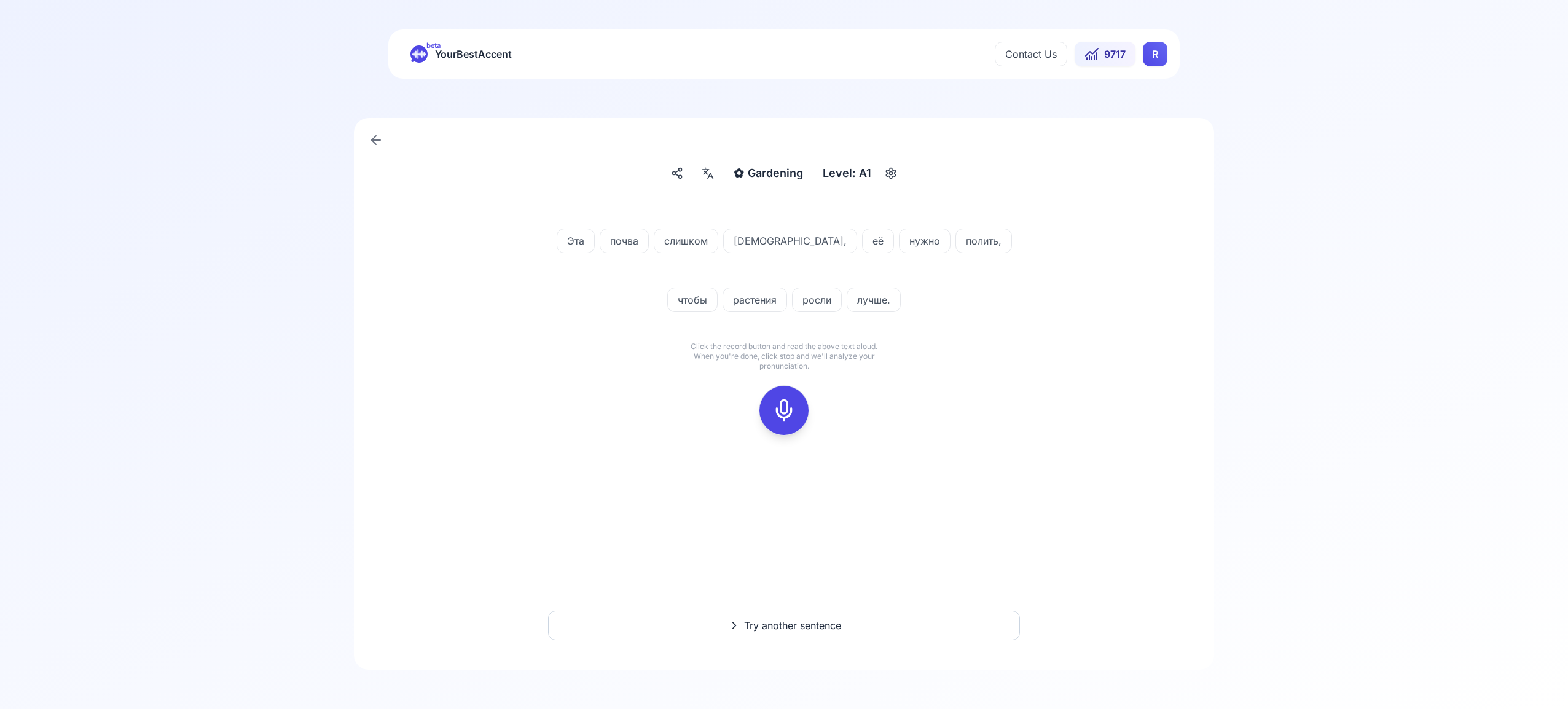
click at [797, 410] on div at bounding box center [784, 410] width 30 height 49
click at [783, 415] on icon at bounding box center [784, 410] width 25 height 25
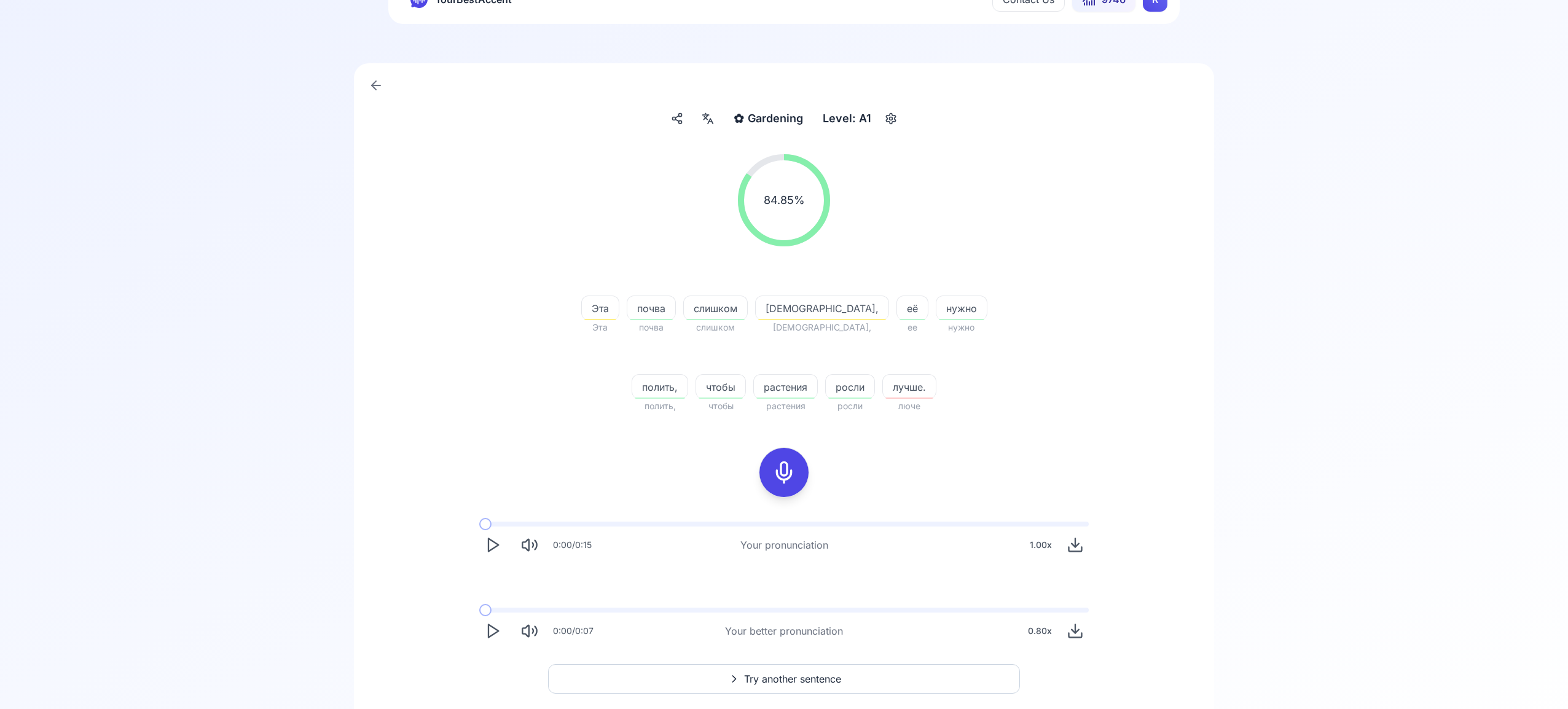
scroll to position [80, 0]
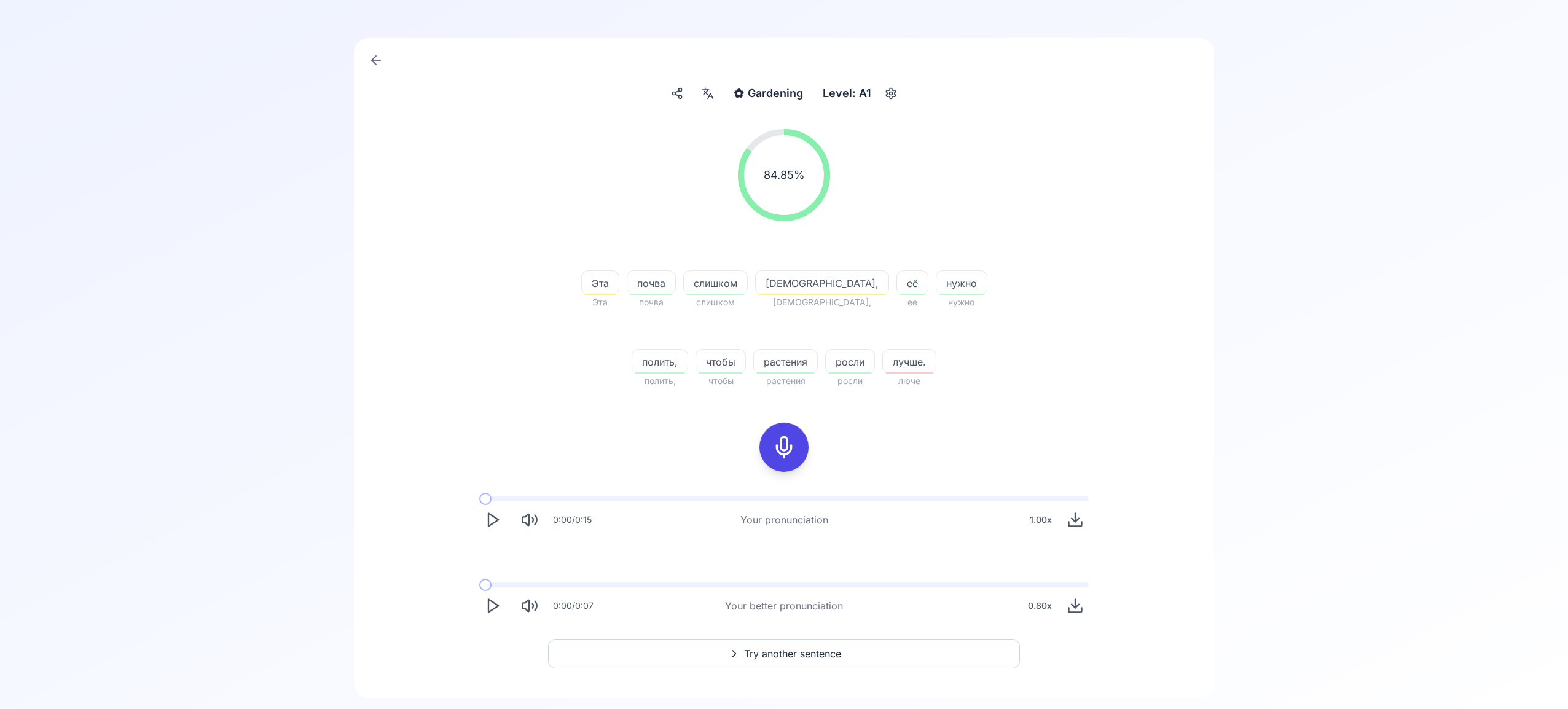
click at [878, 659] on button "Try another sentence" at bounding box center [784, 653] width 472 height 30
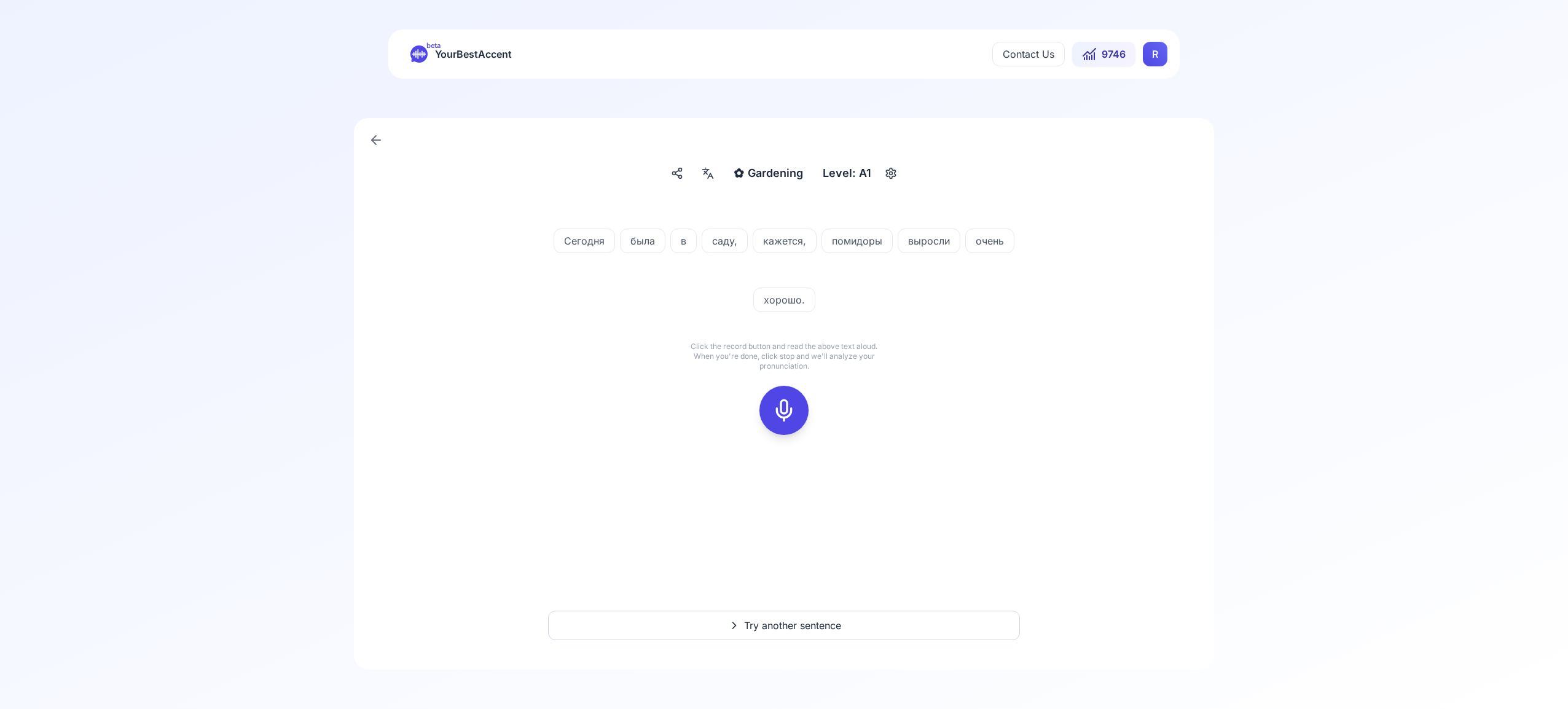
click at [786, 412] on icon at bounding box center [784, 410] width 25 height 25
click at [800, 412] on button at bounding box center [784, 410] width 49 height 49
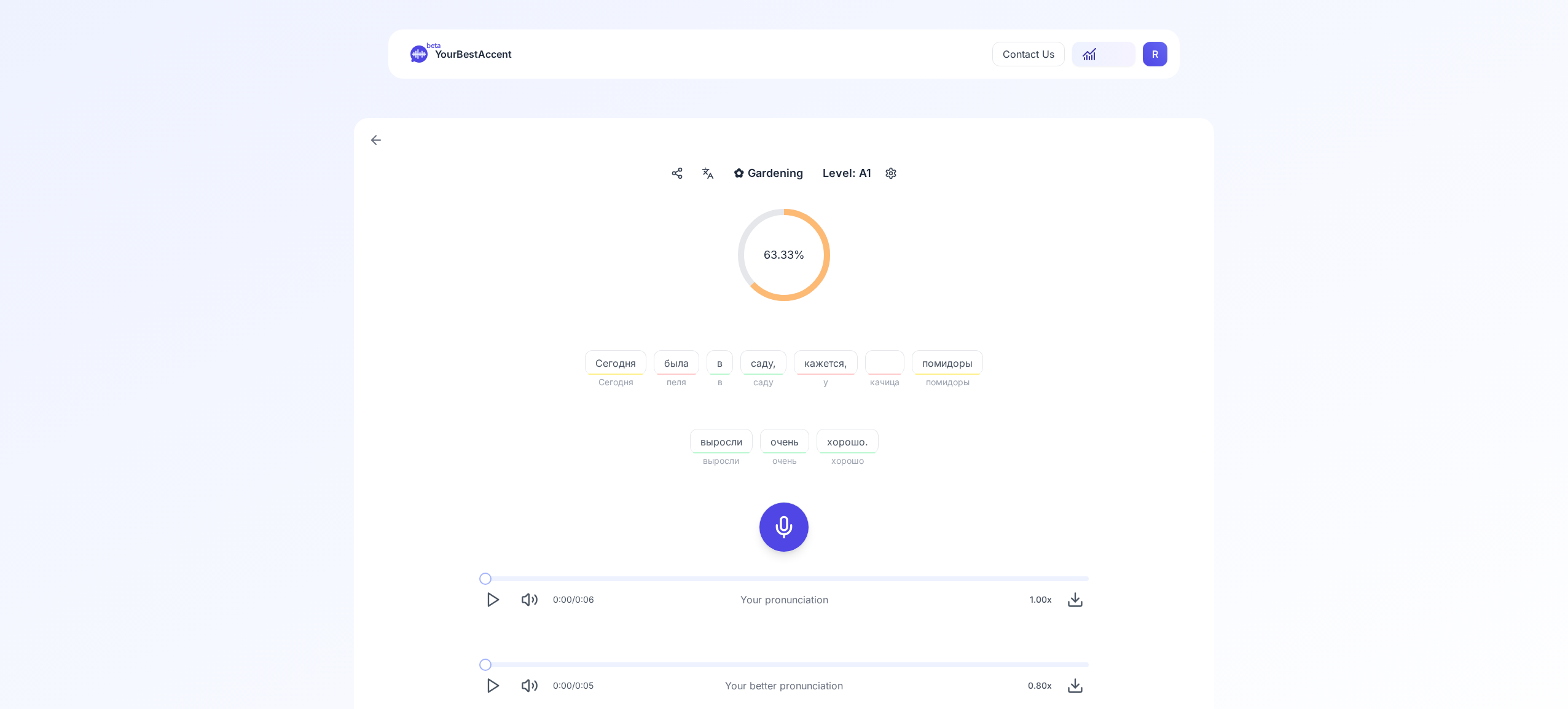
scroll to position [41, 0]
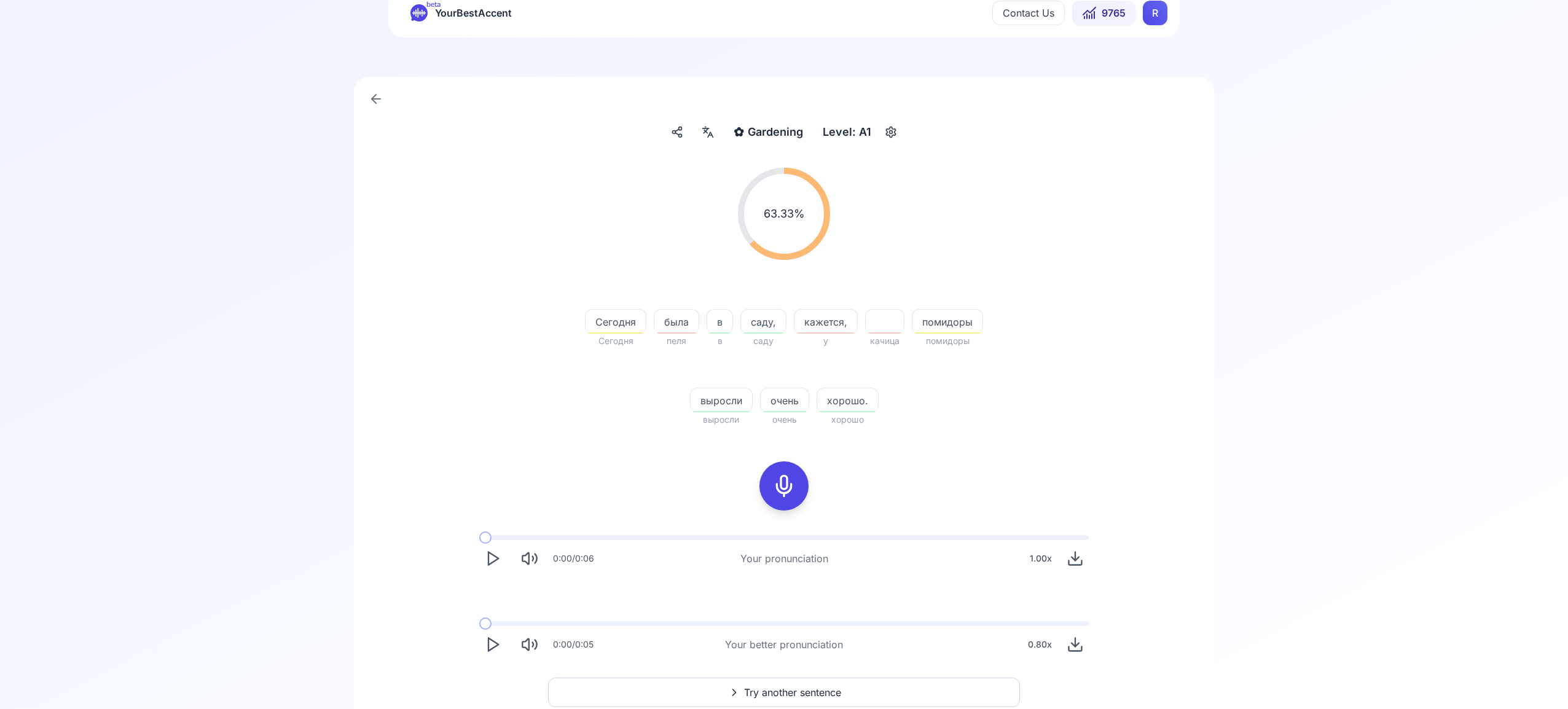
click at [493, 643] on icon "Play" at bounding box center [493, 644] width 17 height 17
click at [760, 695] on span "Try another sentence" at bounding box center [793, 692] width 97 height 14
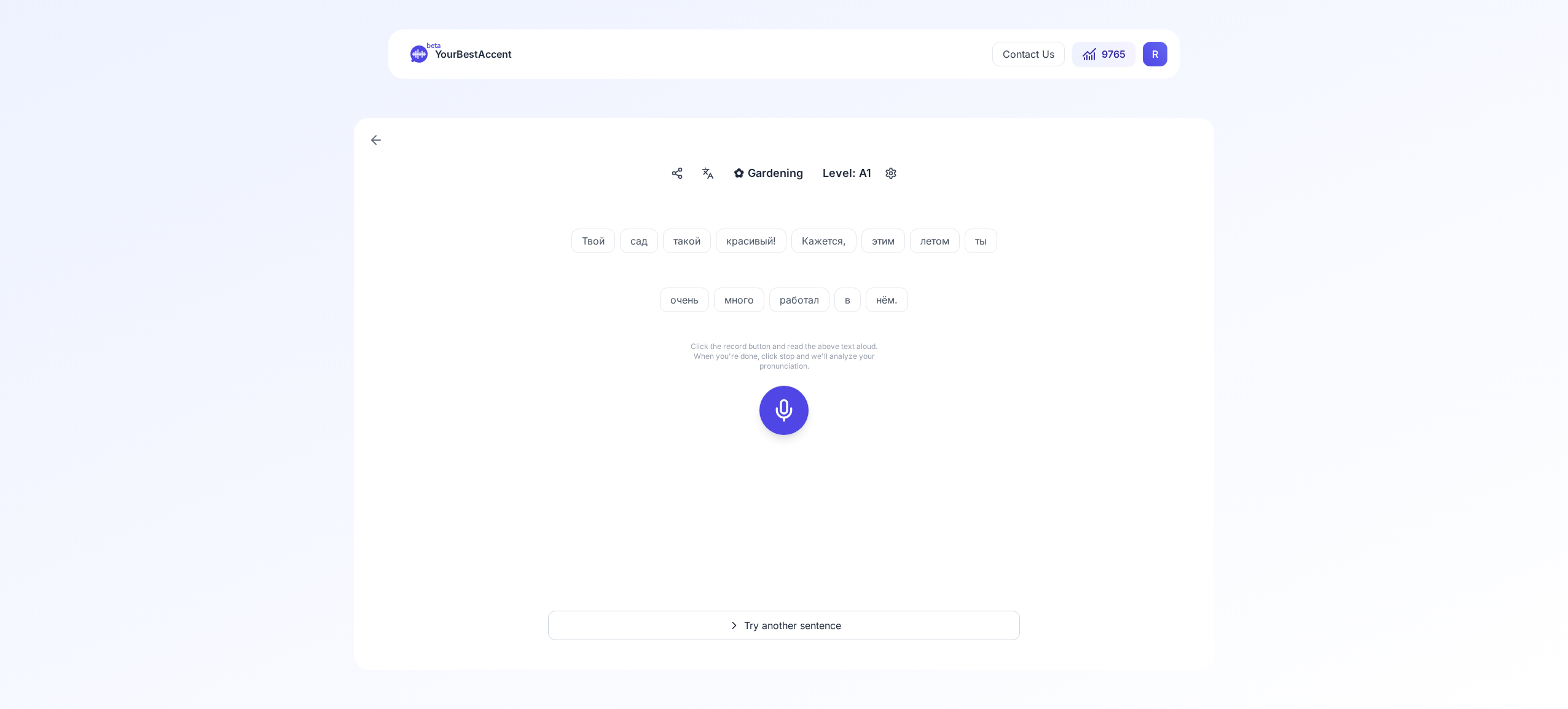
click at [780, 413] on icon at bounding box center [784, 410] width 25 height 25
click at [788, 403] on icon at bounding box center [784, 410] width 25 height 25
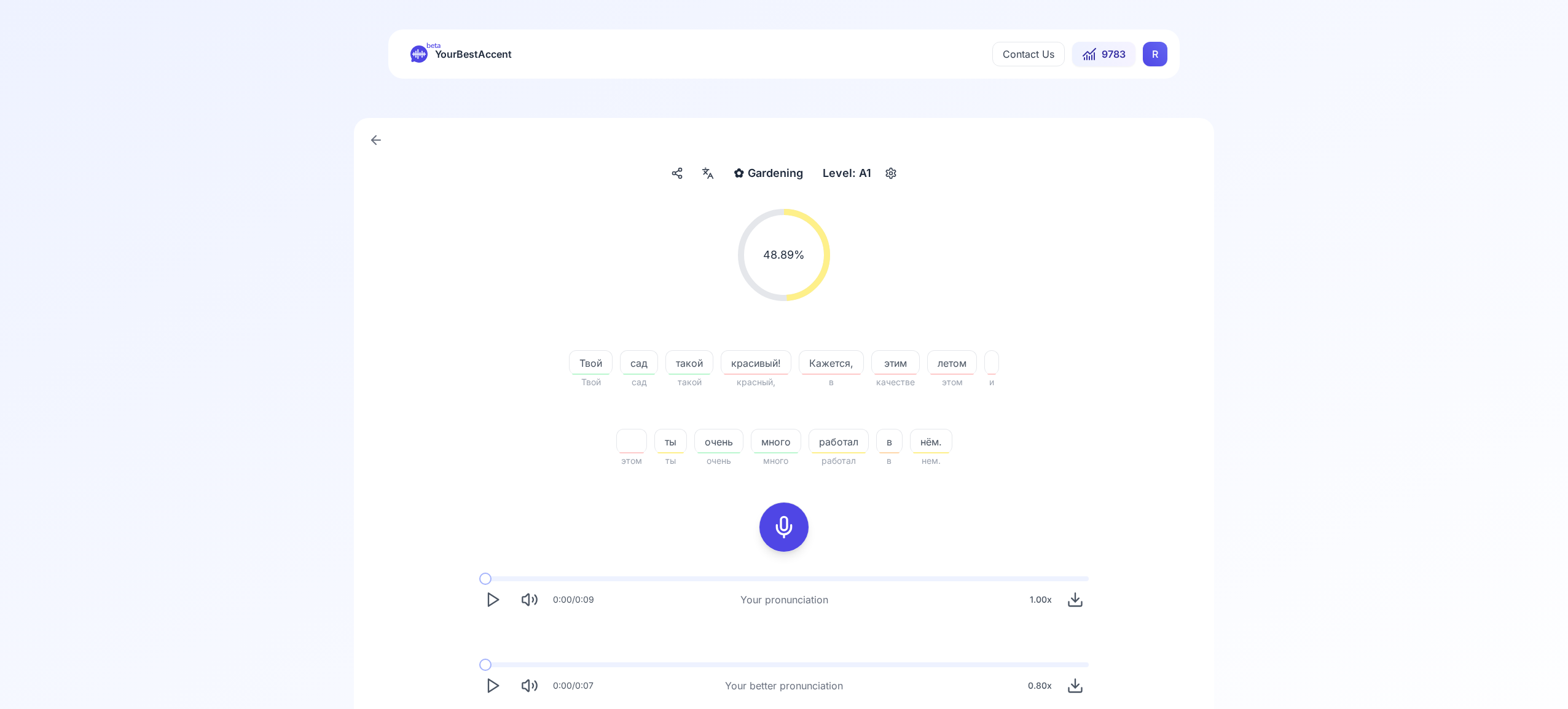
click at [1152, 53] on html "beta YourBestAccent Contact Us 9783 R ✿ Gardening Gardening Level: A1 48.89 % 4…" at bounding box center [784, 354] width 1568 height 709
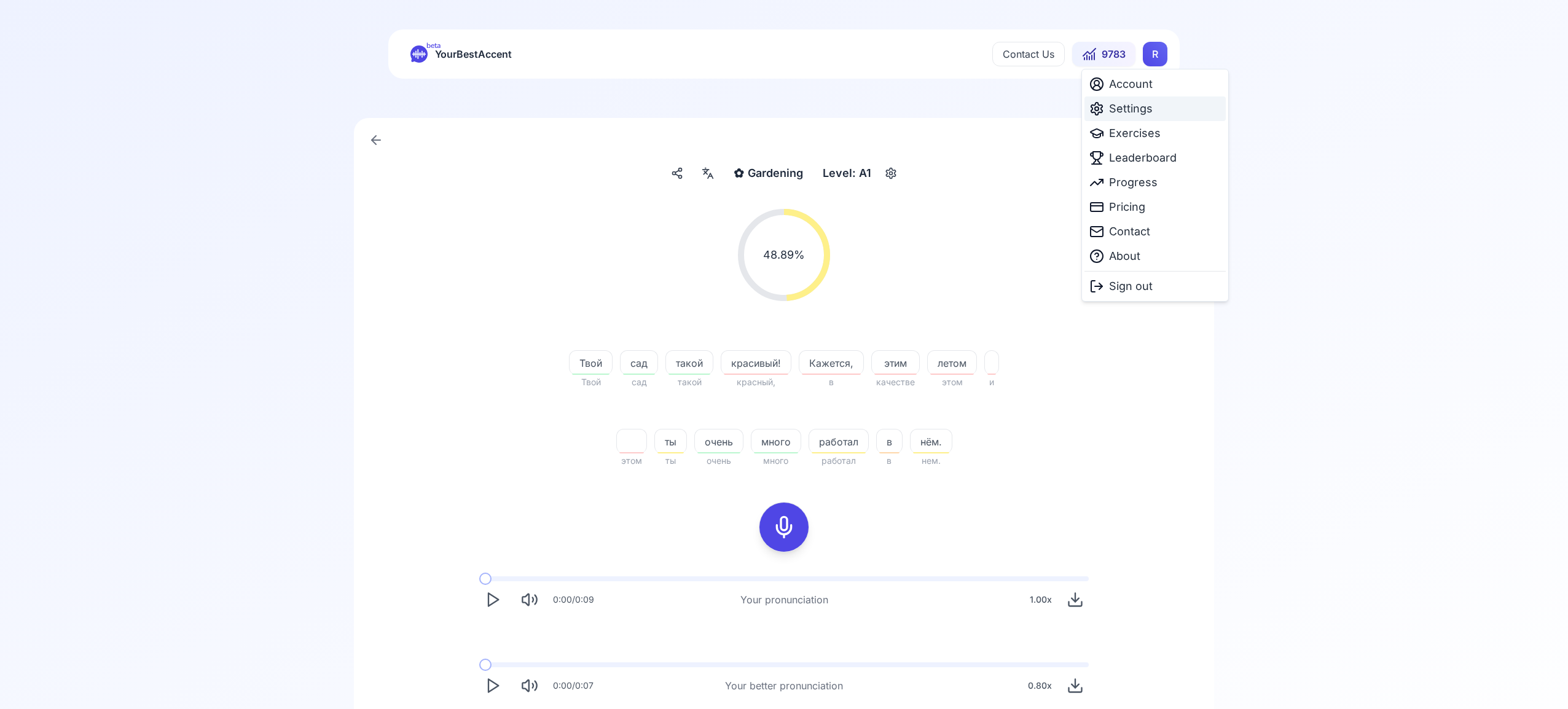
click at [1138, 108] on span "Settings" at bounding box center [1131, 108] width 43 height 17
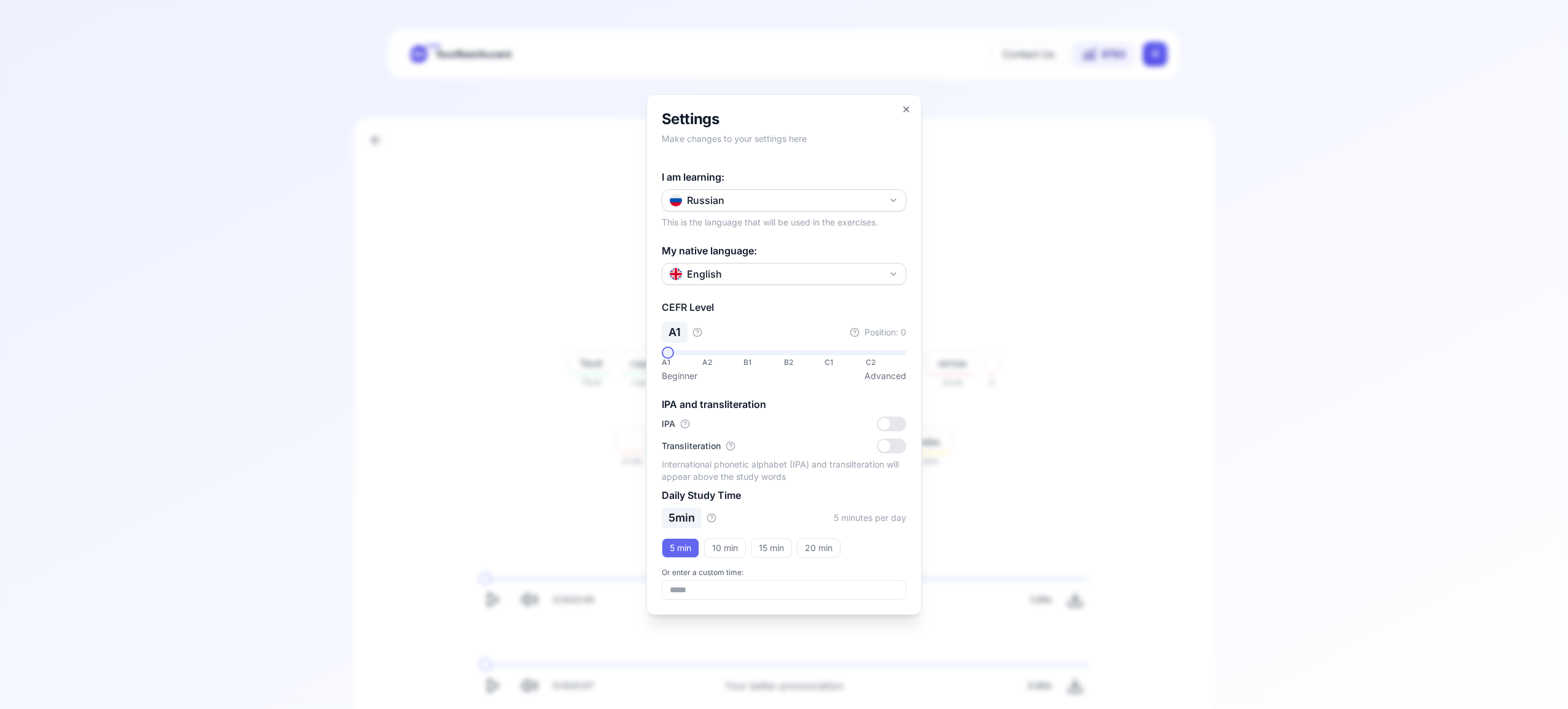
click at [893, 203] on icon "button" at bounding box center [893, 200] width 10 height 10
click at [818, 245] on div "Portuguese" at bounding box center [784, 241] width 239 height 22
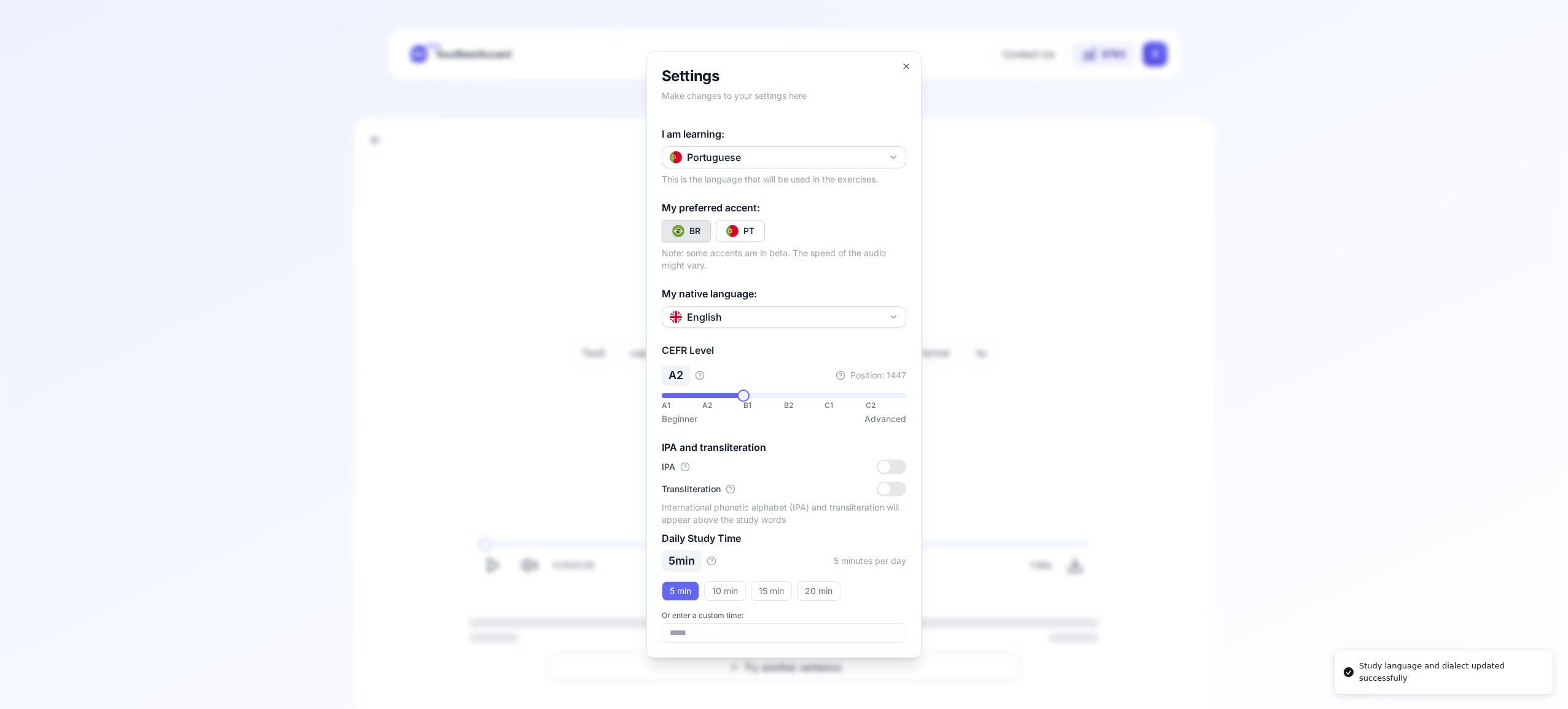
click at [755, 232] on button "PT" at bounding box center [740, 231] width 49 height 22
click at [902, 63] on icon "button" at bounding box center [906, 66] width 10 height 10
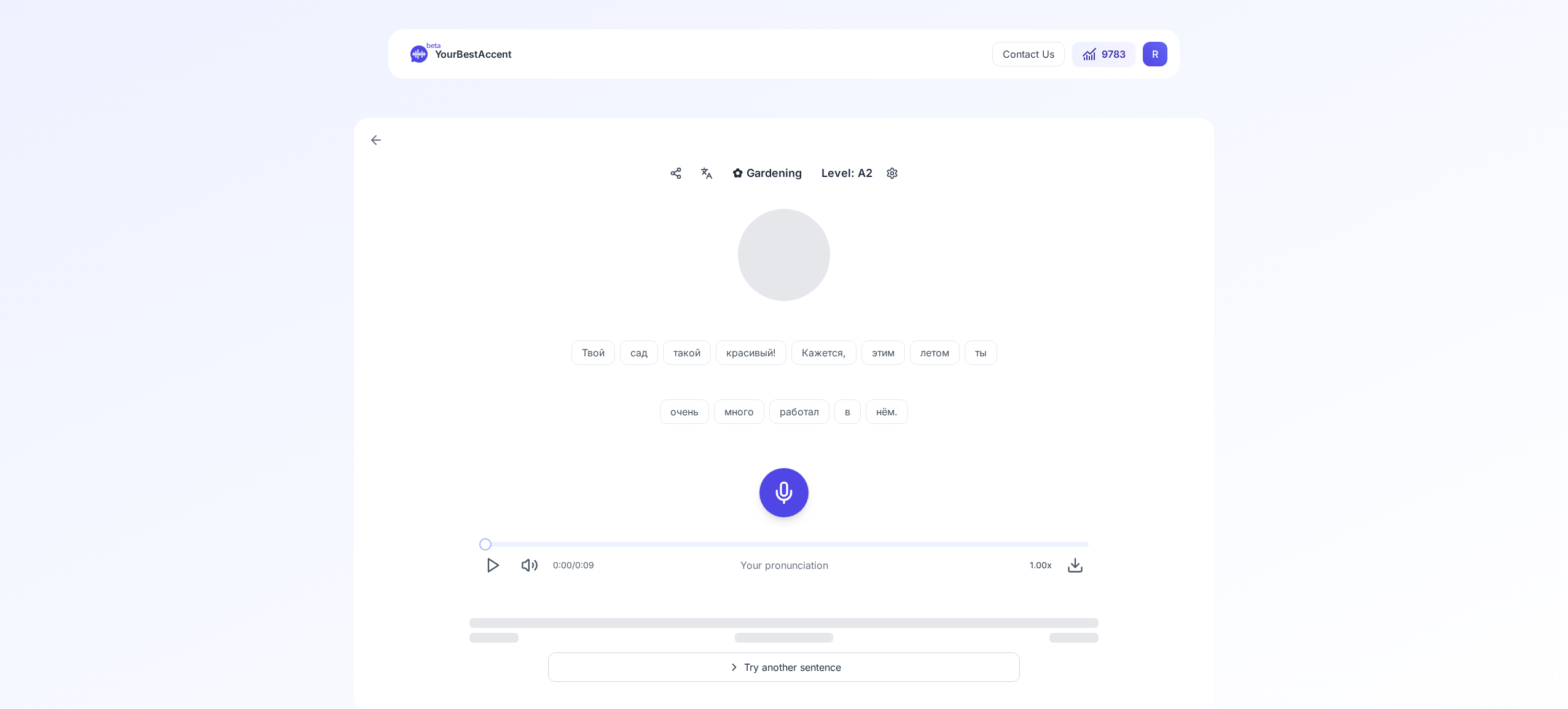
click at [1157, 52] on html "beta YourBestAccent Contact Us 9783 R ✿ Gardening Gardening Level: A2 Твой сад …" at bounding box center [784, 354] width 1568 height 709
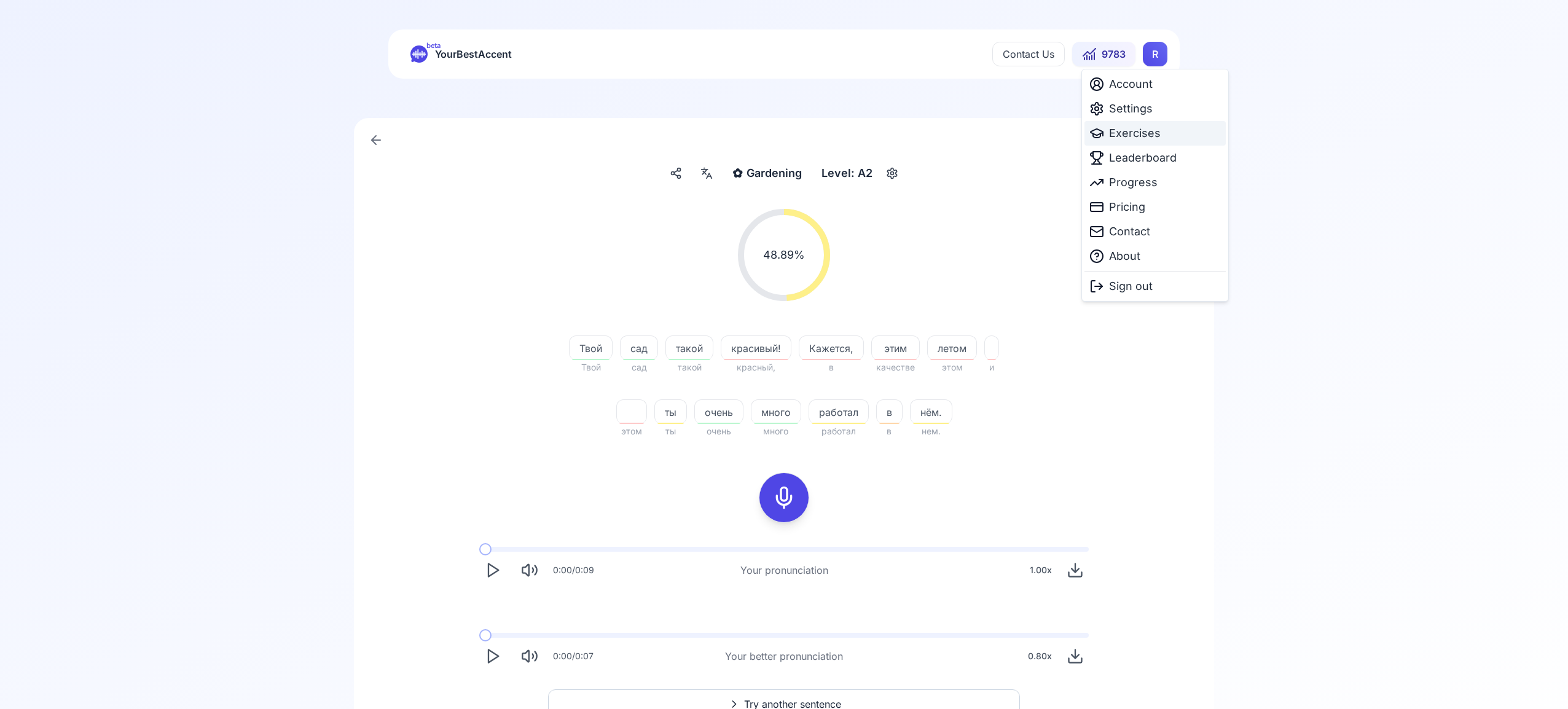
click at [1142, 134] on span "Exercises" at bounding box center [1135, 133] width 52 height 17
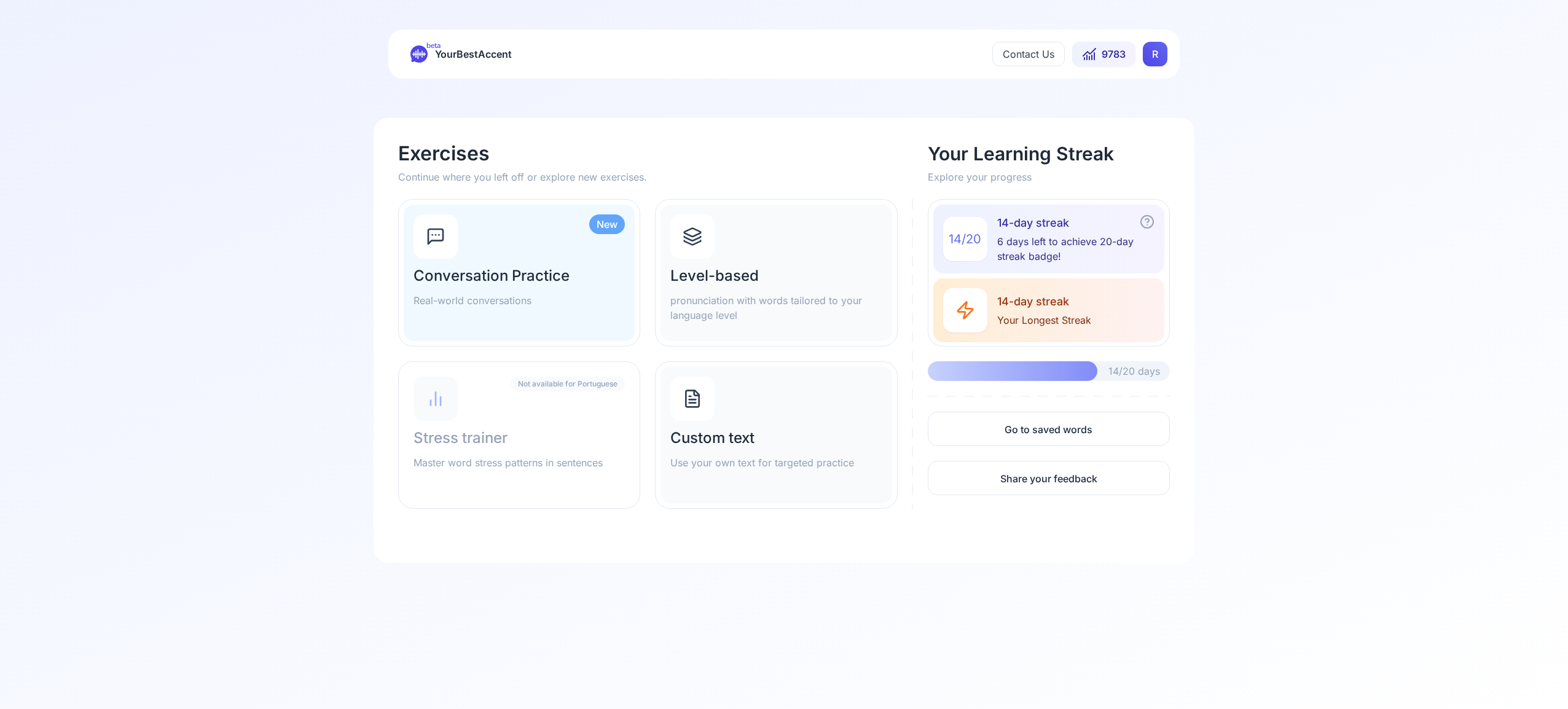
click at [694, 241] on icon at bounding box center [692, 237] width 19 height 19
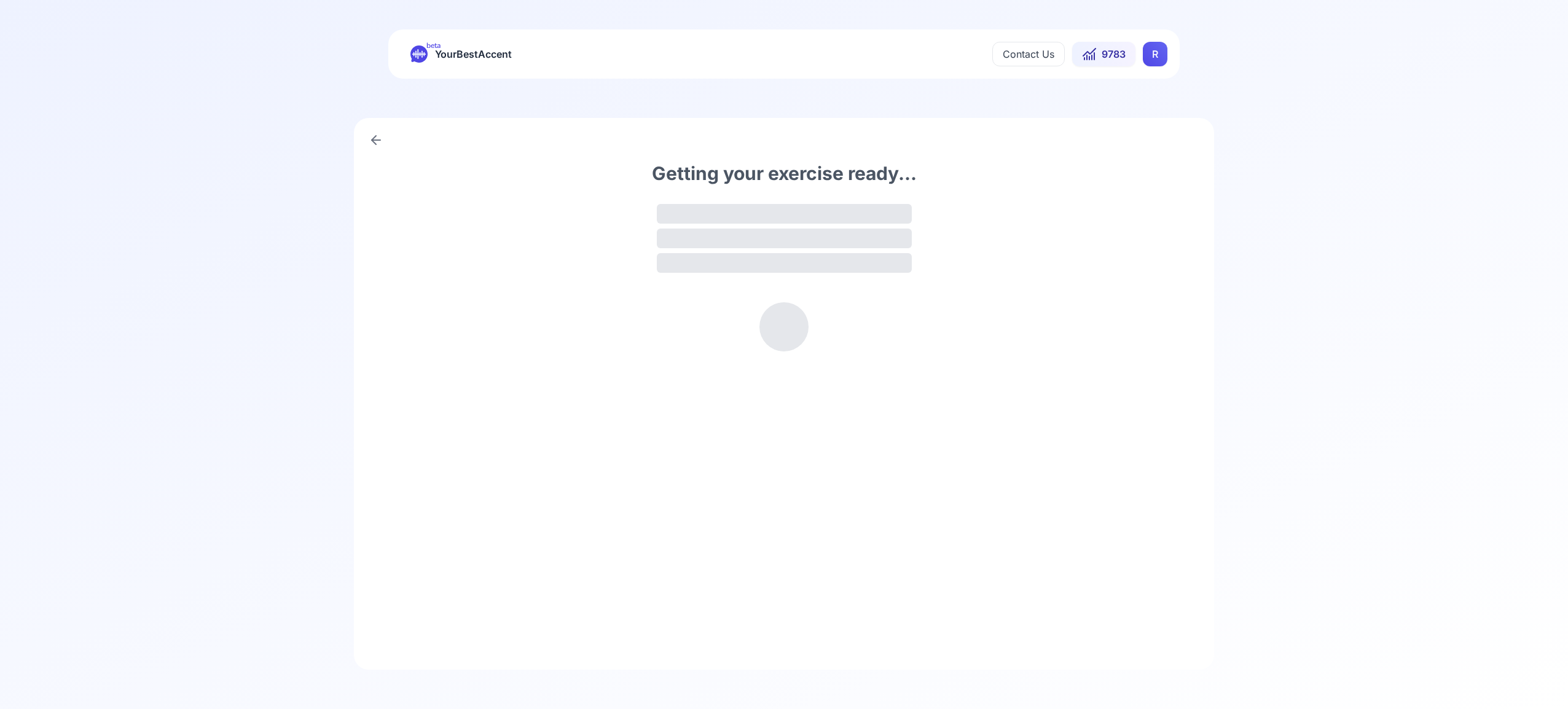
click at [694, 241] on div at bounding box center [784, 238] width 255 height 19
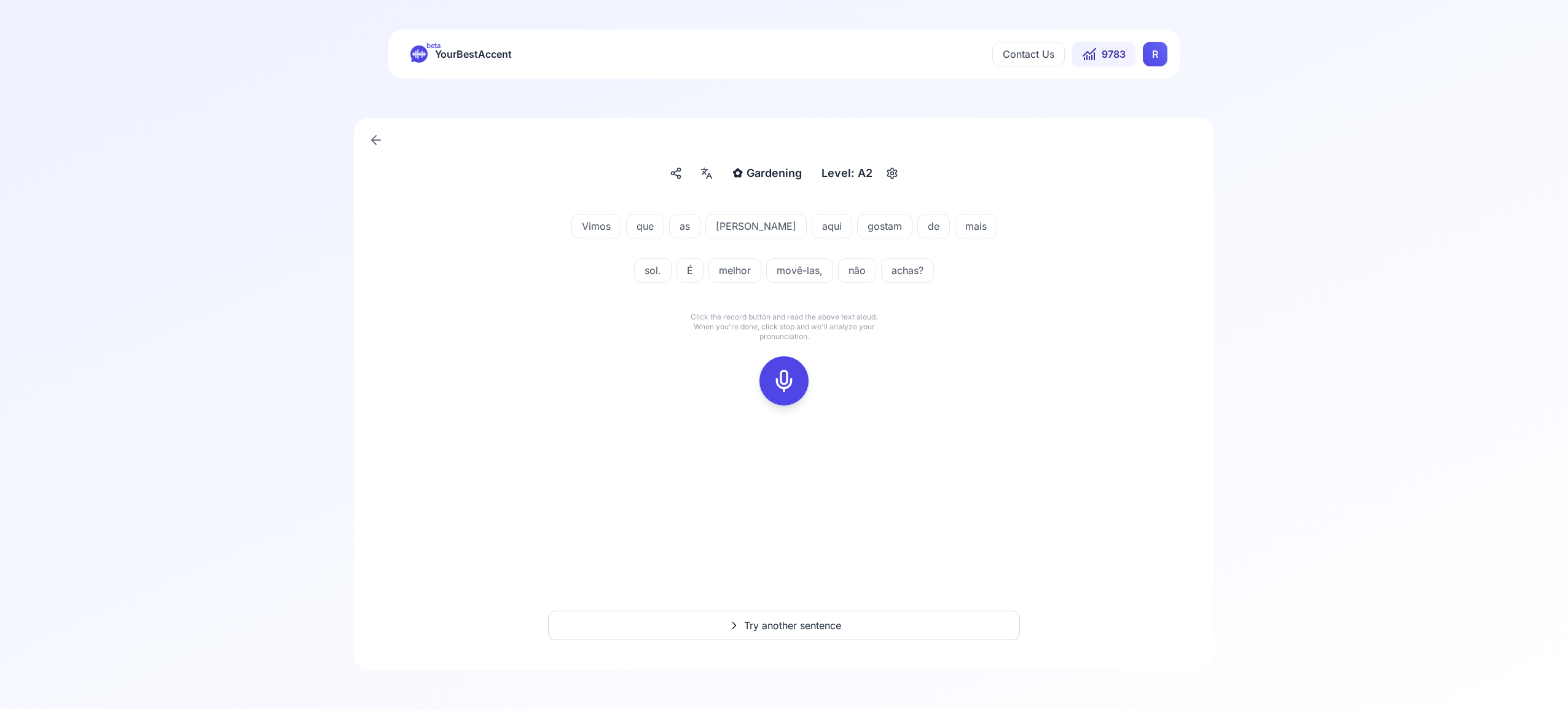
click at [786, 385] on icon at bounding box center [784, 381] width 25 height 25
click at [781, 379] on icon at bounding box center [784, 381] width 25 height 25
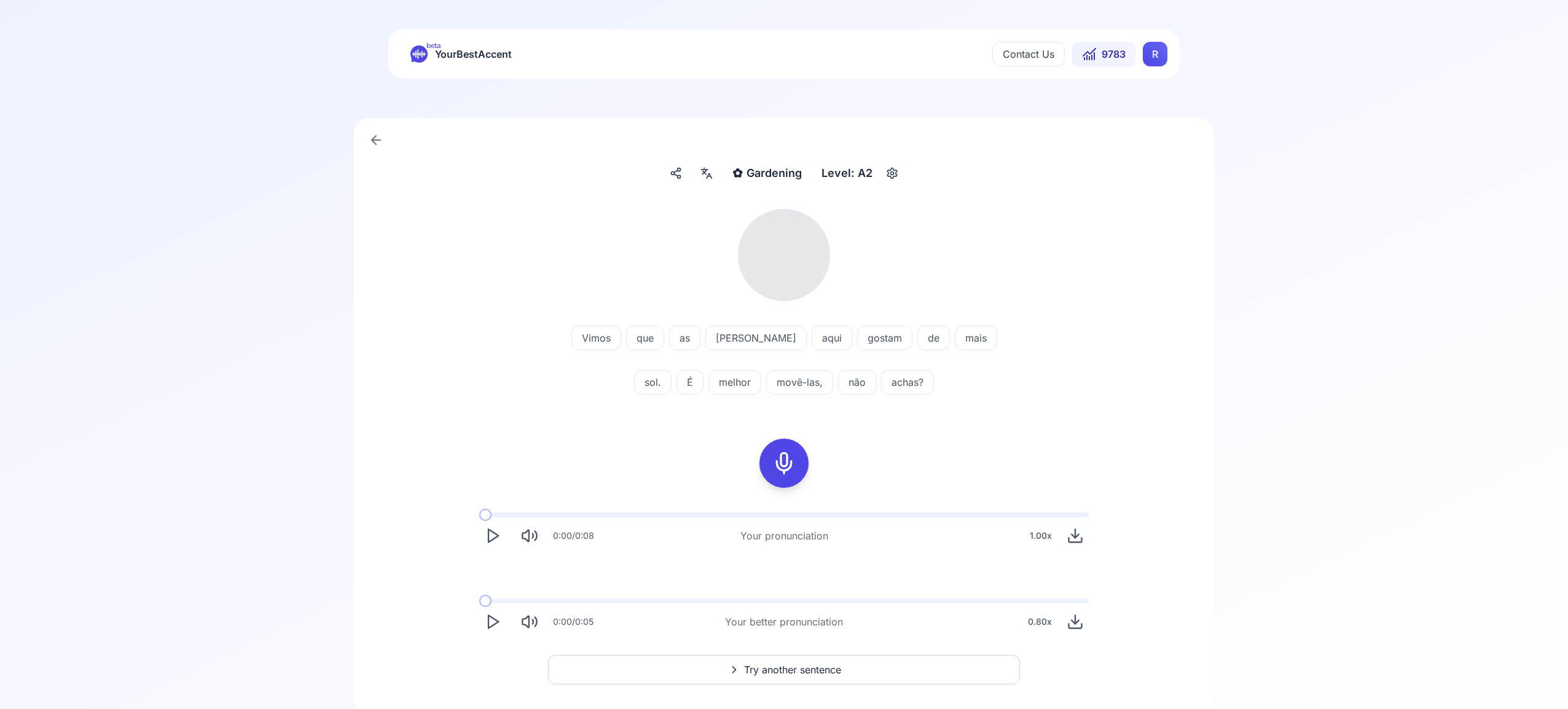
scroll to position [44, 0]
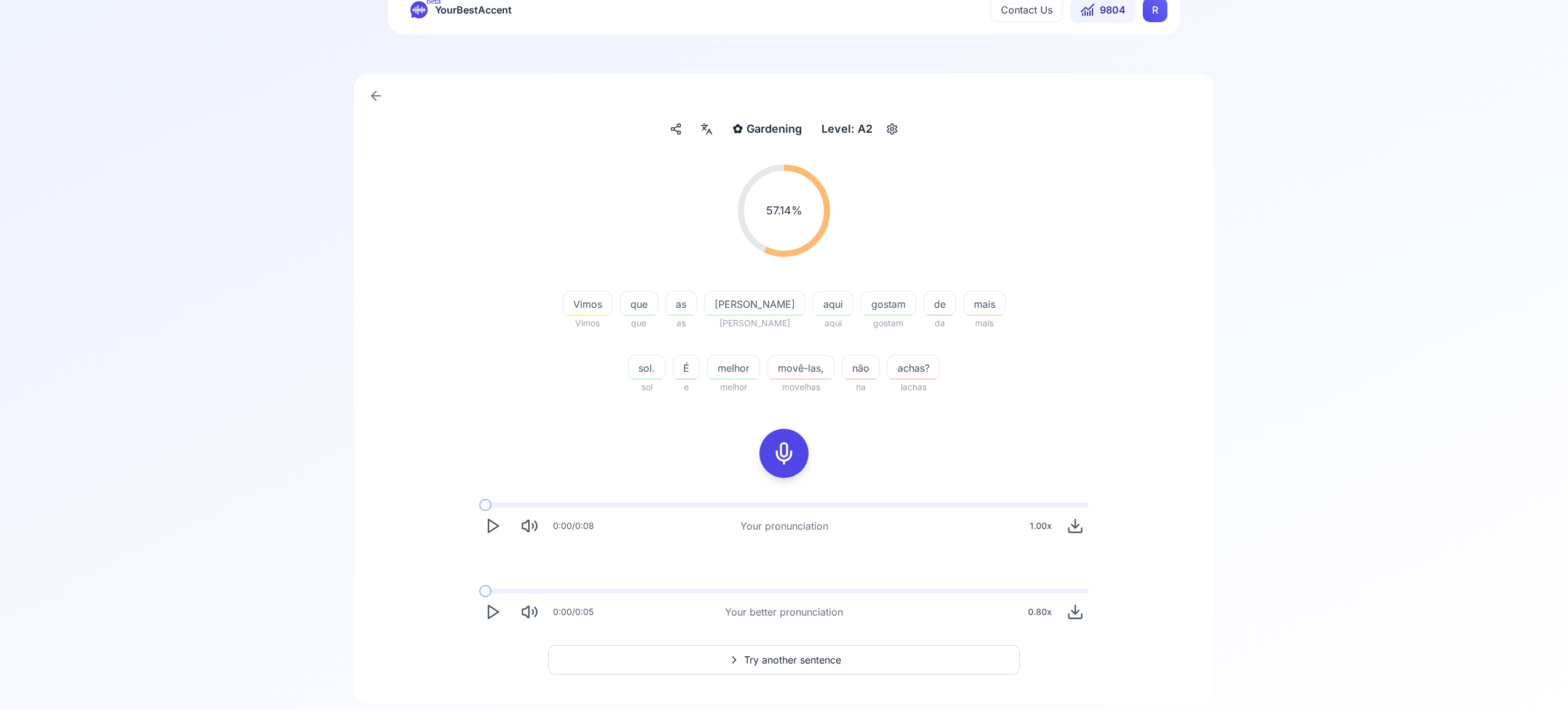
click at [786, 657] on span "Try another sentence" at bounding box center [793, 659] width 97 height 14
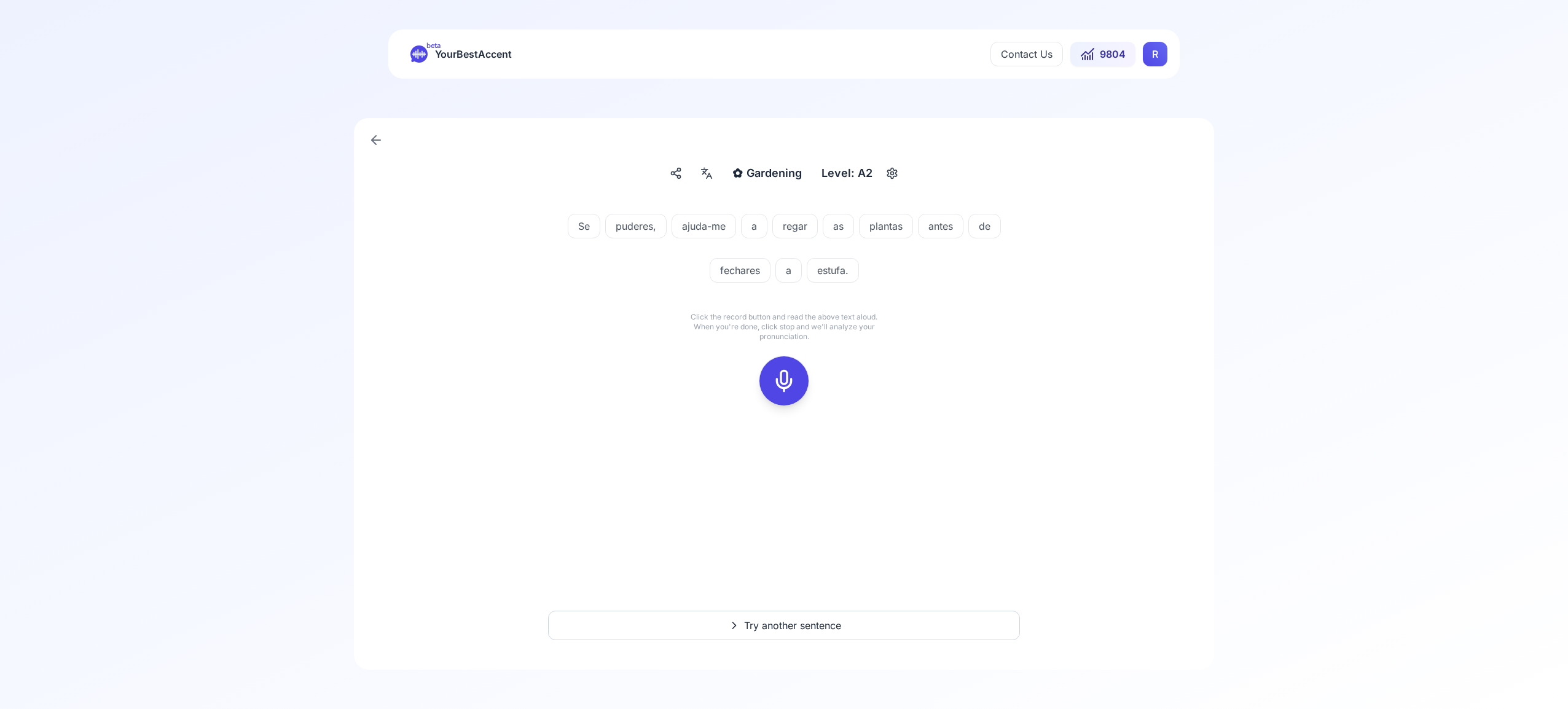
click at [779, 372] on rect at bounding box center [784, 381] width 19 height 19
click at [791, 385] on icon at bounding box center [784, 381] width 25 height 25
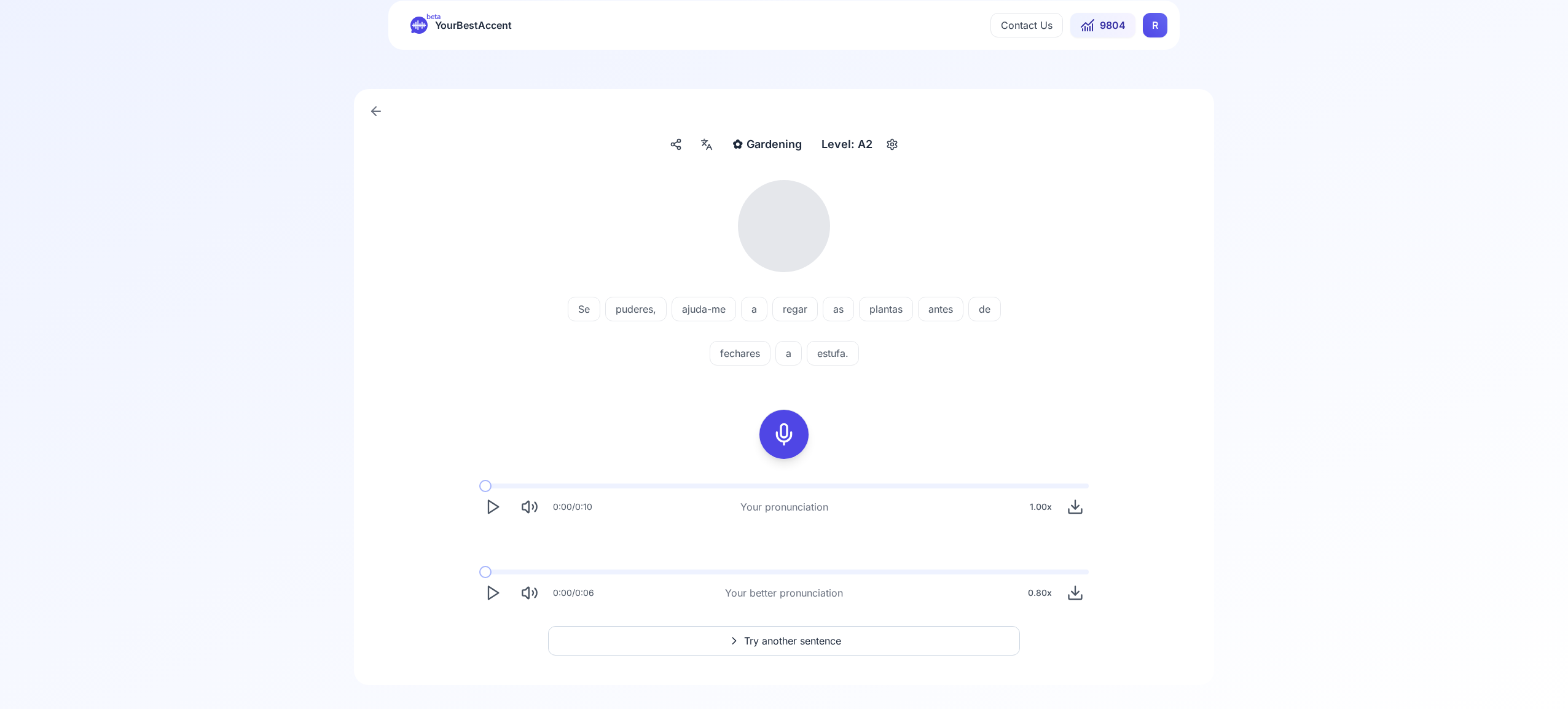
scroll to position [44, 0]
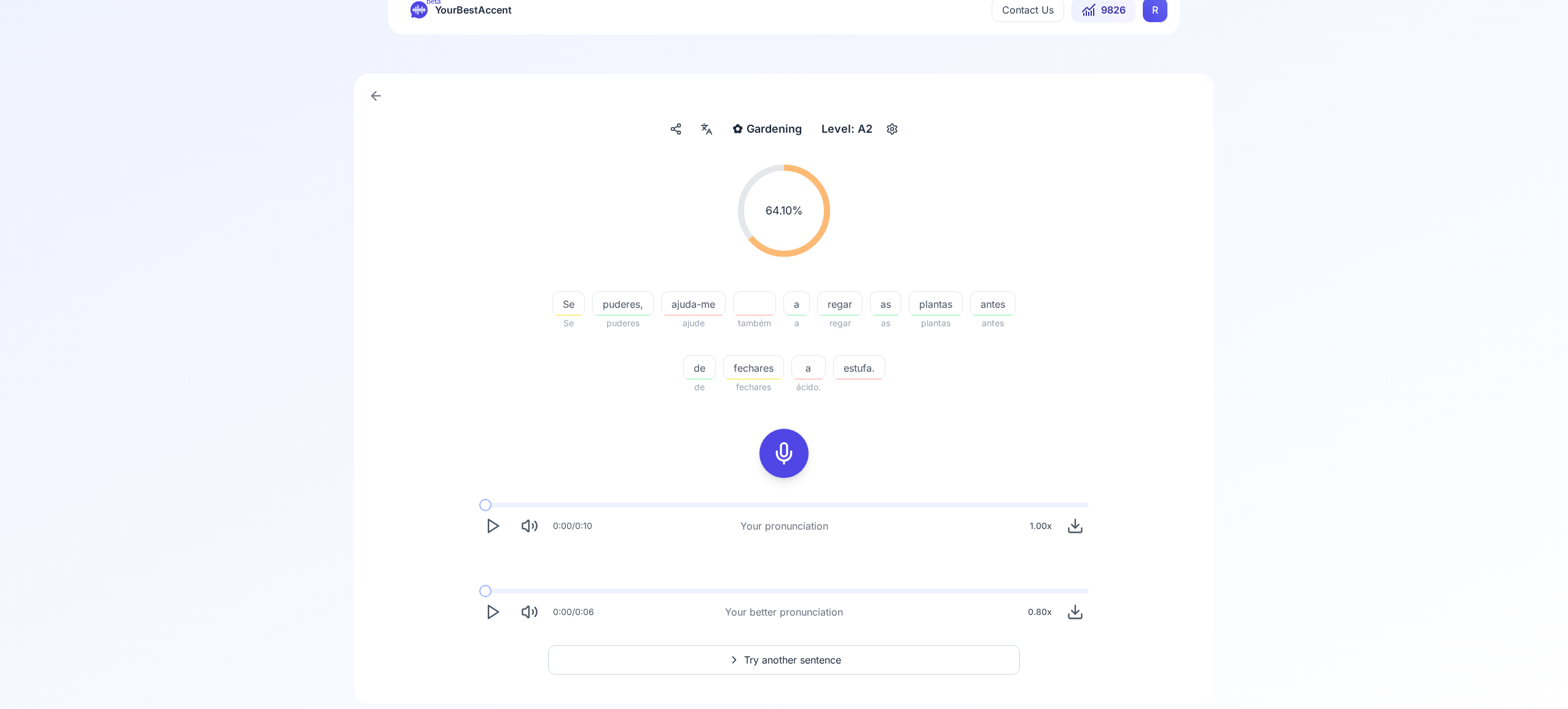
click at [811, 666] on span "Try another sentence" at bounding box center [793, 659] width 97 height 14
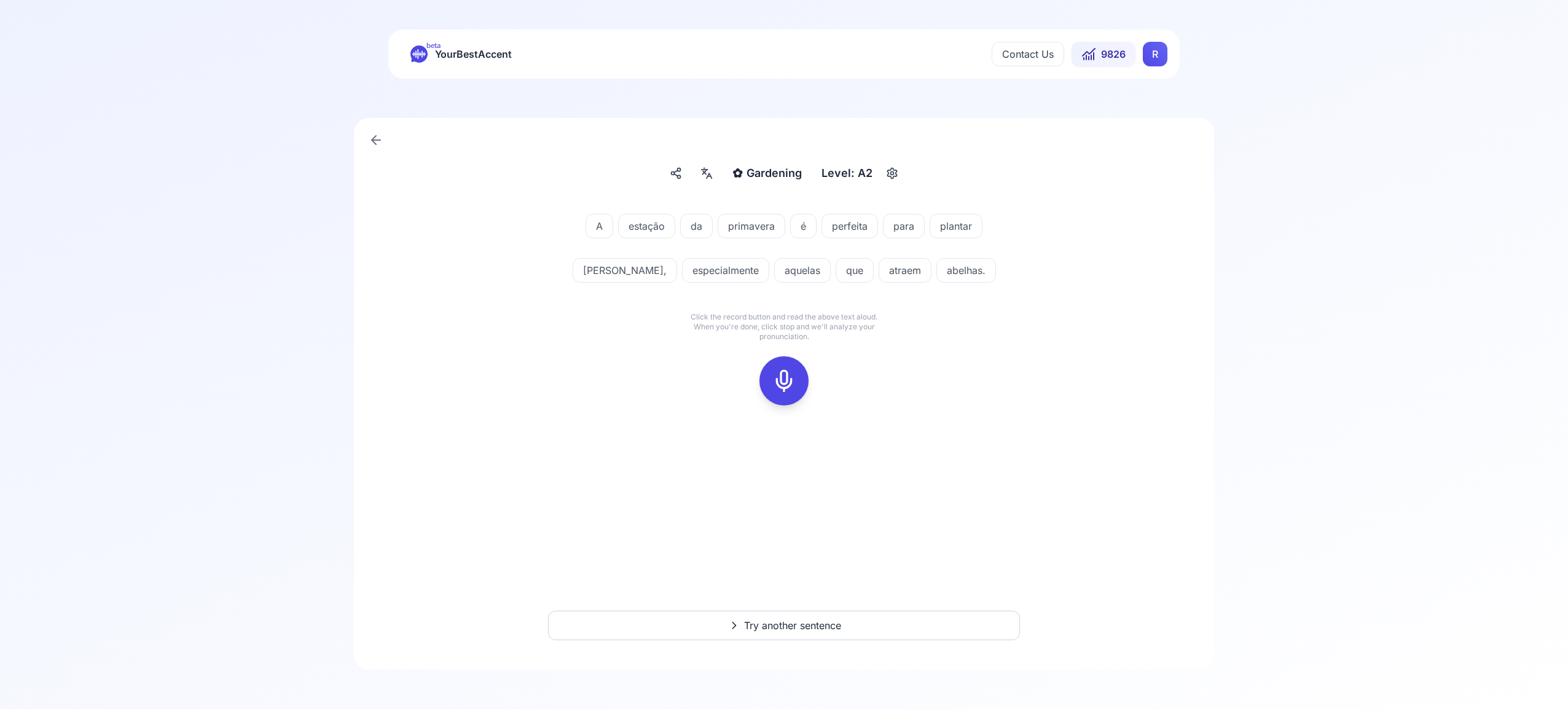
click at [784, 379] on icon at bounding box center [784, 381] width 25 height 25
click at [793, 383] on rect at bounding box center [784, 381] width 19 height 19
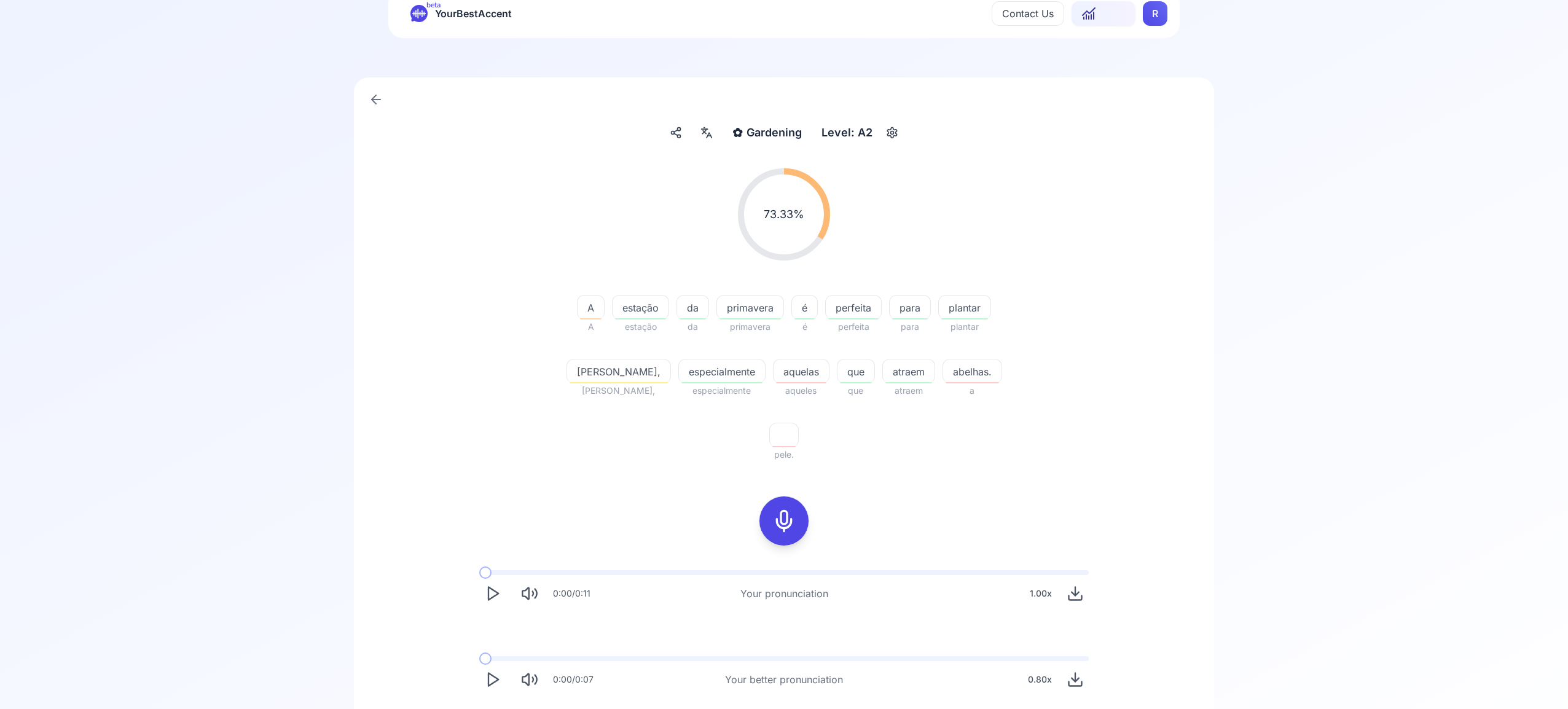
scroll to position [52, 0]
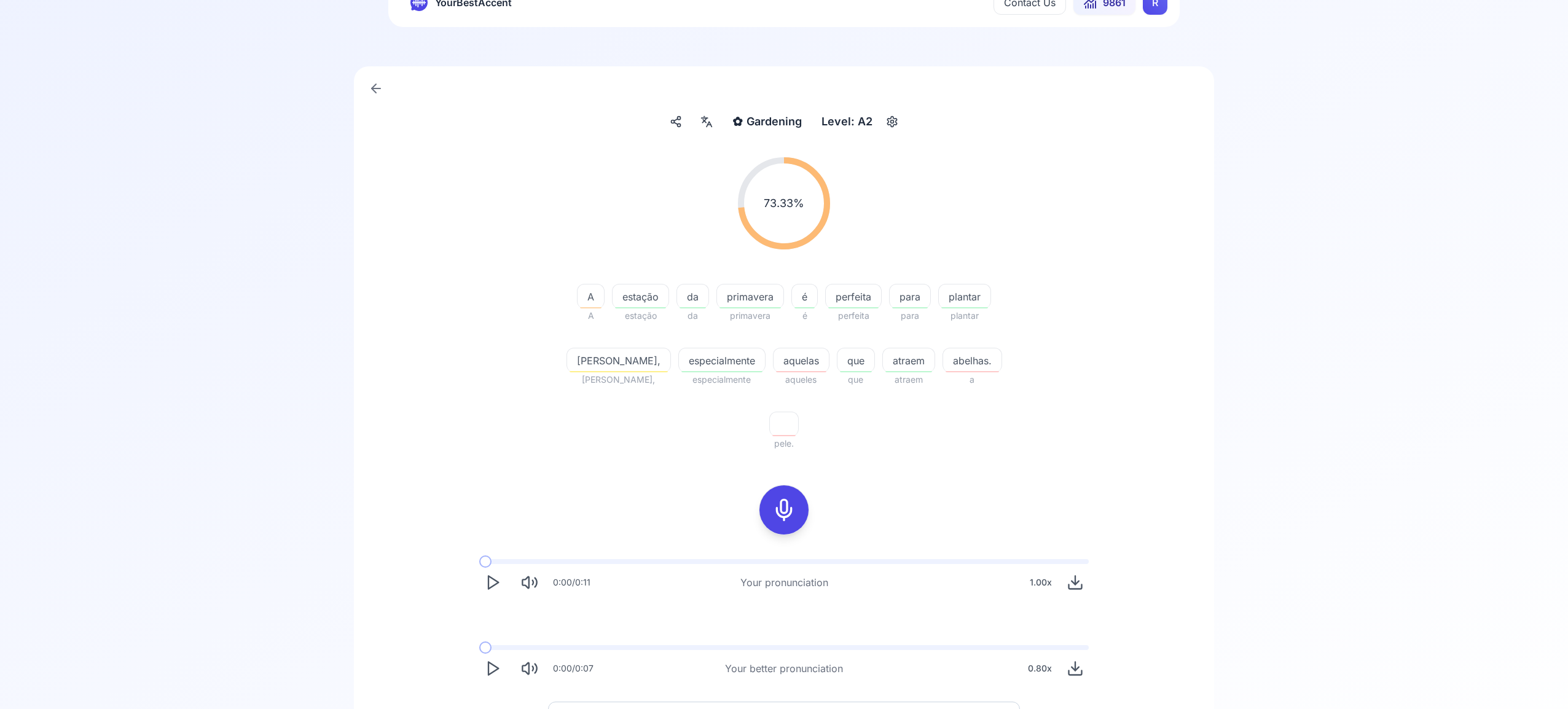
click at [808, 708] on span "Try another sentence" at bounding box center [793, 716] width 97 height 14
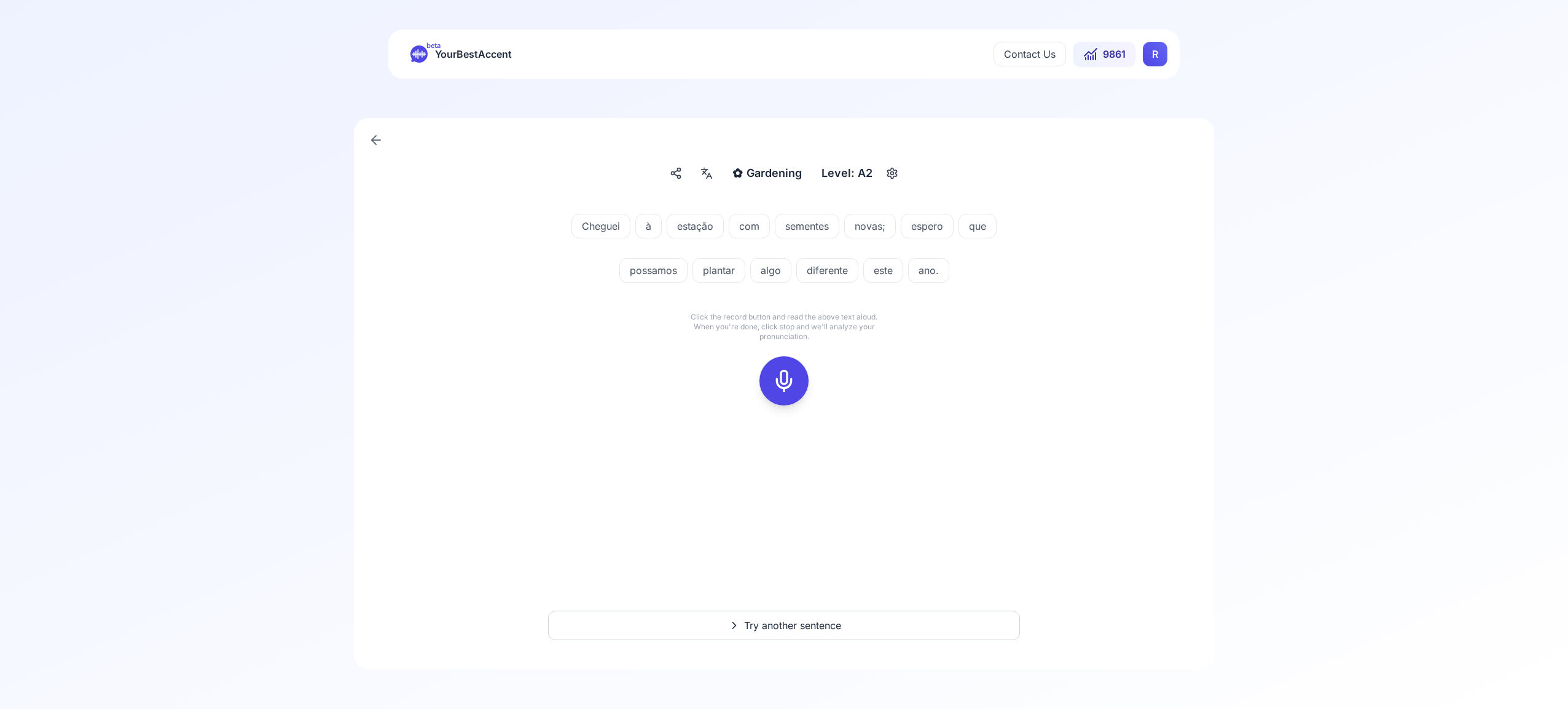
click at [787, 372] on rect at bounding box center [784, 381] width 19 height 19
click at [795, 383] on icon at bounding box center [784, 381] width 25 height 25
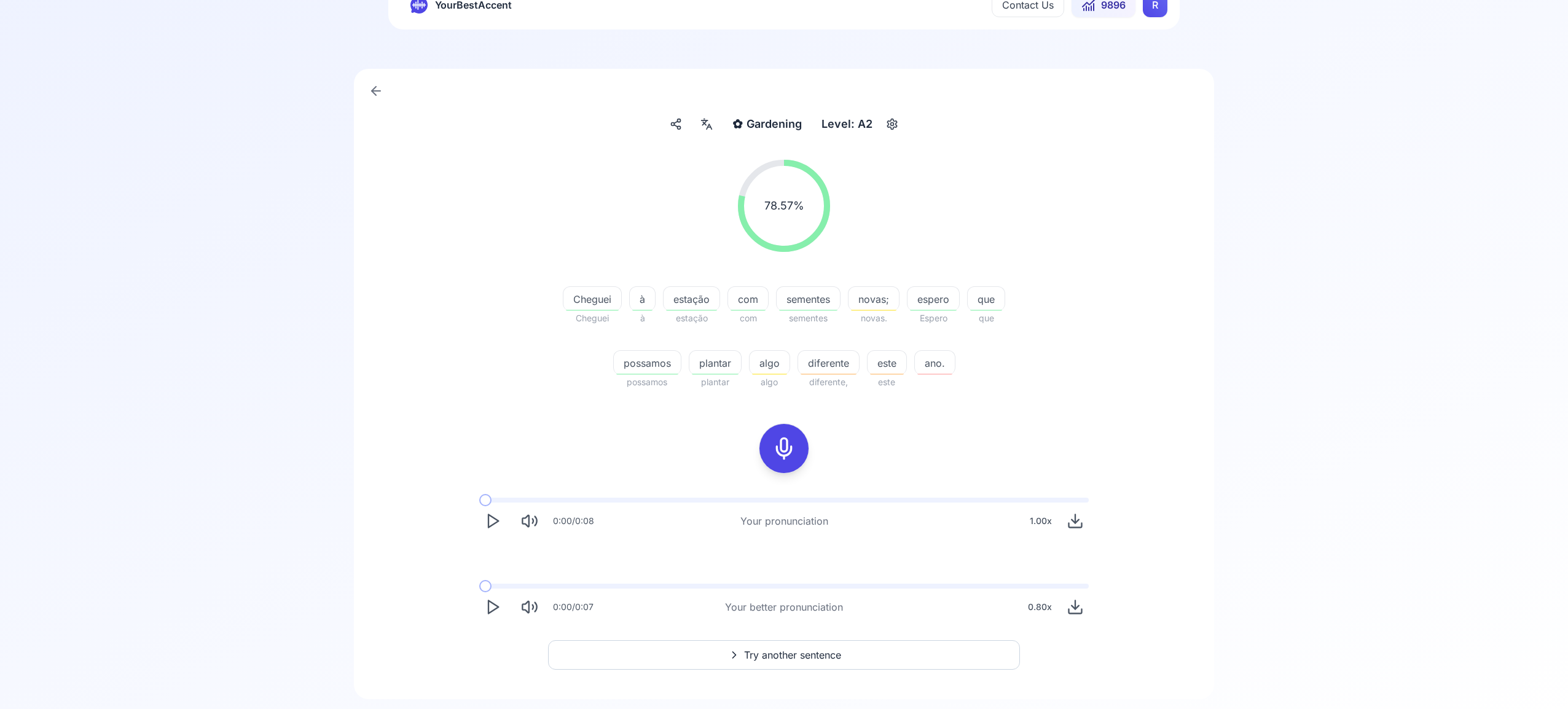
scroll to position [58, 0]
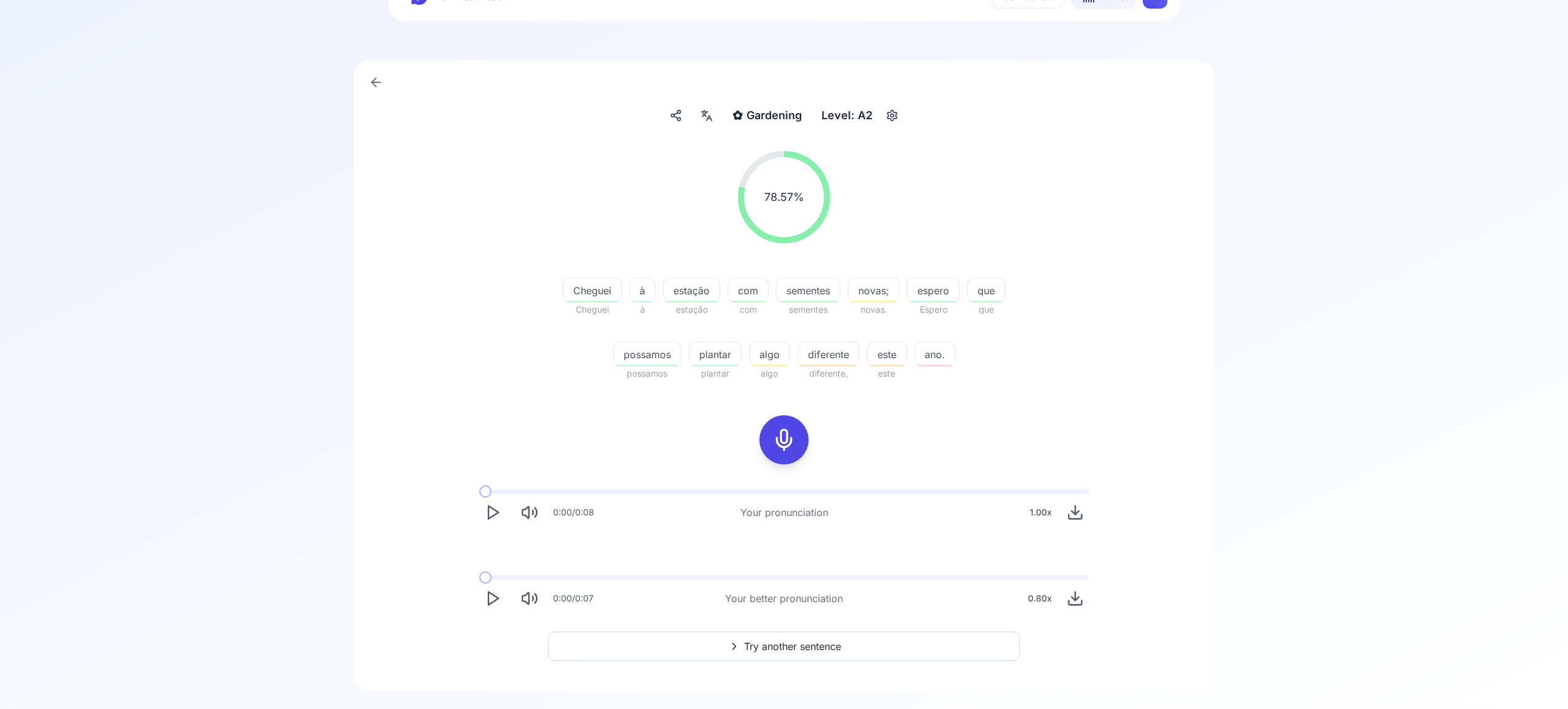
click at [803, 652] on span "Try another sentence" at bounding box center [793, 646] width 97 height 14
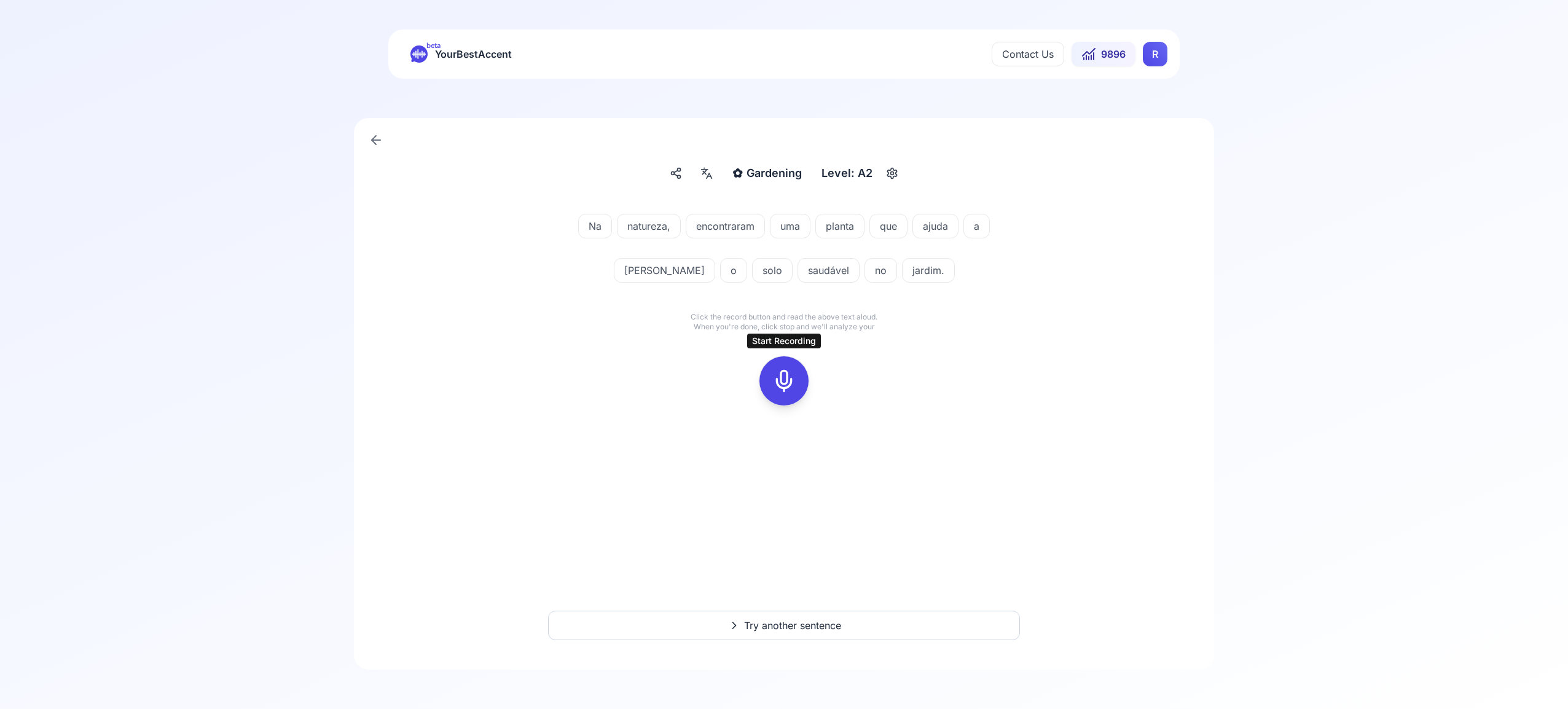
click at [791, 383] on icon at bounding box center [784, 381] width 25 height 25
click at [780, 378] on icon at bounding box center [784, 381] width 25 height 25
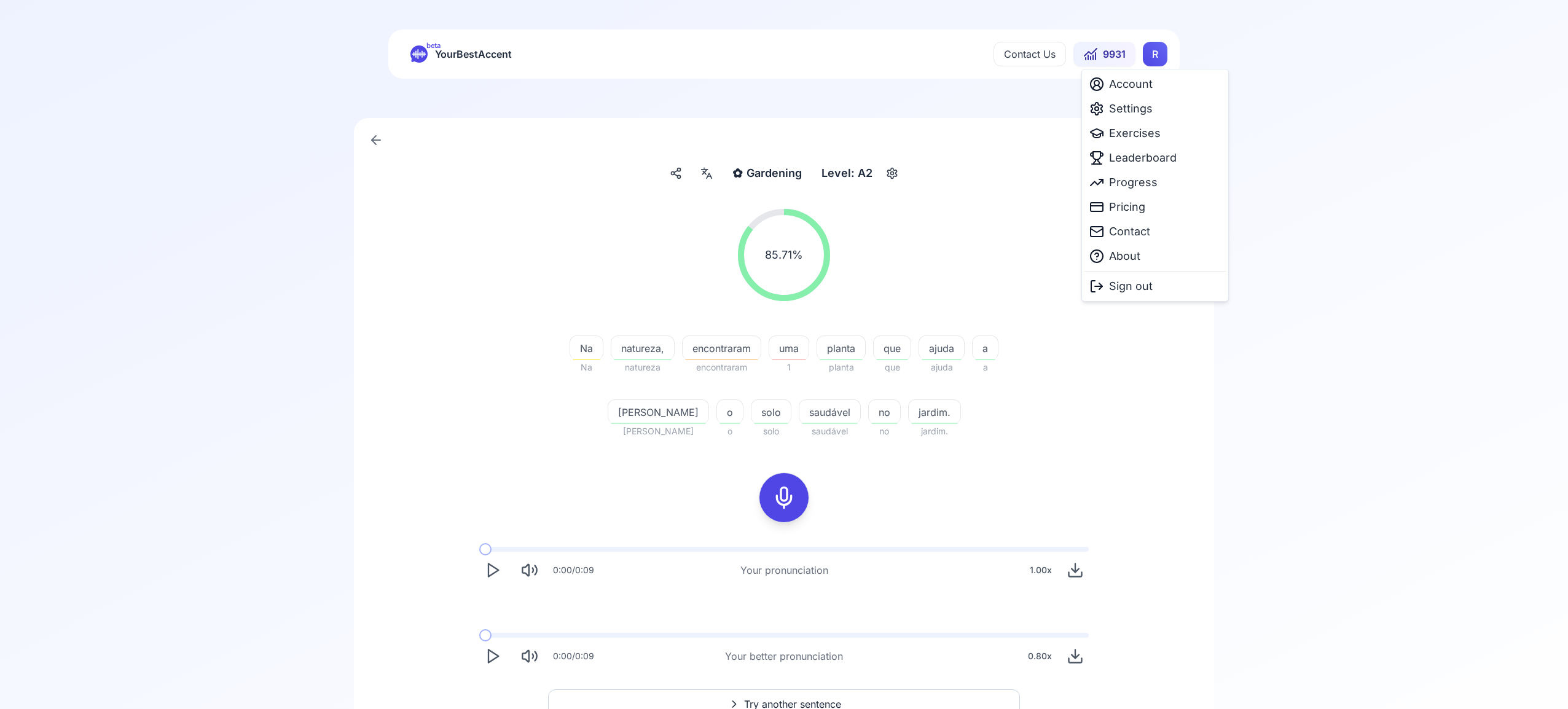
click at [1151, 59] on html "beta YourBestAccent Contact Us 9931 R ✿ Gardening Gardening Level: A2 85.71 % 8…" at bounding box center [784, 354] width 1568 height 709
click at [1138, 160] on span "Leaderboard" at bounding box center [1143, 157] width 68 height 17
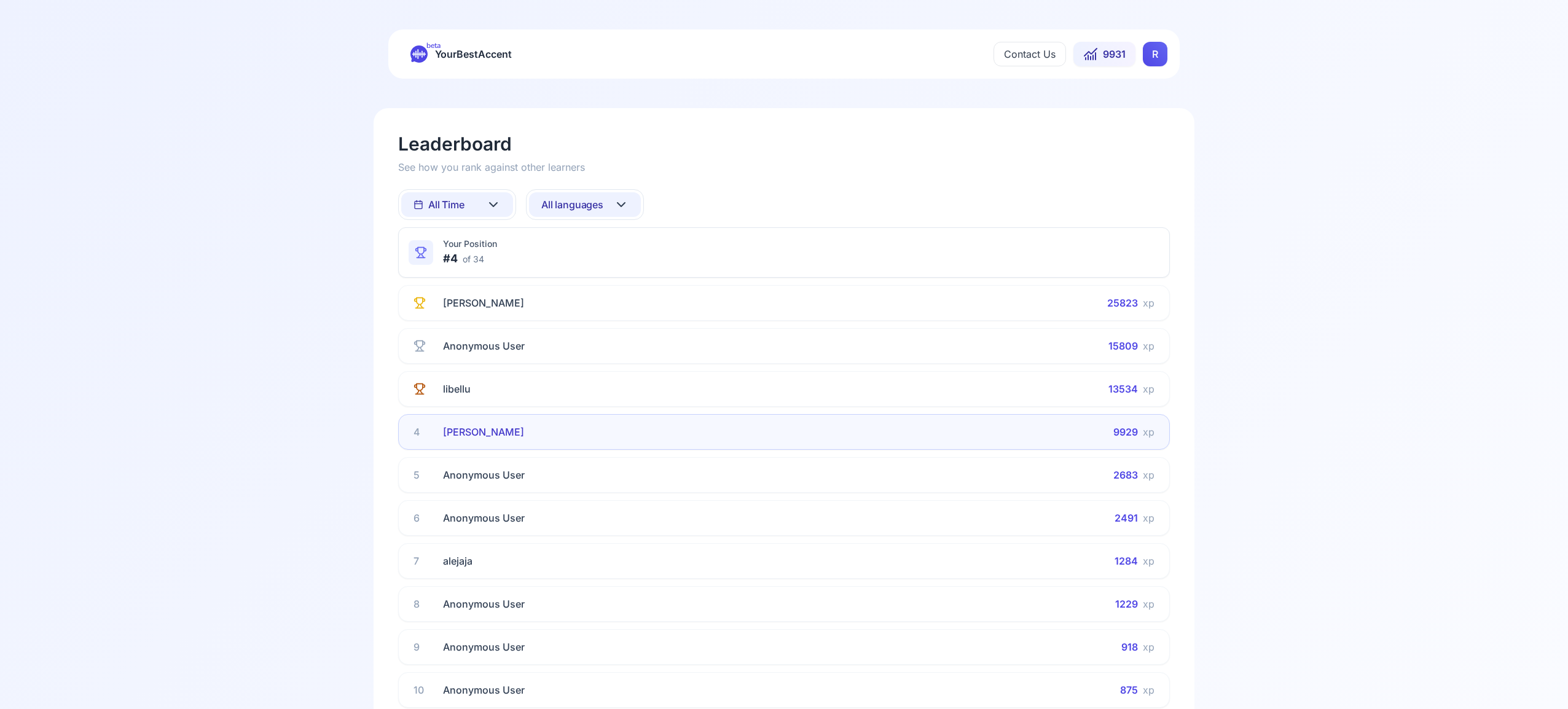
click at [624, 201] on icon at bounding box center [621, 204] width 14 height 14
click at [604, 328] on div "French" at bounding box center [585, 326] width 112 height 22
